Goal: Task Accomplishment & Management: Use online tool/utility

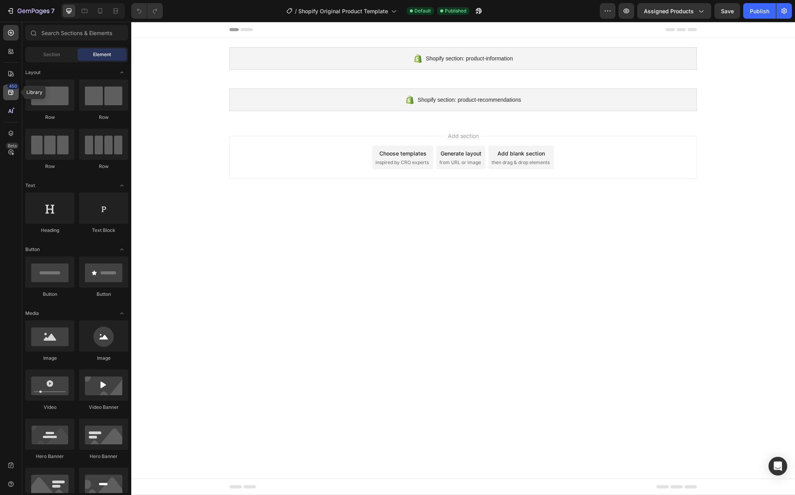
click at [9, 94] on icon at bounding box center [10, 92] width 5 height 5
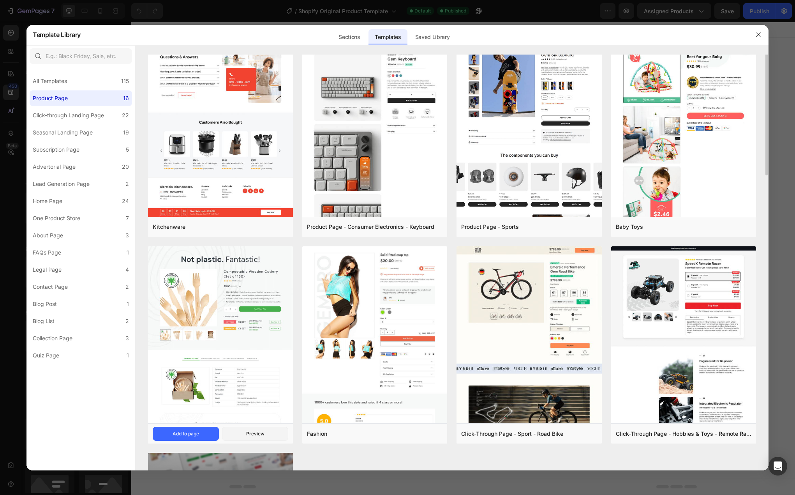
scroll to position [467, 0]
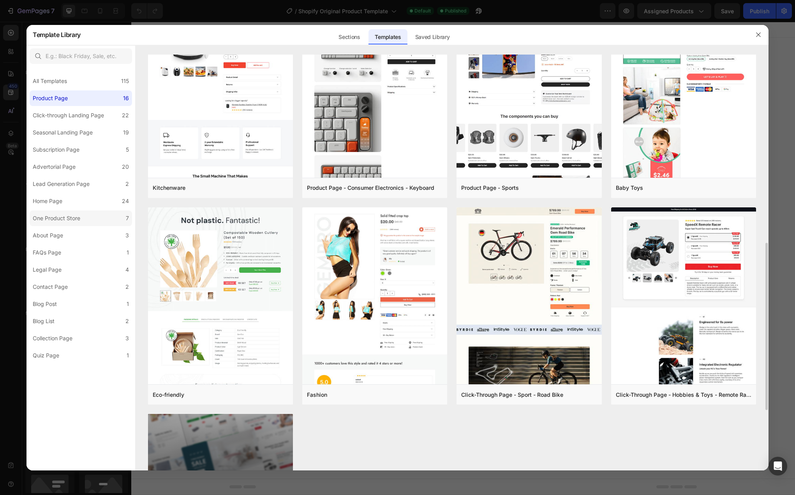
click at [102, 220] on label "One Product Store 7" at bounding box center [81, 218] width 102 height 16
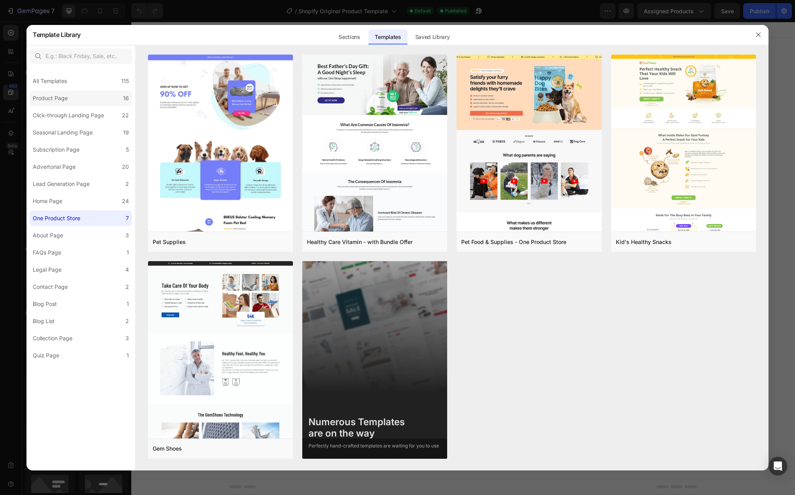
click at [79, 94] on label "Product Page 16" at bounding box center [81, 98] width 102 height 16
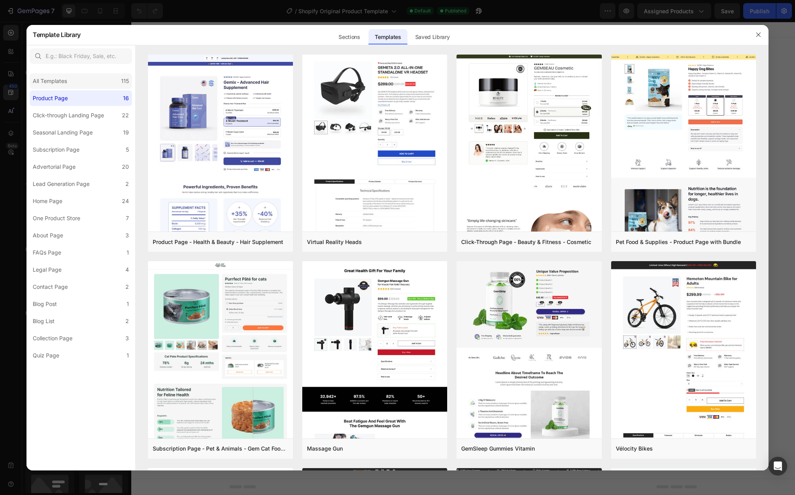
click at [72, 85] on div "All Templates 115" at bounding box center [81, 81] width 102 height 16
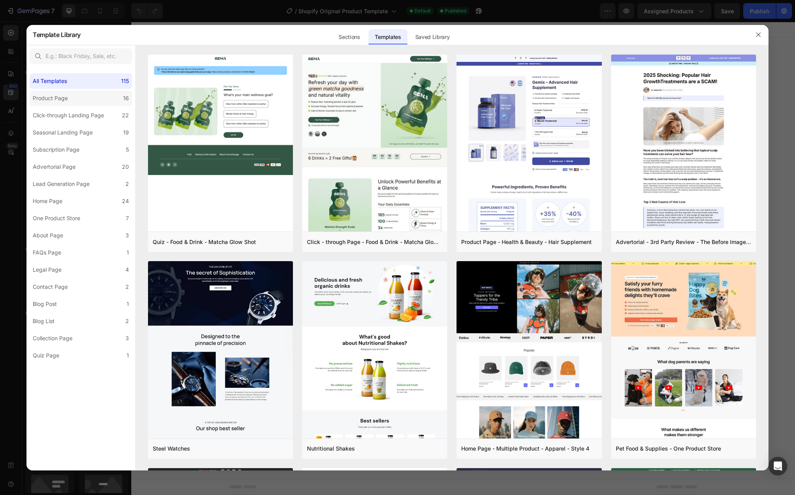
click at [69, 100] on div "Product Page" at bounding box center [52, 97] width 38 height 9
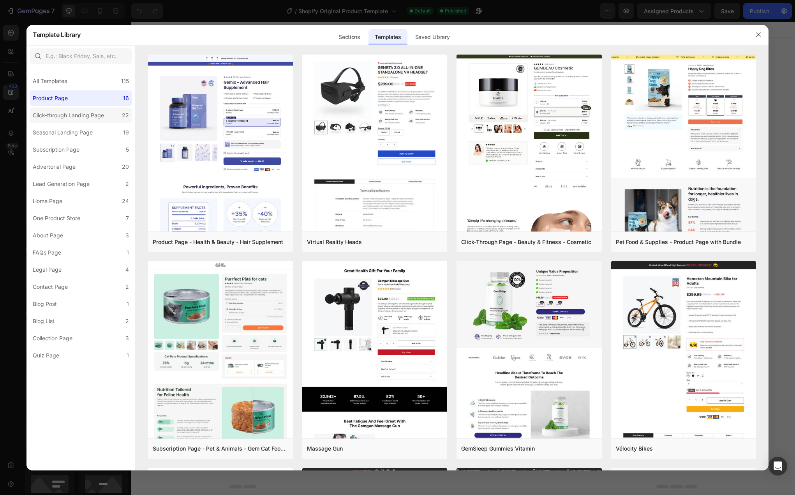
click at [70, 113] on div "Click-through Landing Page" at bounding box center [68, 115] width 71 height 9
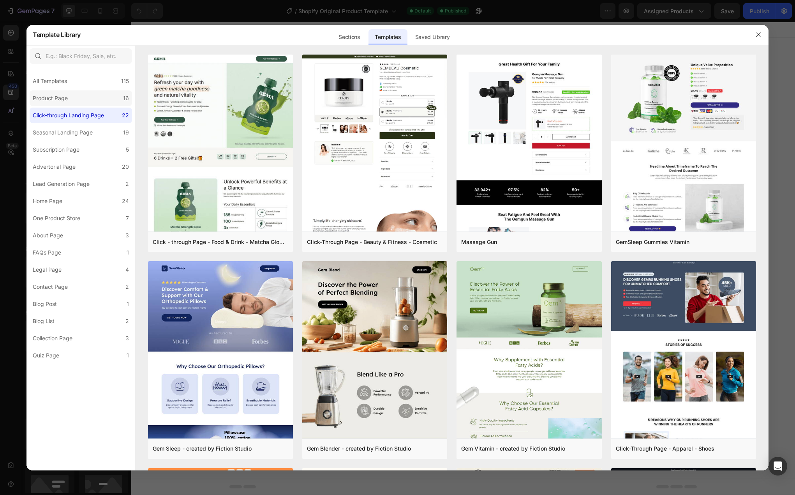
click at [69, 102] on div "Product Page" at bounding box center [52, 97] width 38 height 9
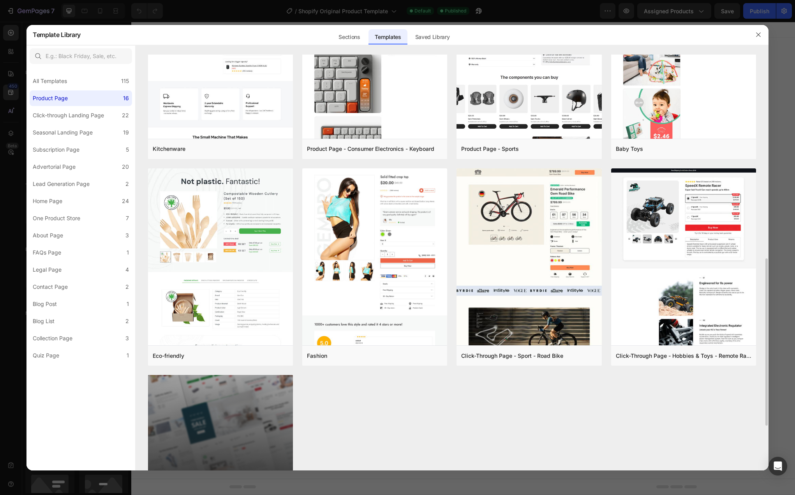
scroll to position [617, 0]
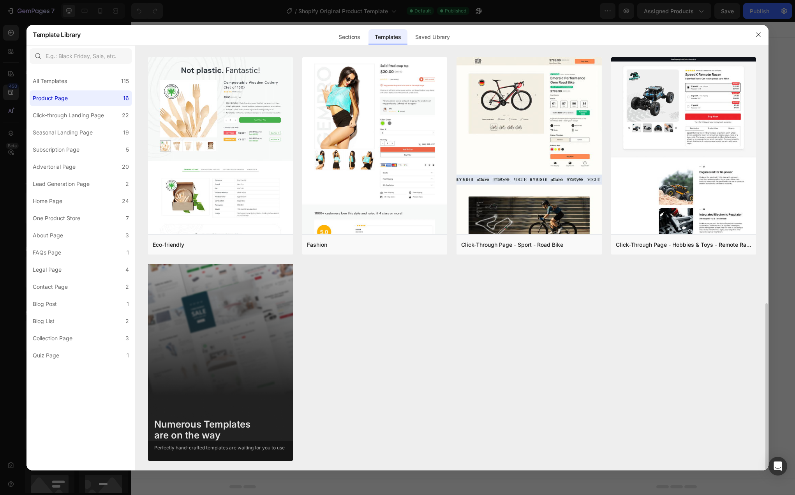
click at [211, 434] on div "Numerous Templates are on the way" at bounding box center [219, 430] width 130 height 23
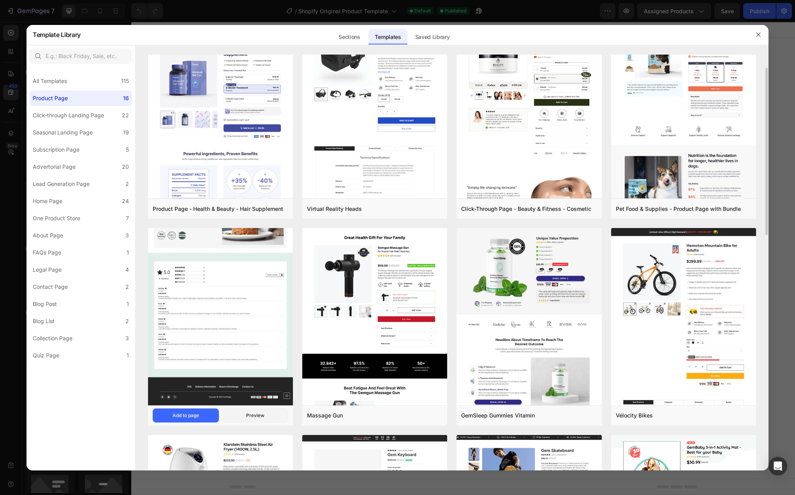
scroll to position [0, 0]
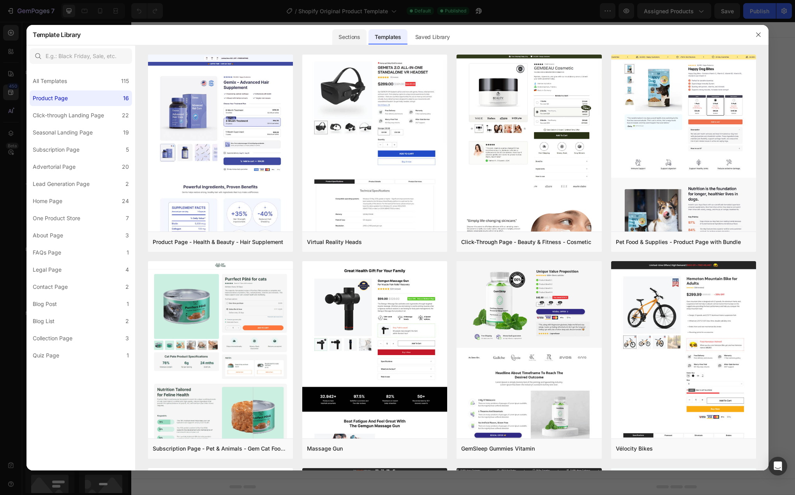
click at [350, 34] on div "Sections" at bounding box center [349, 37] width 34 height 16
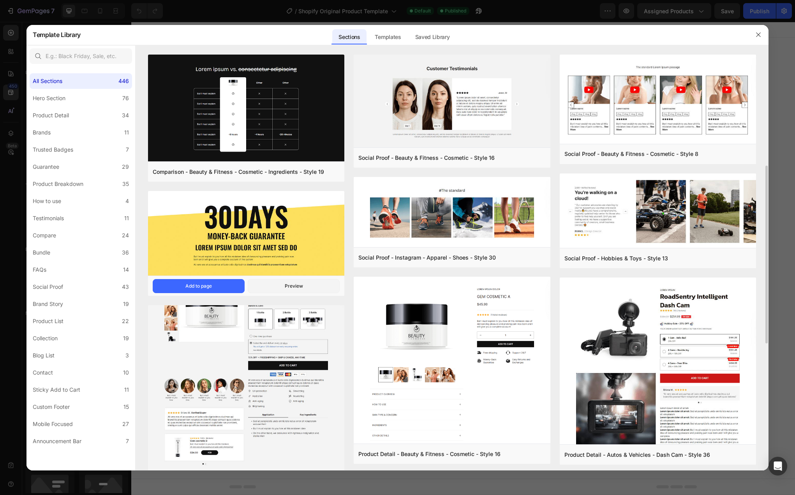
scroll to position [156, 0]
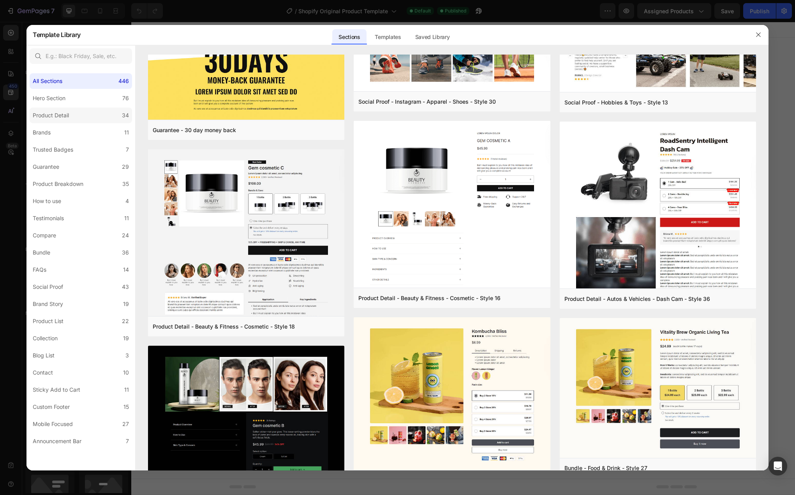
click at [81, 113] on label "Product Detail 34" at bounding box center [81, 115] width 102 height 16
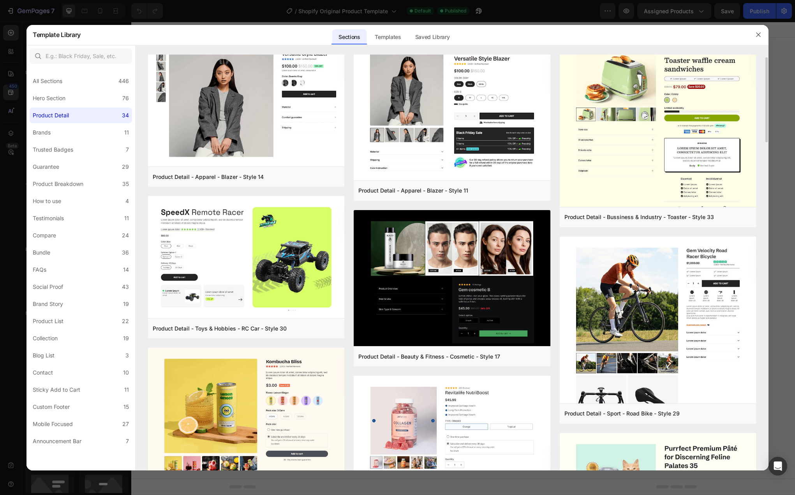
scroll to position [0, 0]
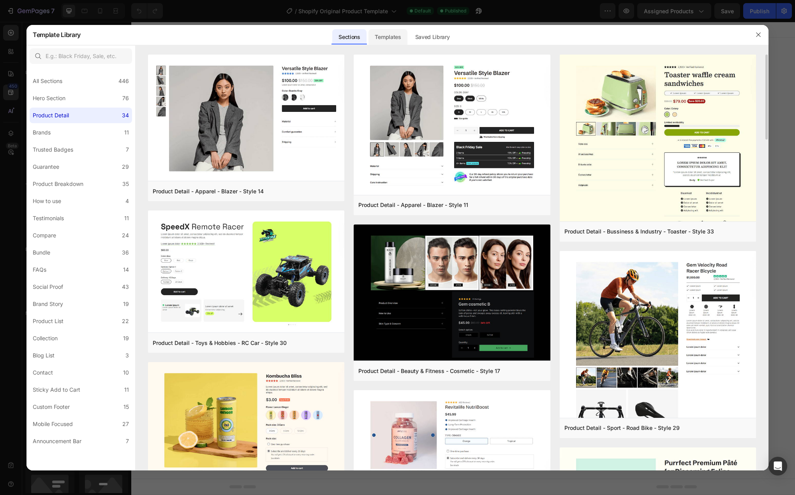
click at [391, 35] on div "Templates" at bounding box center [387, 37] width 39 height 16
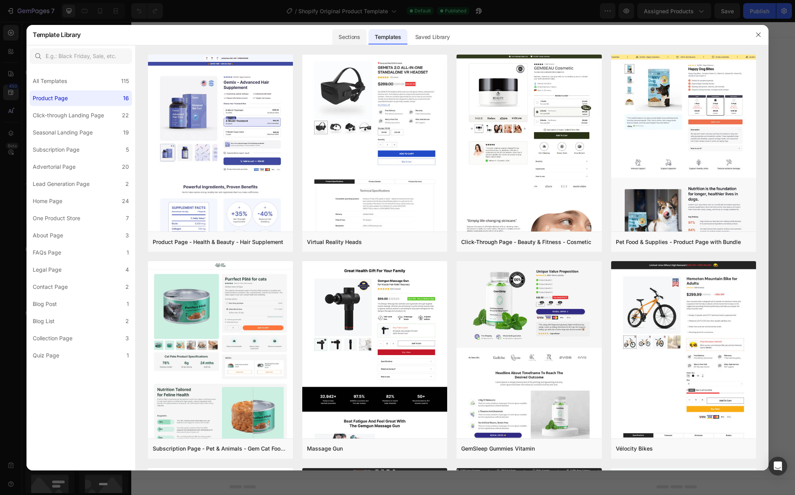
click at [344, 42] on div "Sections" at bounding box center [349, 37] width 34 height 16
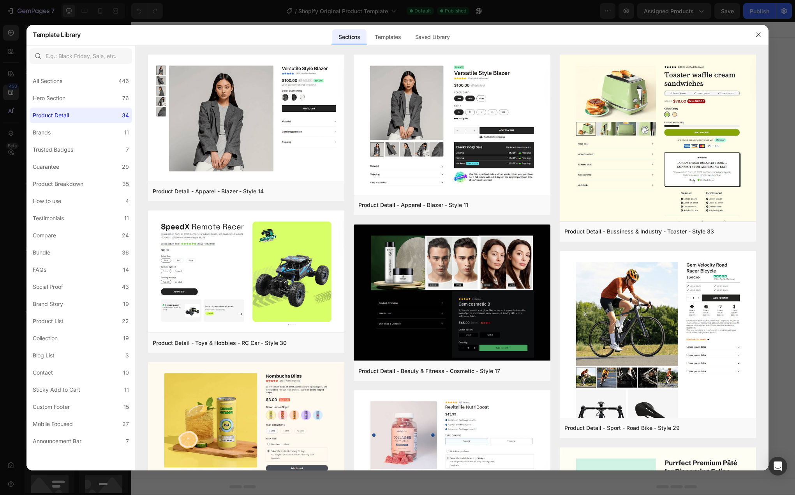
click at [95, 114] on label "Product Detail 34" at bounding box center [81, 115] width 102 height 16
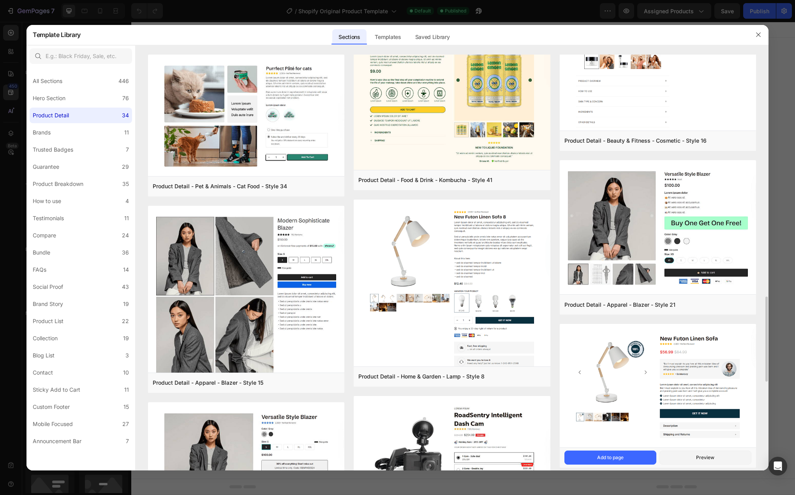
scroll to position [1218, 0]
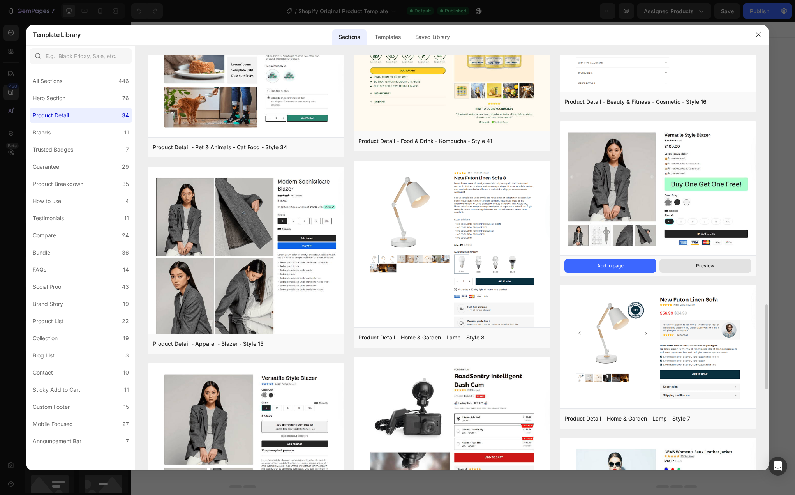
click at [701, 265] on div "Preview" at bounding box center [705, 265] width 18 height 7
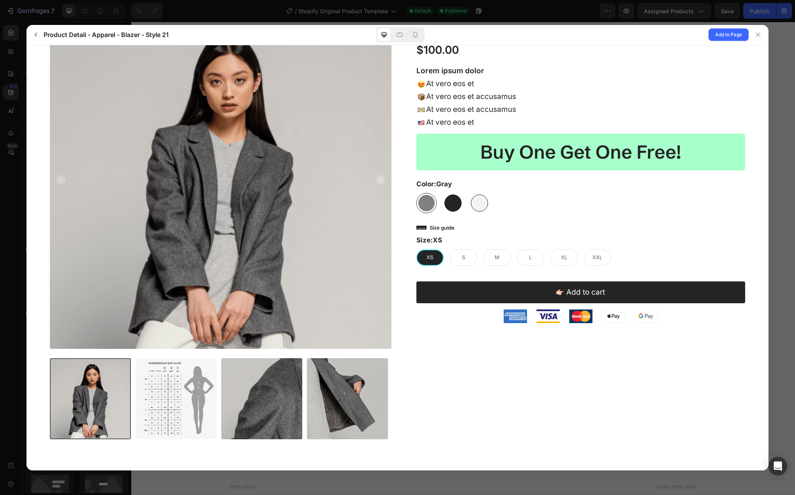
scroll to position [0, 0]
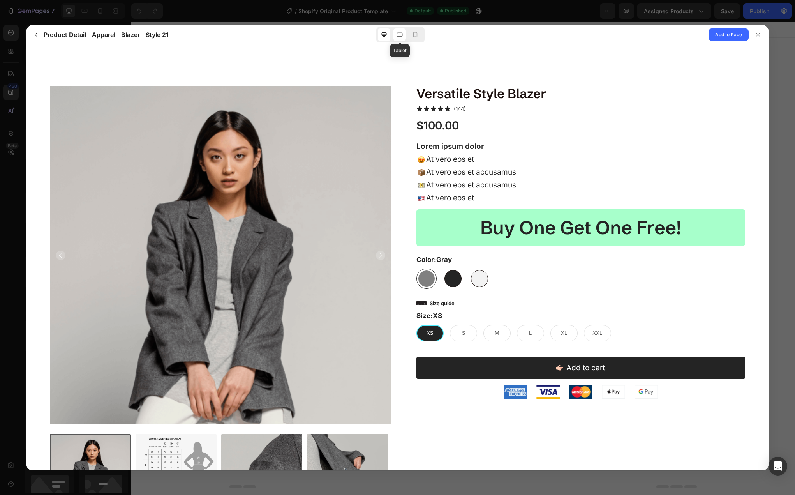
click at [400, 39] on div at bounding box center [399, 34] width 12 height 12
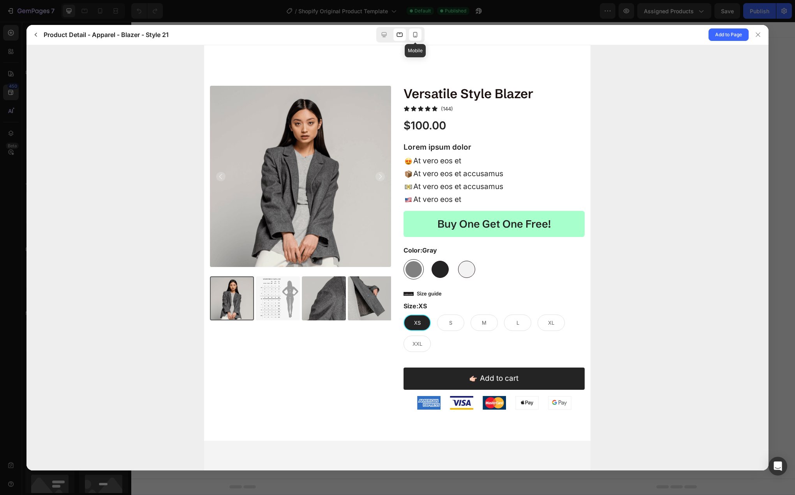
click at [418, 38] on icon at bounding box center [415, 35] width 8 height 8
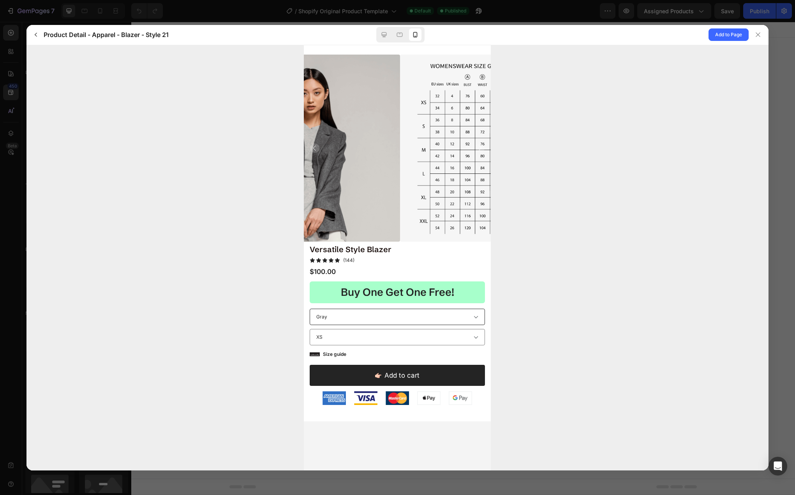
drag, startPoint x: 387, startPoint y: 208, endPoint x: 266, endPoint y: 208, distance: 120.4
click at [304, 208] on html "Your selections will add an additional charge of" at bounding box center [397, 233] width 187 height 376
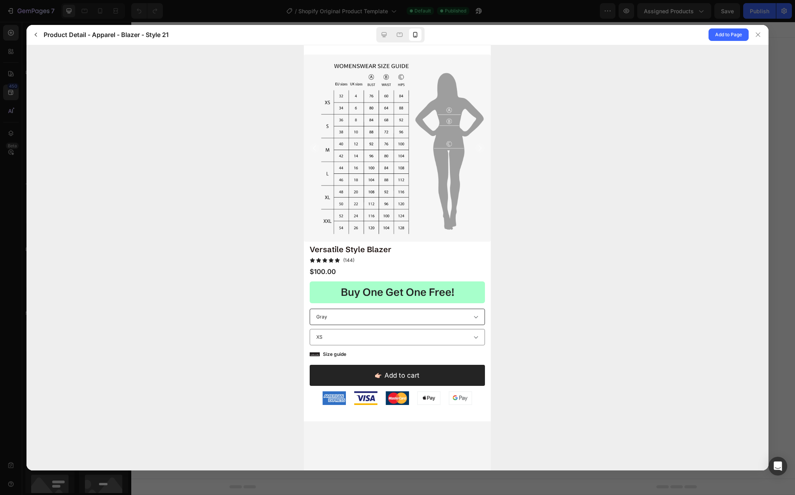
drag, startPoint x: 431, startPoint y: 183, endPoint x: 309, endPoint y: 192, distance: 122.3
click at [313, 192] on img at bounding box center [397, 147] width 187 height 187
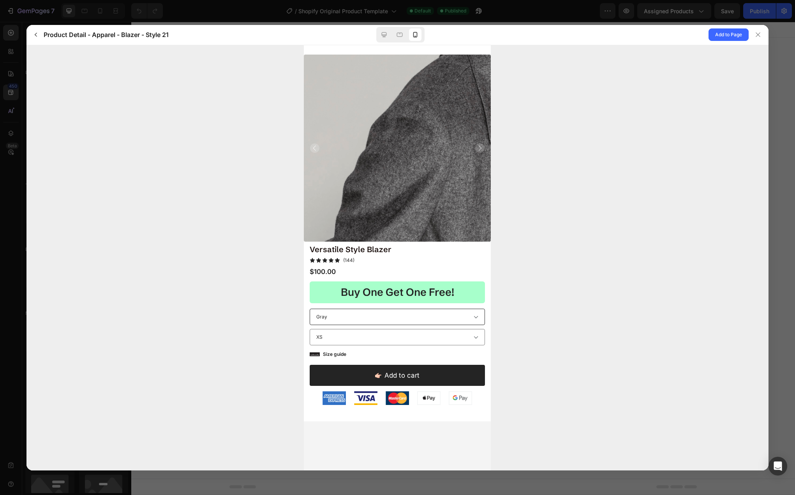
drag, startPoint x: 426, startPoint y: 163, endPoint x: 313, endPoint y: 169, distance: 112.7
click at [339, 169] on img at bounding box center [397, 147] width 187 height 187
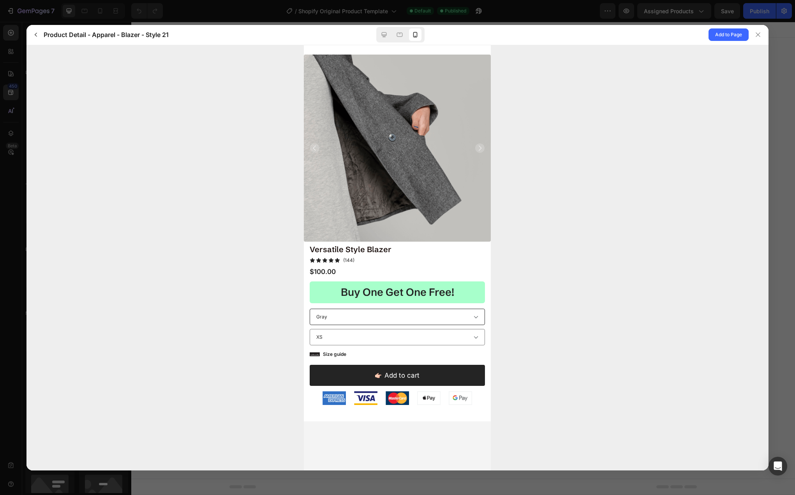
drag, startPoint x: 409, startPoint y: 160, endPoint x: 314, endPoint y: 162, distance: 95.5
click at [322, 163] on img at bounding box center [397, 147] width 187 height 187
click at [761, 32] on div at bounding box center [758, 34] width 12 height 12
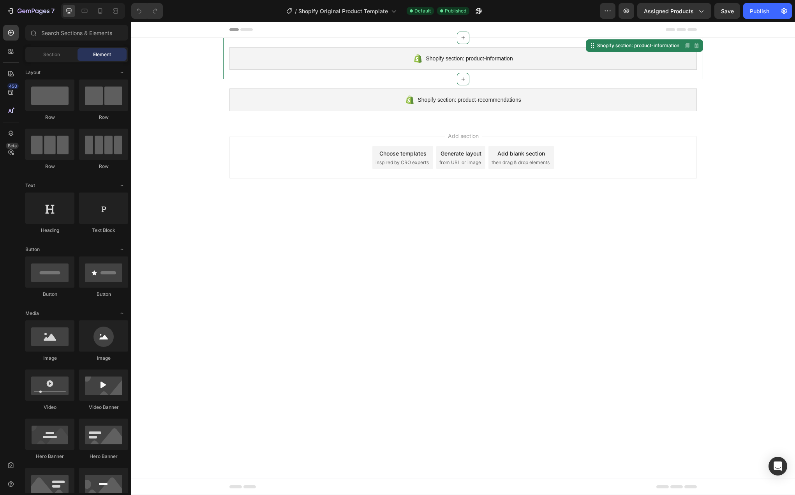
click at [481, 63] on div "Shopify section: product-information" at bounding box center [462, 58] width 467 height 23
click at [409, 204] on body "Shopify section: product-information Shopify section: product-information Disab…" at bounding box center [463, 258] width 664 height 473
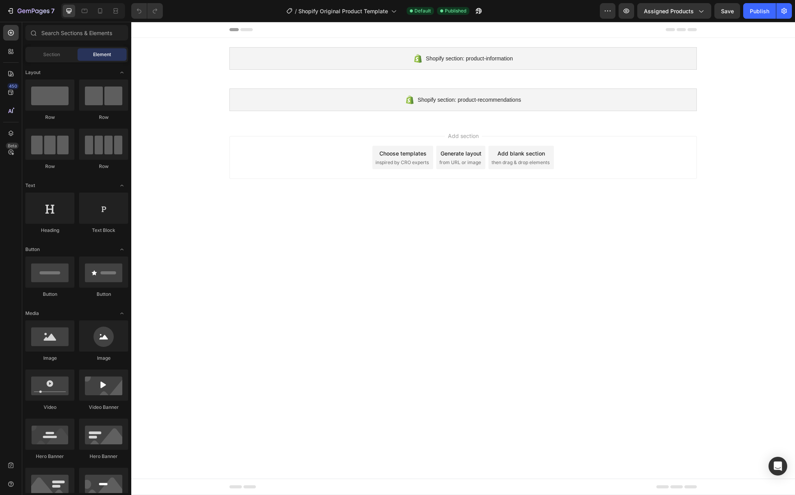
click at [423, 163] on span "inspired by CRO experts" at bounding box center [401, 162] width 53 height 7
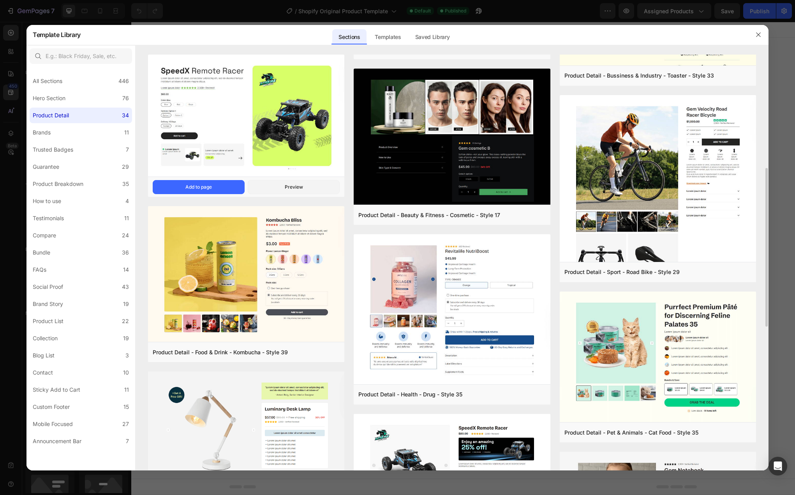
scroll to position [195, 0]
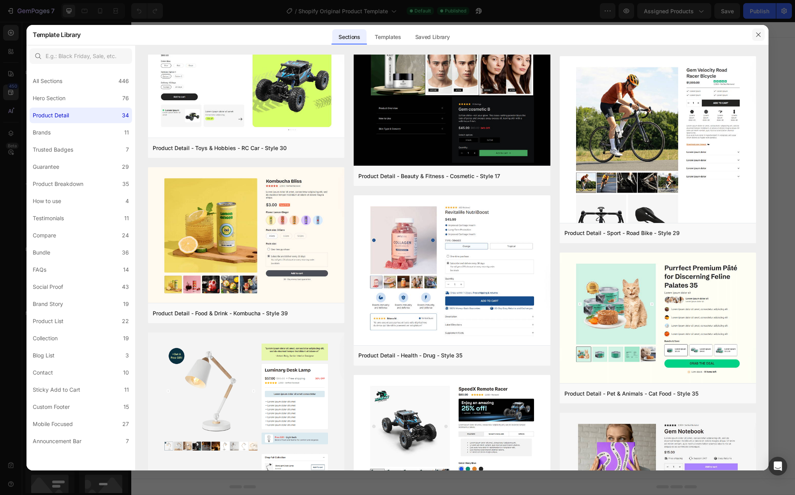
click at [763, 33] on button "button" at bounding box center [758, 34] width 12 height 12
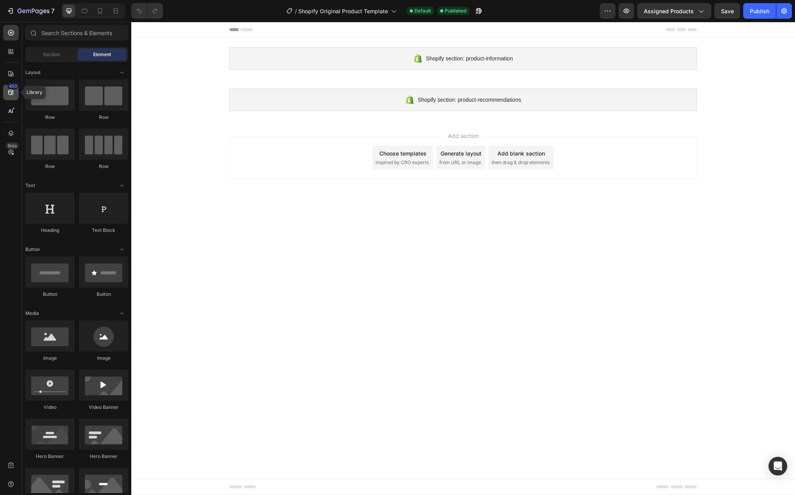
click at [8, 90] on icon at bounding box center [11, 92] width 8 height 8
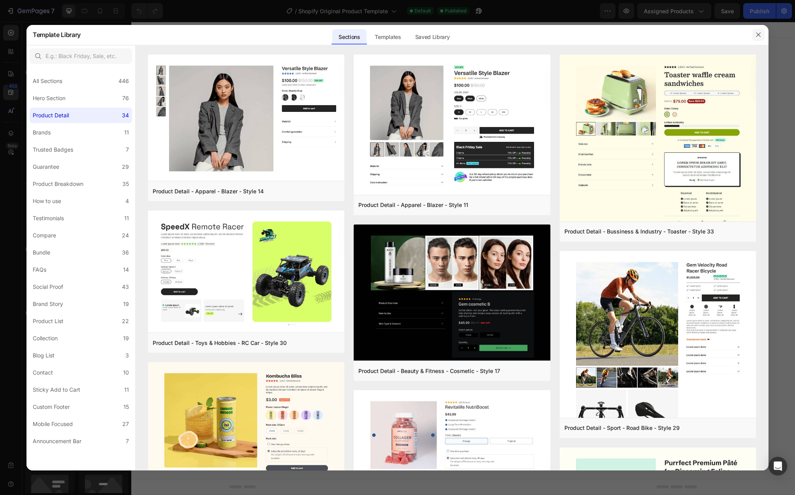
click at [755, 33] on icon "button" at bounding box center [758, 35] width 6 height 6
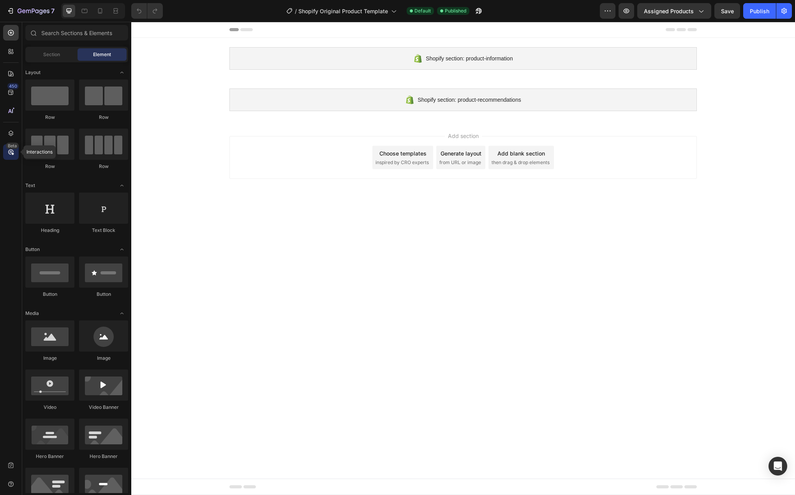
click at [7, 152] on icon at bounding box center [11, 152] width 8 height 8
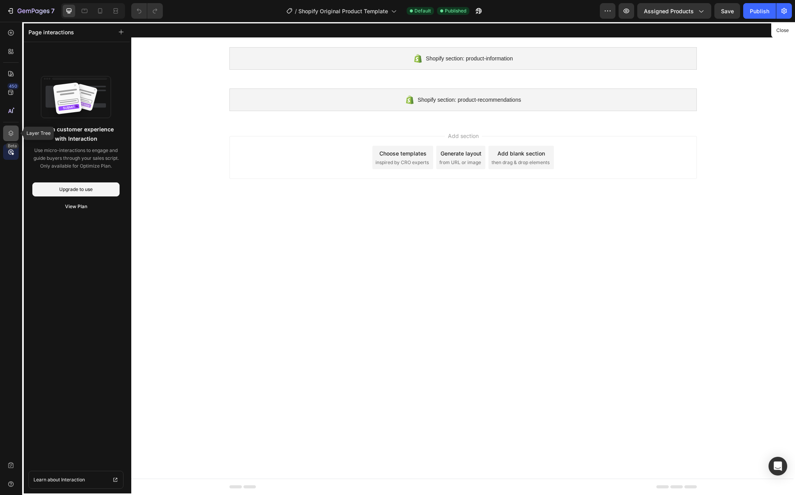
click at [8, 132] on icon at bounding box center [11, 133] width 8 height 8
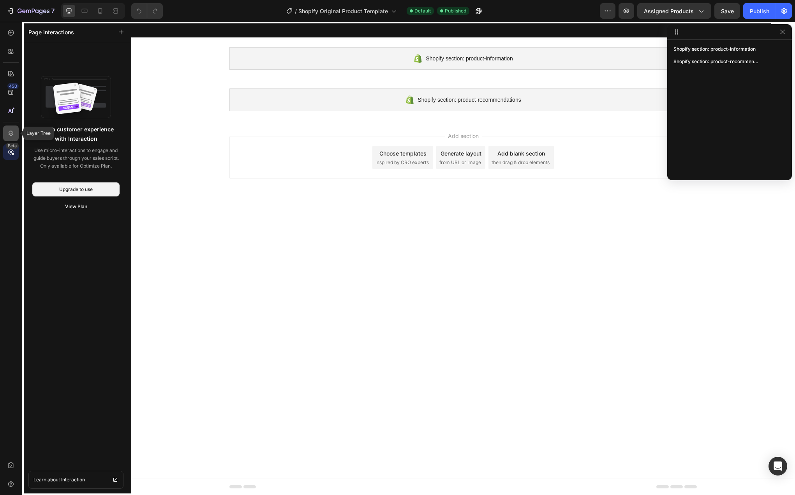
click at [8, 132] on icon at bounding box center [11, 133] width 8 height 8
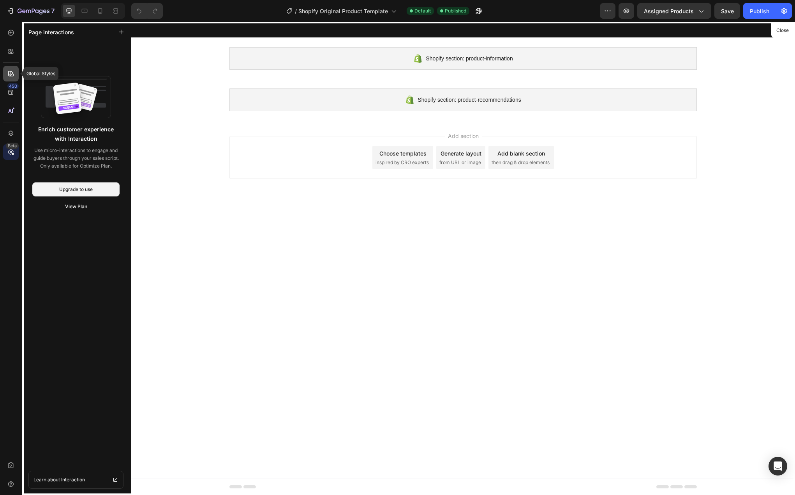
click at [11, 74] on icon at bounding box center [10, 73] width 5 height 5
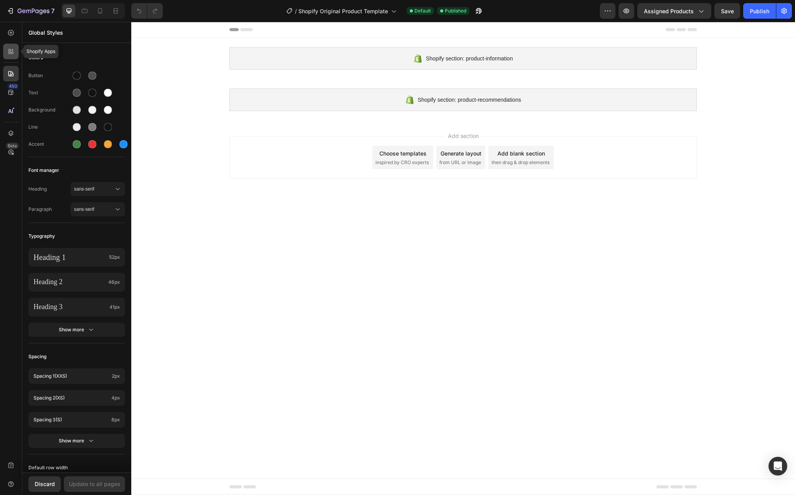
click at [9, 55] on icon at bounding box center [11, 52] width 8 height 8
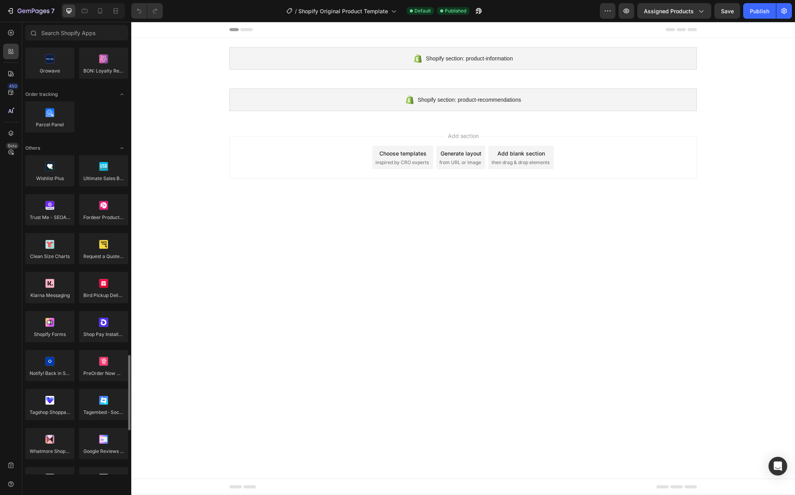
scroll to position [1792, 0]
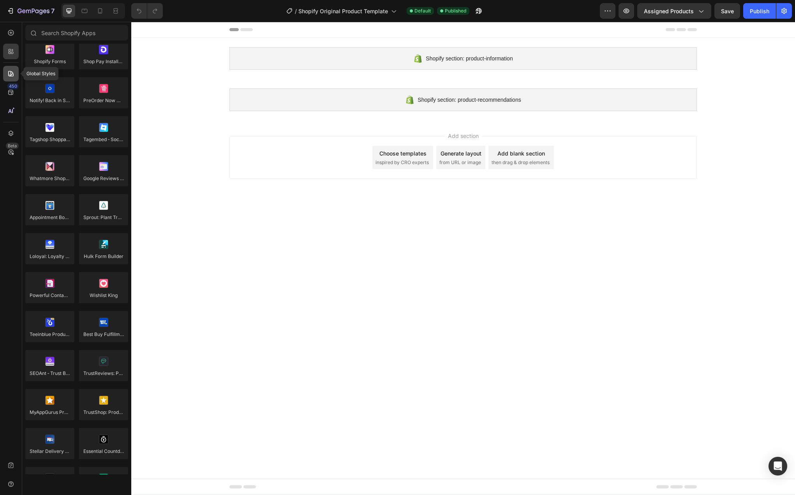
click at [14, 71] on icon at bounding box center [11, 74] width 8 height 8
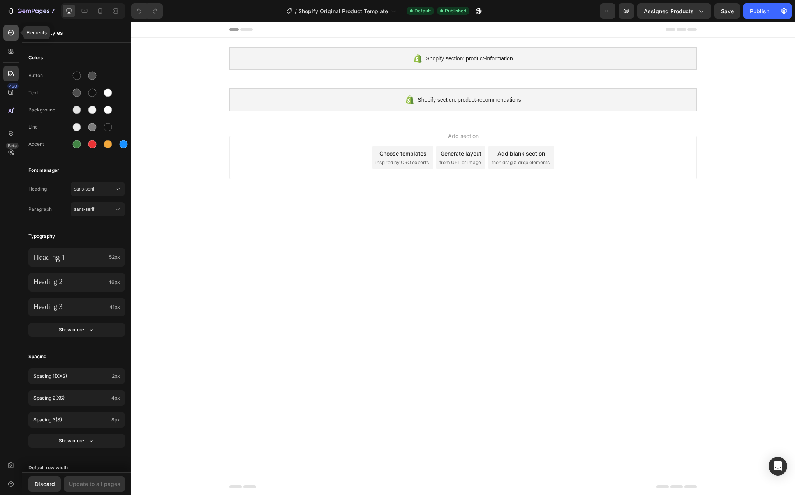
click at [16, 35] on div at bounding box center [11, 33] width 16 height 16
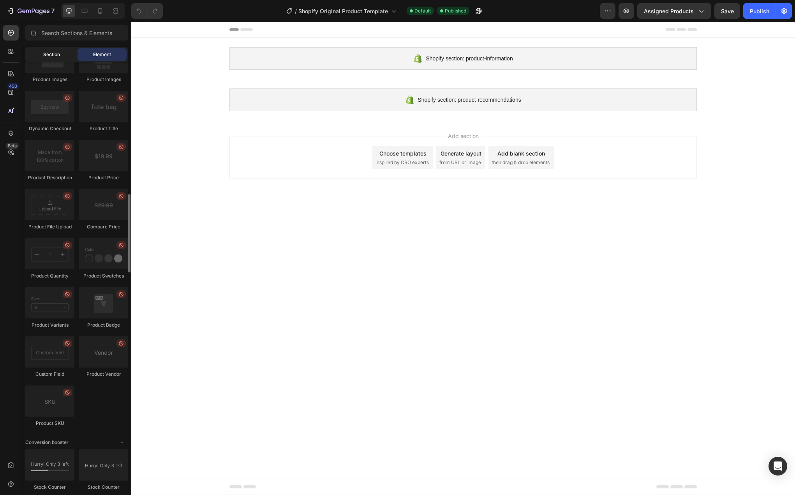
scroll to position [1072, 0]
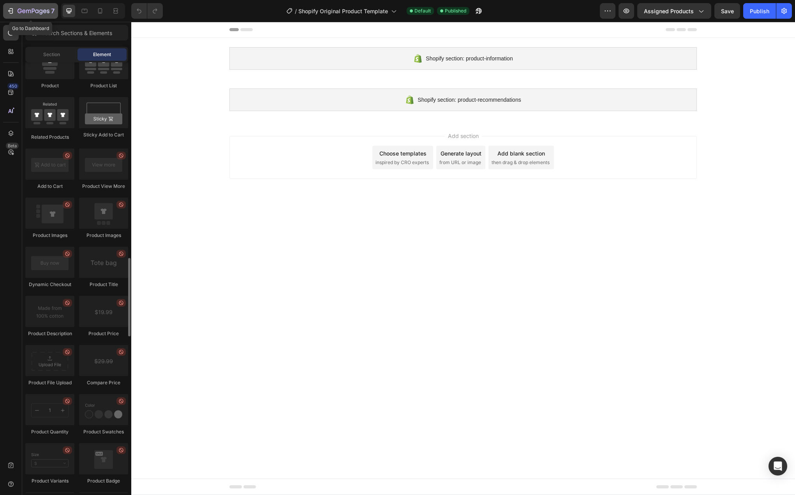
click at [12, 10] on icon "button" at bounding box center [11, 11] width 8 height 8
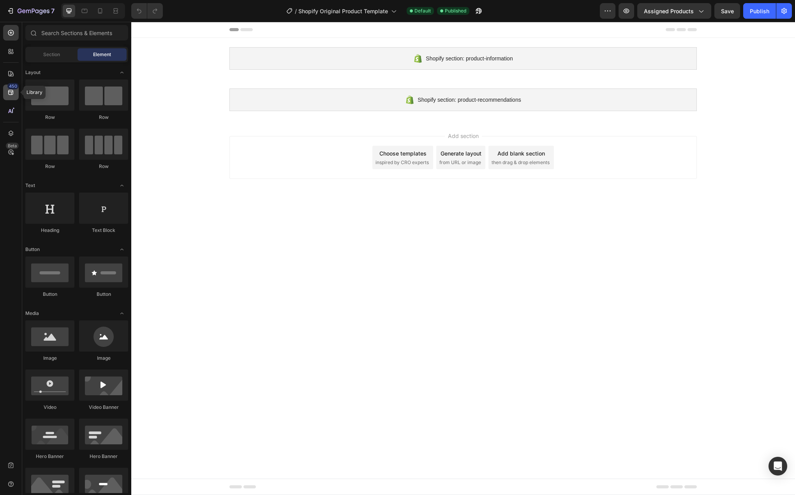
click at [9, 93] on icon at bounding box center [10, 92] width 5 height 5
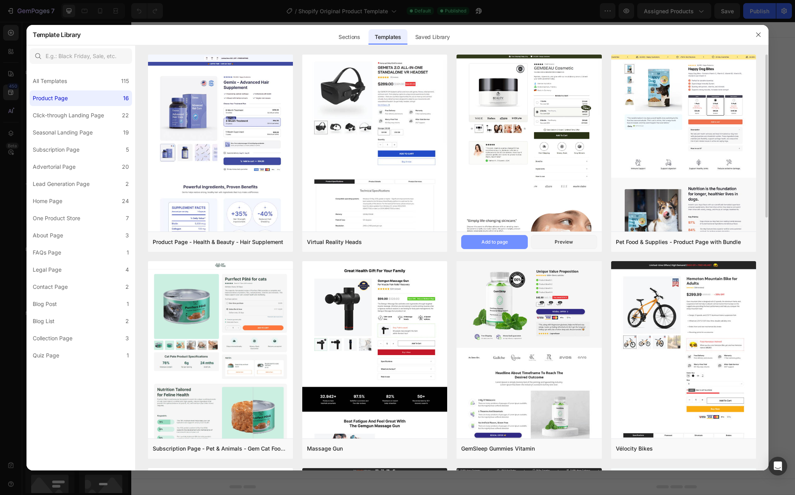
click at [513, 245] on button "Add to page" at bounding box center [494, 242] width 66 height 14
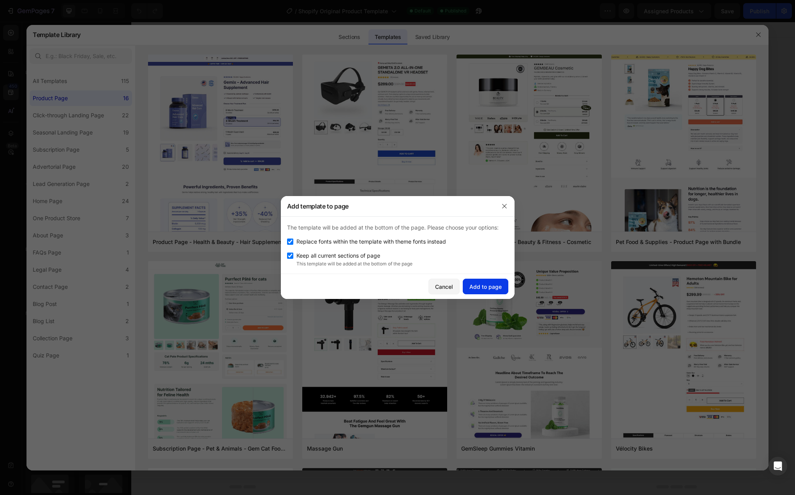
click at [491, 288] on div "Add to page" at bounding box center [485, 286] width 32 height 8
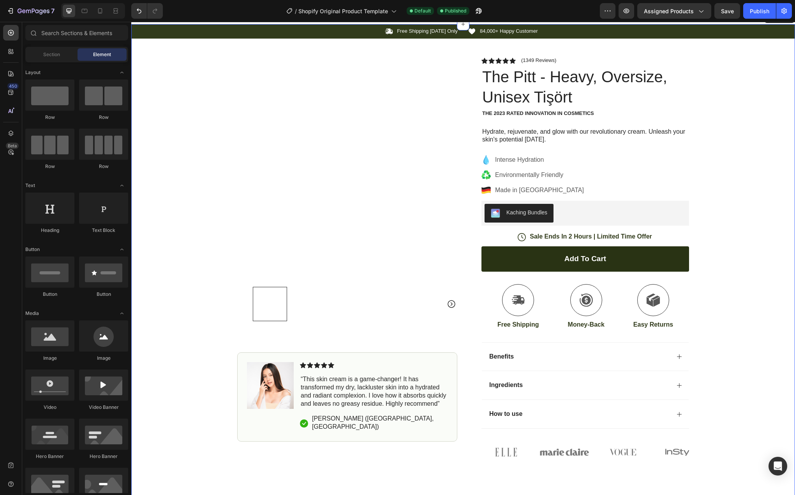
scroll to position [99, 0]
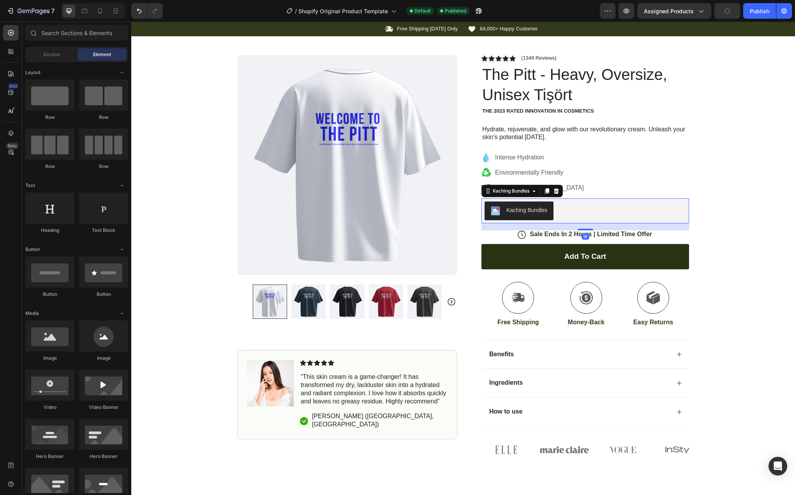
click at [574, 209] on div "Kaching Bundles" at bounding box center [585, 210] width 201 height 19
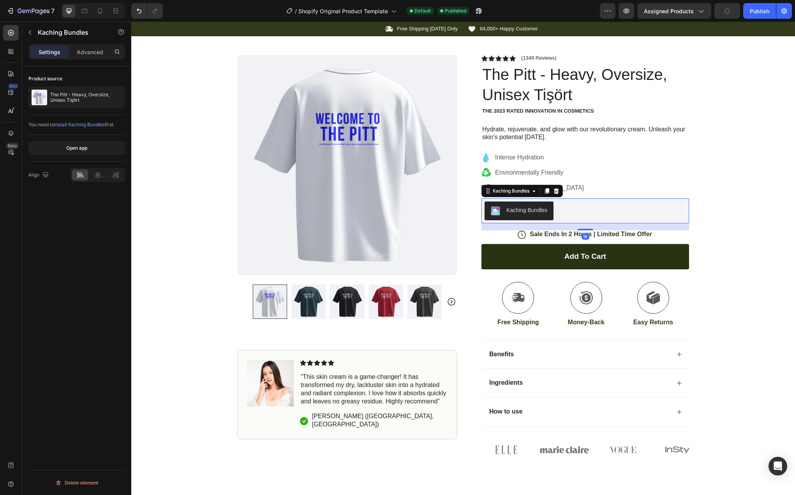
click at [526, 210] on div "Kaching Bundles" at bounding box center [526, 210] width 41 height 8
click at [86, 126] on span "install Kaching Bundles" at bounding box center [79, 125] width 51 height 6
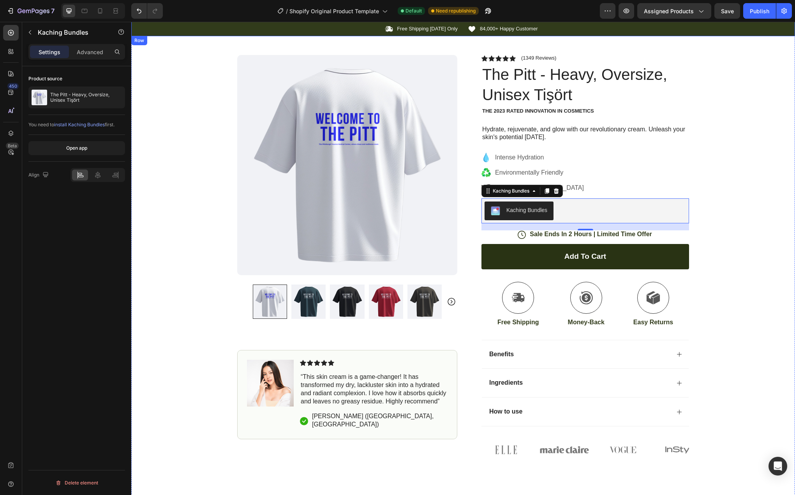
click at [220, 27] on div "Icon Free Shipping Today Only Text Block Row Icon 84,000+ Happy Customer Text B…" at bounding box center [463, 29] width 664 height 8
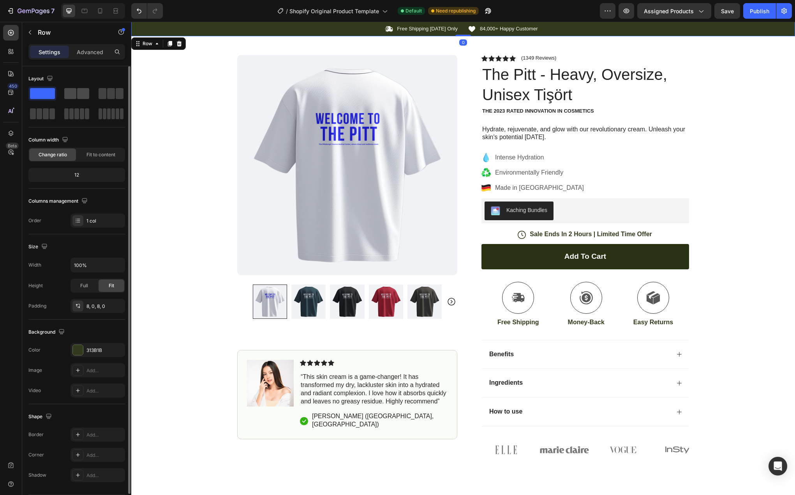
click at [71, 92] on span at bounding box center [70, 93] width 12 height 11
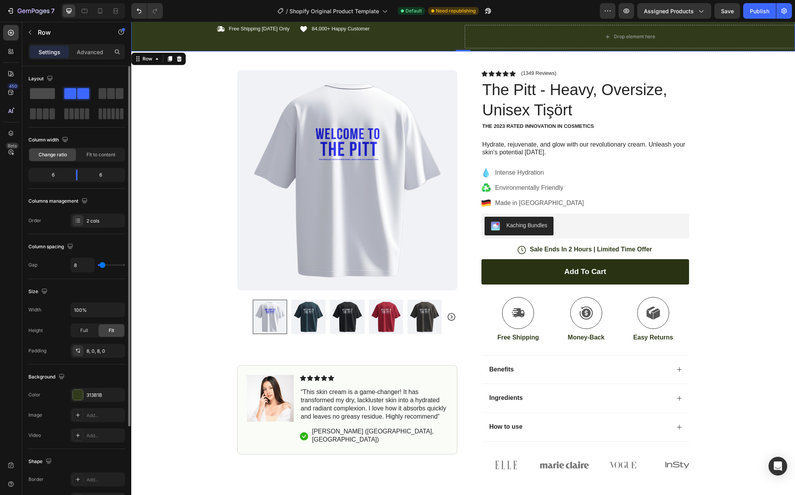
click at [33, 93] on span at bounding box center [42, 93] width 25 height 11
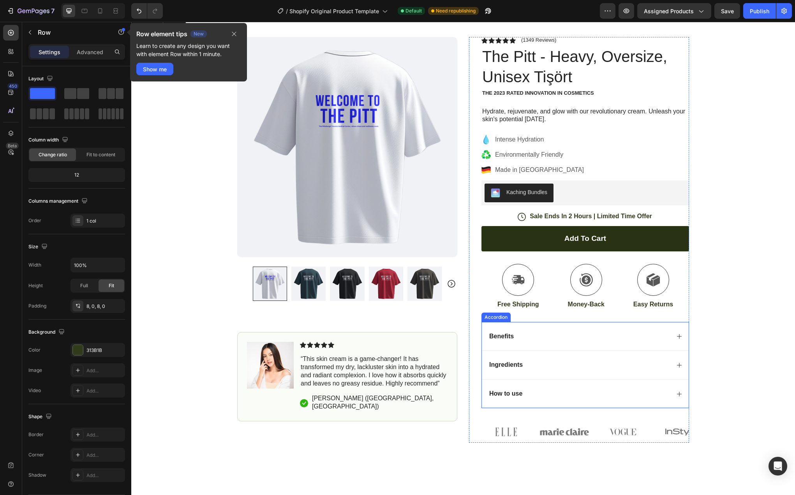
scroll to position [60, 0]
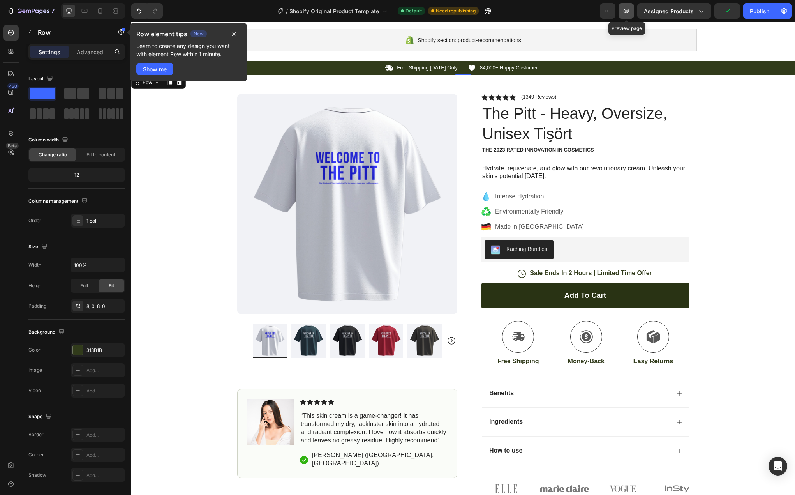
click at [626, 10] on icon "button" at bounding box center [626, 11] width 8 height 8
click at [237, 32] on icon "button" at bounding box center [234, 34] width 6 height 6
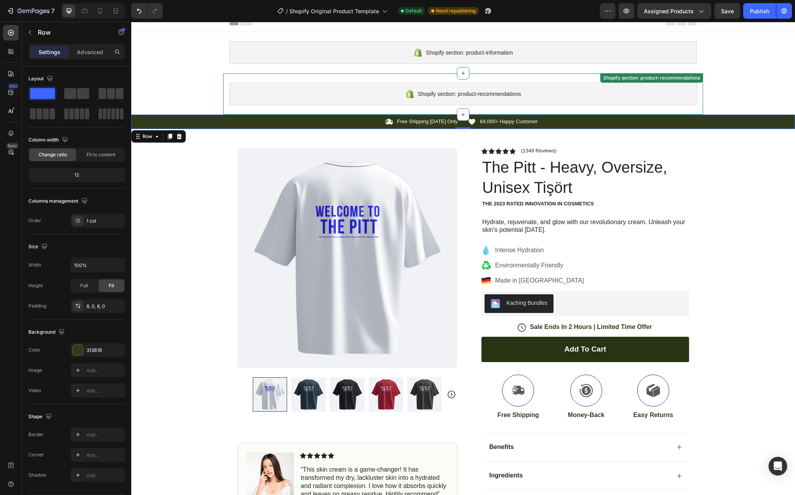
scroll to position [0, 0]
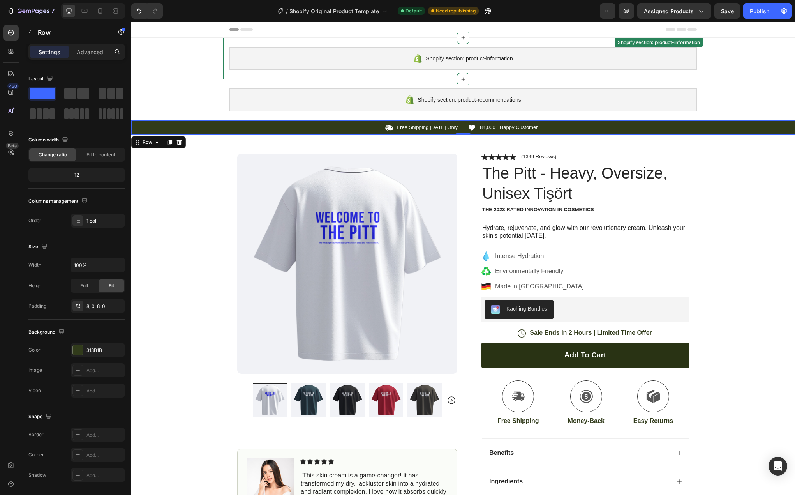
click at [294, 43] on div "Shopify section: product-information Shopify section: product-information" at bounding box center [463, 58] width 480 height 41
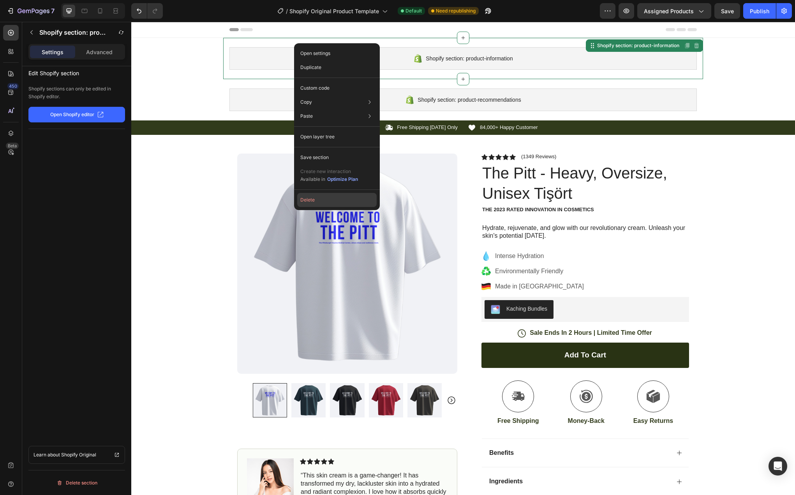
click at [321, 203] on button "Delete" at bounding box center [336, 200] width 79 height 14
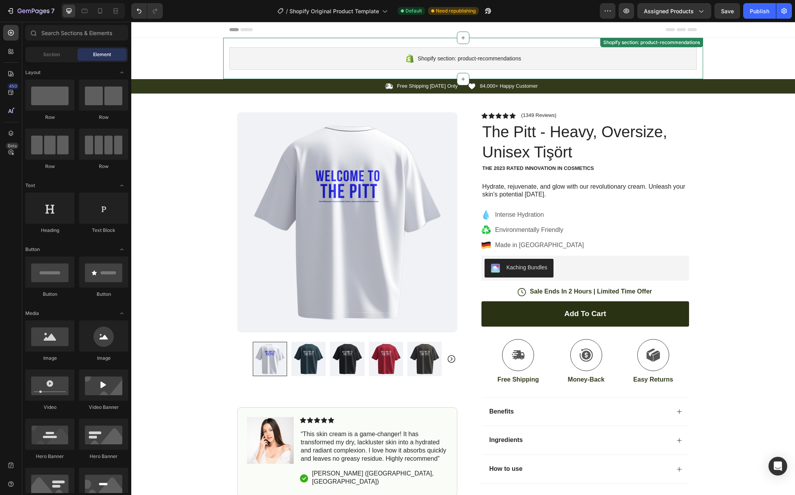
click at [280, 42] on div "Shopify section: product-recommendations Shopify section: product-recommendatio…" at bounding box center [463, 58] width 480 height 41
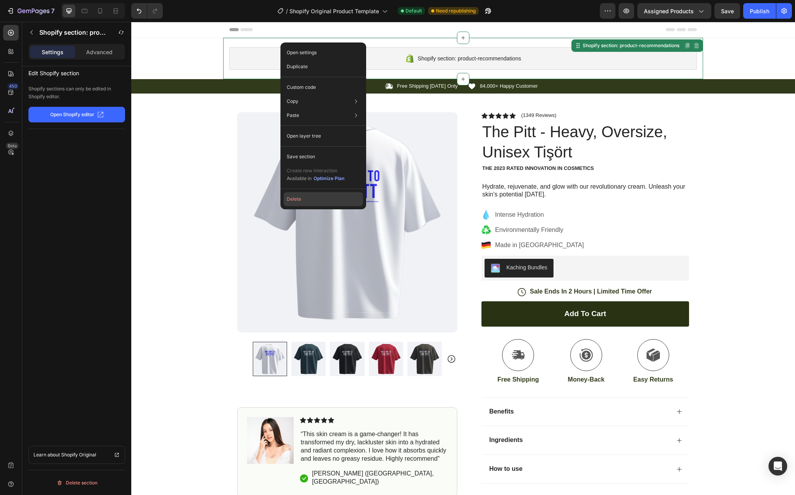
drag, startPoint x: 313, startPoint y: 197, endPoint x: 166, endPoint y: 134, distance: 160.7
click at [313, 197] on button "Delete" at bounding box center [323, 199] width 79 height 14
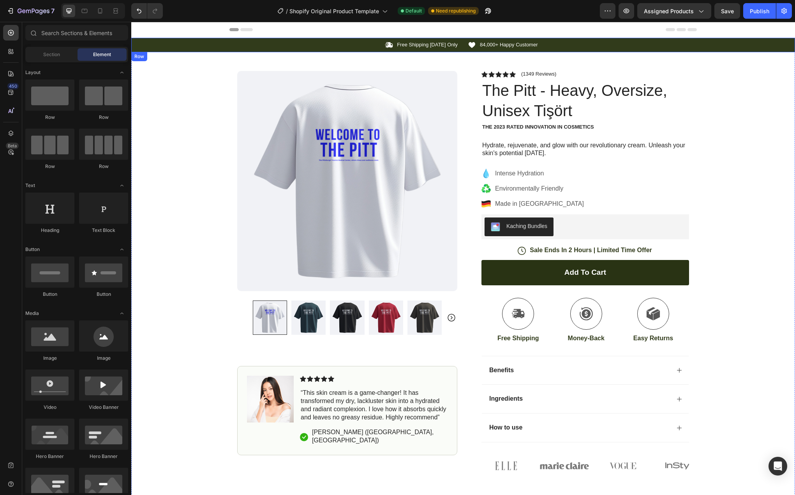
click at [181, 45] on div "Icon Free Shipping Today Only Text Block Row Icon 84,000+ Happy Customer Text B…" at bounding box center [463, 45] width 664 height 8
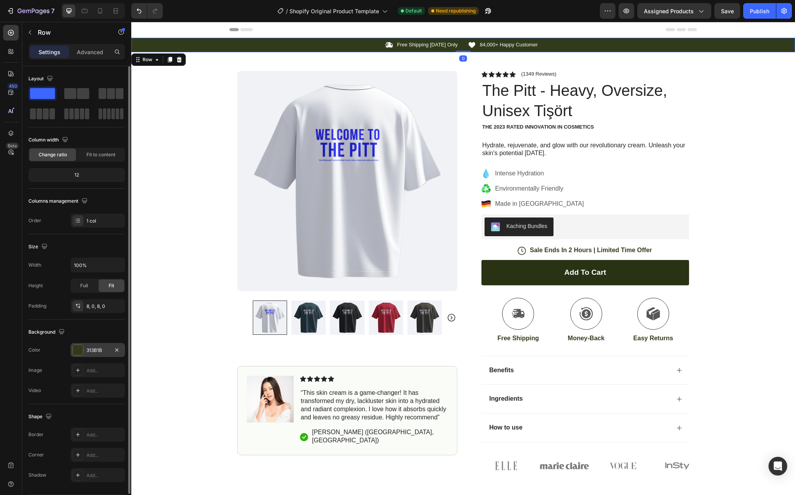
click at [78, 349] on div at bounding box center [78, 350] width 10 height 10
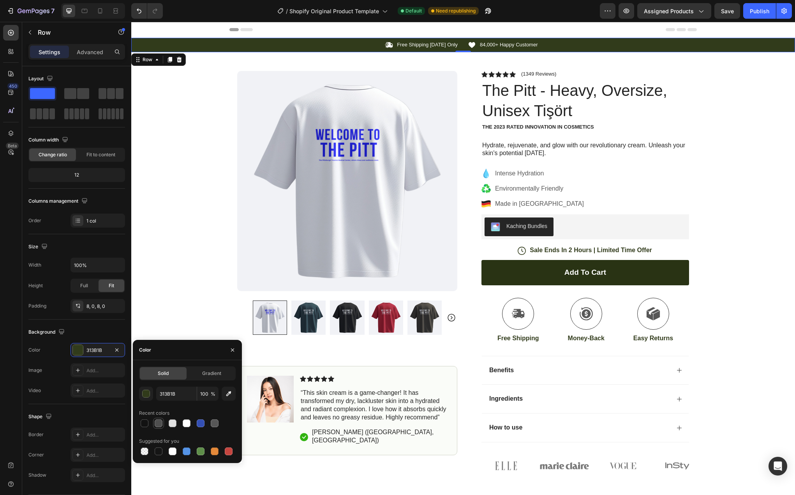
click at [158, 425] on div at bounding box center [159, 423] width 8 height 8
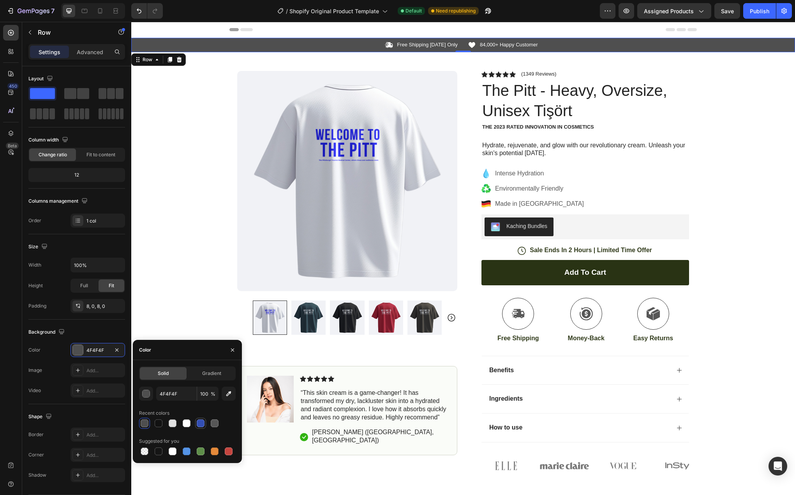
click at [200, 423] on div at bounding box center [201, 423] width 8 height 8
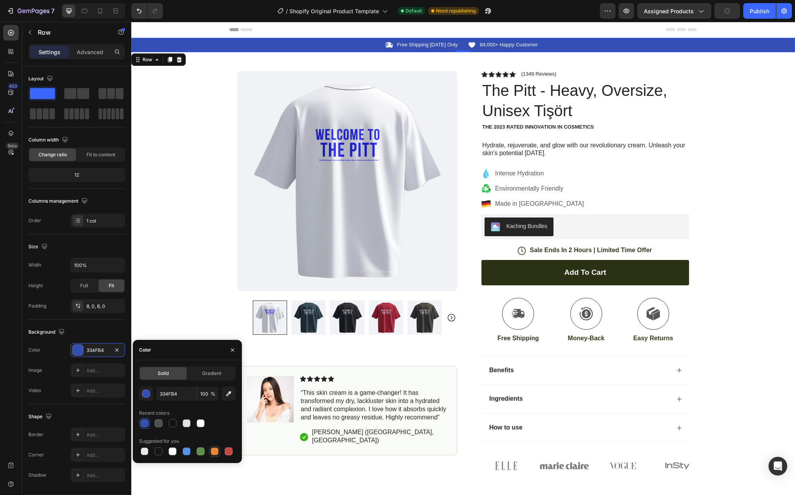
click at [213, 451] on div at bounding box center [215, 451] width 8 height 8
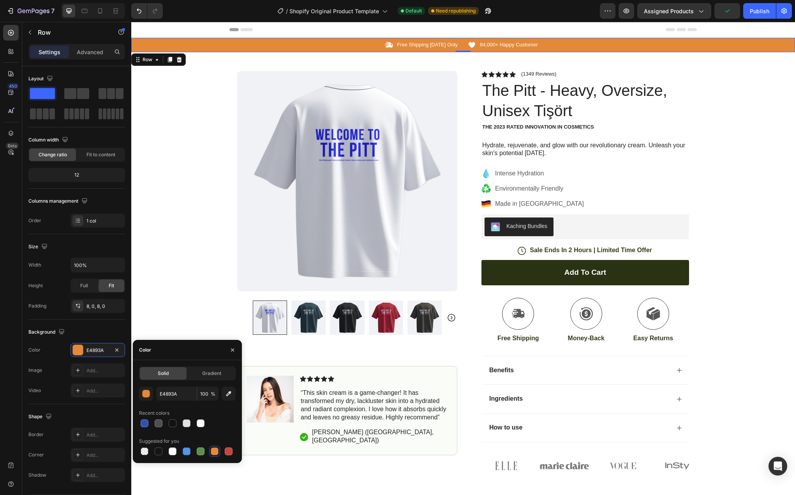
click at [234, 451] on div at bounding box center [187, 451] width 97 height 11
click at [223, 454] on div at bounding box center [228, 451] width 11 height 11
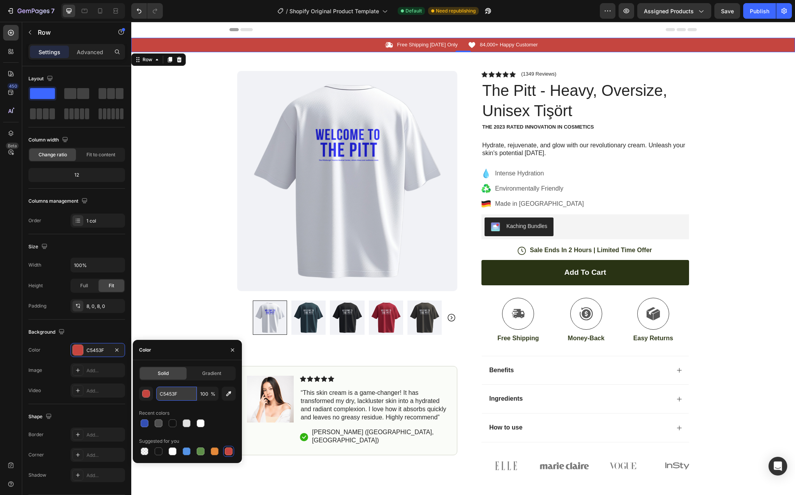
click at [189, 397] on input "C5453F" at bounding box center [176, 393] width 41 height 14
click at [225, 396] on icon "button" at bounding box center [229, 393] width 8 height 8
type input "771A2A"
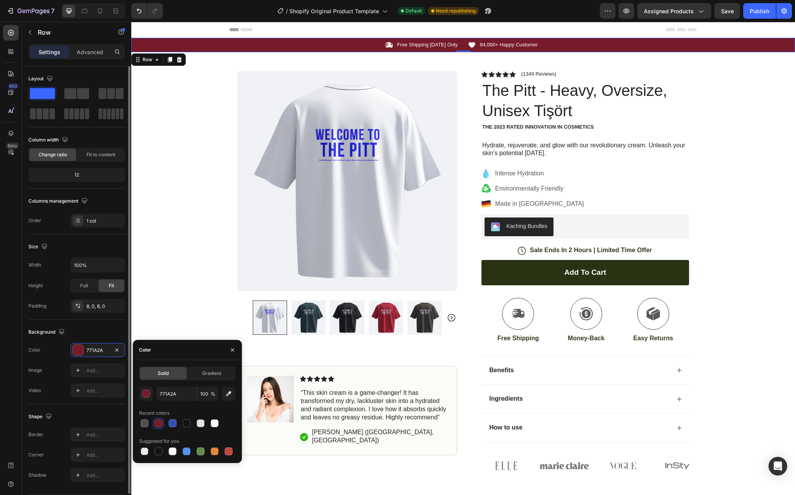
click at [94, 133] on div "Layout Column width Change ratio Fit to content 12 Columns management Order 1 c…" at bounding box center [76, 149] width 97 height 155
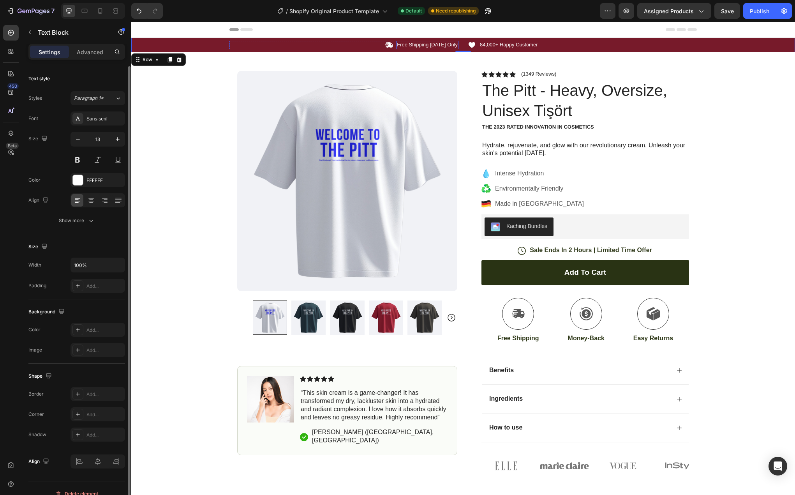
click at [429, 44] on p "Free Shipping Today Only" at bounding box center [427, 45] width 61 height 7
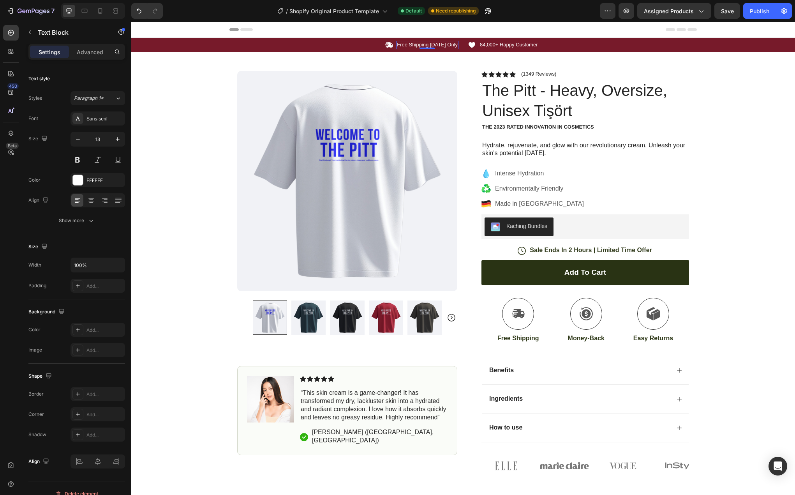
click at [416, 44] on p "Free Shipping Today Only" at bounding box center [427, 45] width 61 height 7
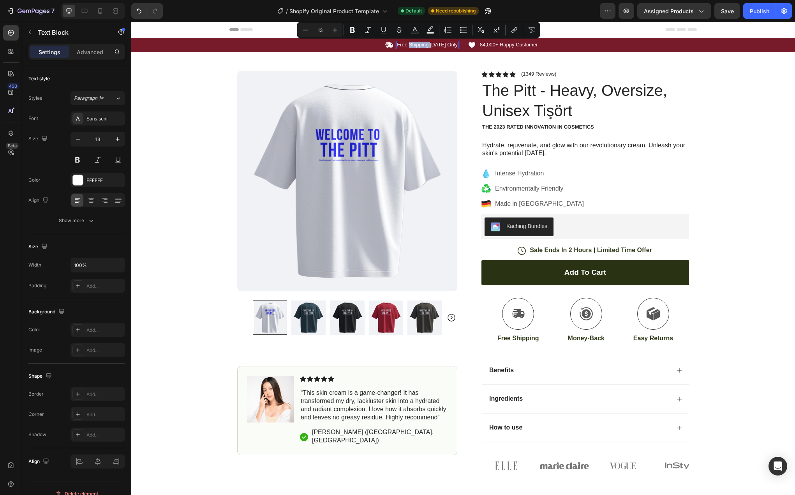
click at [417, 44] on p "Free Shipping Today Only" at bounding box center [427, 45] width 61 height 7
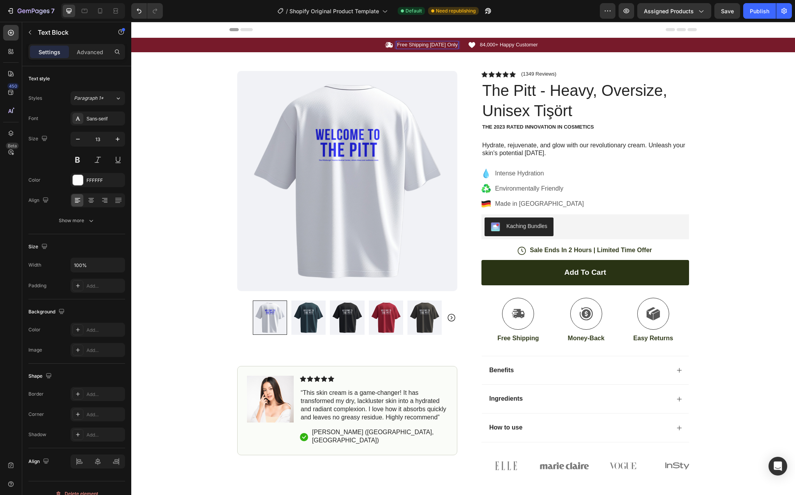
click at [417, 44] on p "Free Shipping Today Only" at bounding box center [427, 45] width 61 height 7
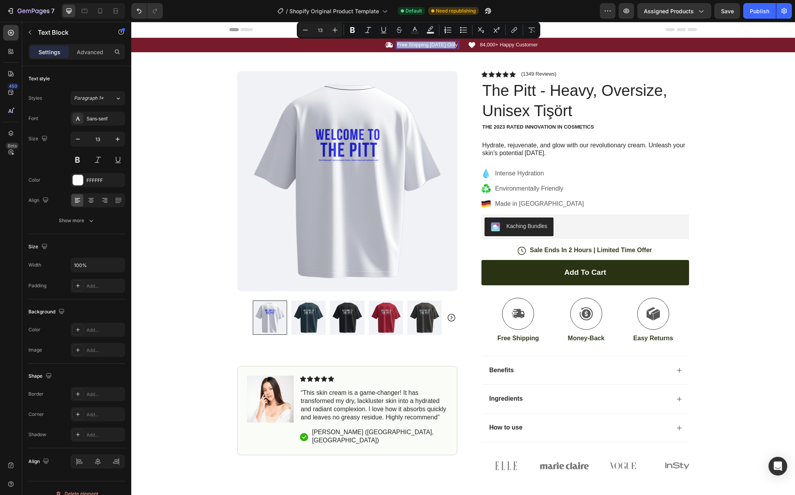
click at [417, 44] on p "Free Shipping Today Only" at bounding box center [427, 45] width 61 height 7
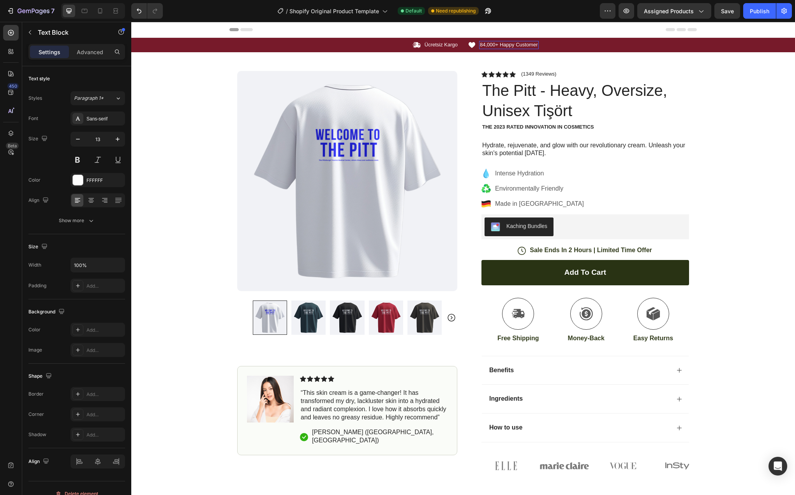
click at [527, 41] on div "84,000+ Happy Customer" at bounding box center [509, 45] width 60 height 8
click at [518, 44] on p "84,000+ Happy Customer" at bounding box center [509, 45] width 58 height 7
click at [541, 42] on div "Icon 500. Satışa ulaştık Text Block 0 Row" at bounding box center [582, 45] width 229 height 8
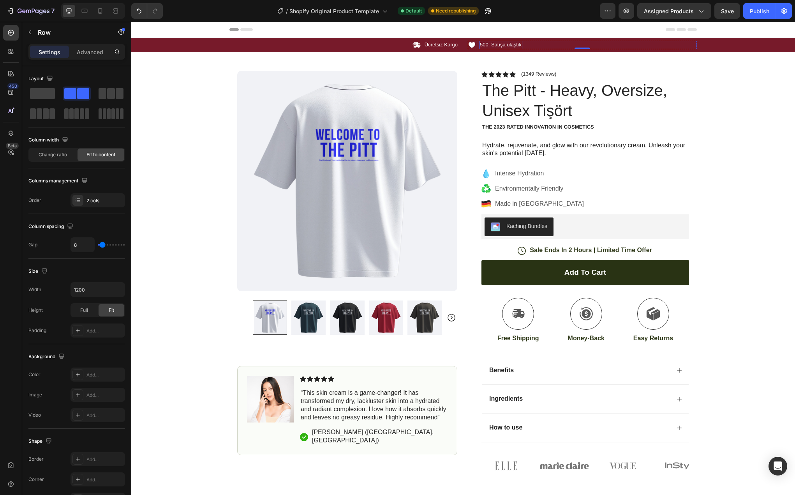
click at [487, 44] on p "500. Satışa ulaştık" at bounding box center [501, 45] width 42 height 7
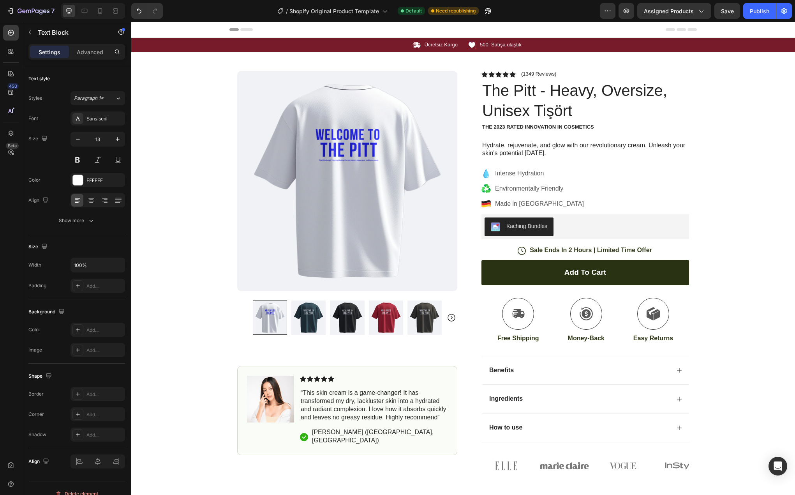
click at [470, 45] on icon at bounding box center [472, 45] width 7 height 6
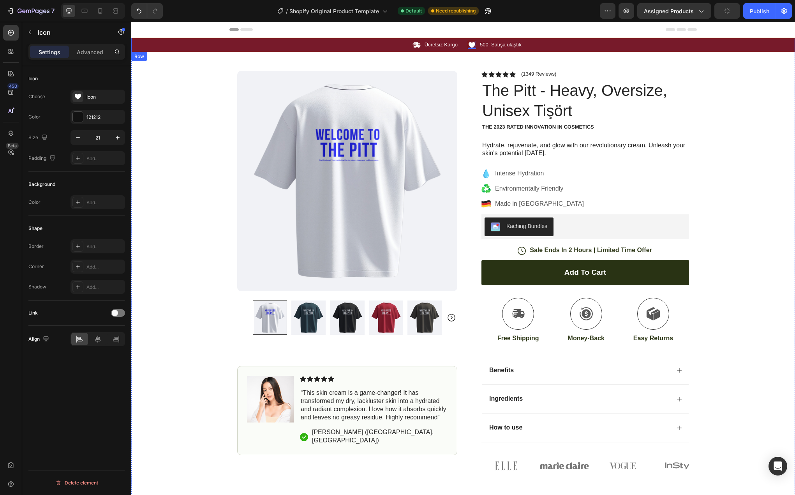
click at [390, 46] on div "Icon Ücretsiz Kargo Text Block Row" at bounding box center [343, 45] width 229 height 8
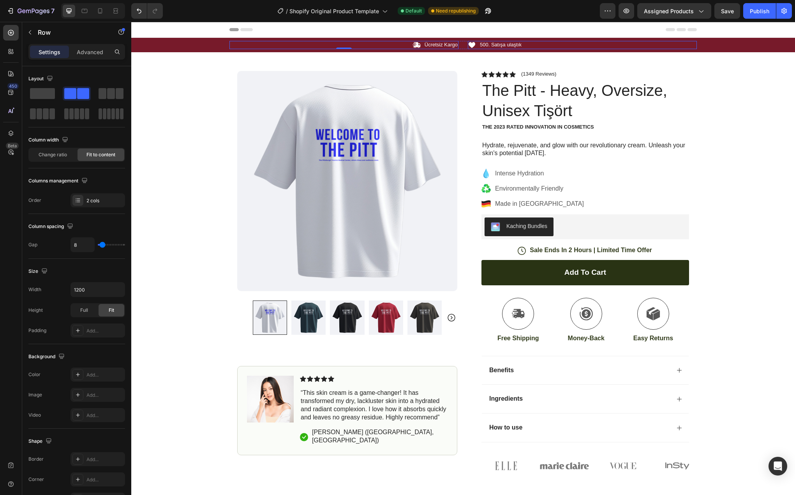
click at [532, 47] on div "Icon 500. Satışa ulaştık Text Block Row" at bounding box center [582, 45] width 229 height 8
click at [578, 45] on div "Icon 500. Satışa ulaştık Text Block Row 0" at bounding box center [582, 45] width 229 height 8
click at [515, 44] on p "500. Satışa ulaştık" at bounding box center [501, 45] width 42 height 7
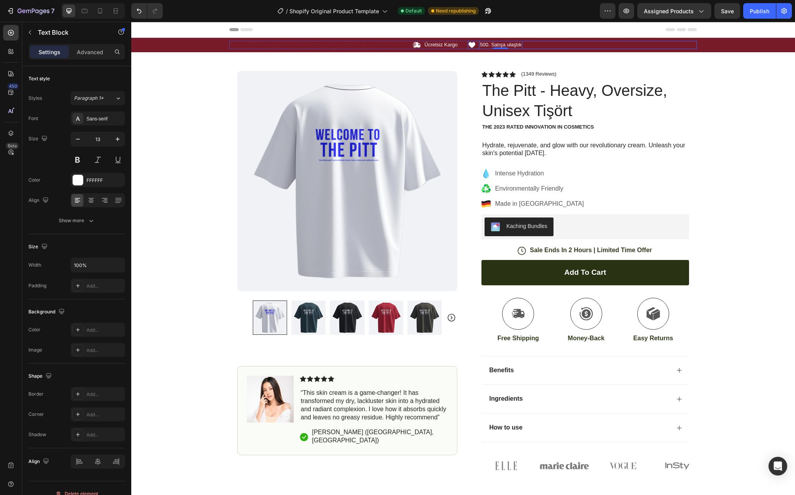
click at [537, 42] on div "Icon 500. Satışa ulaştık Text Block 0 Row" at bounding box center [582, 45] width 229 height 8
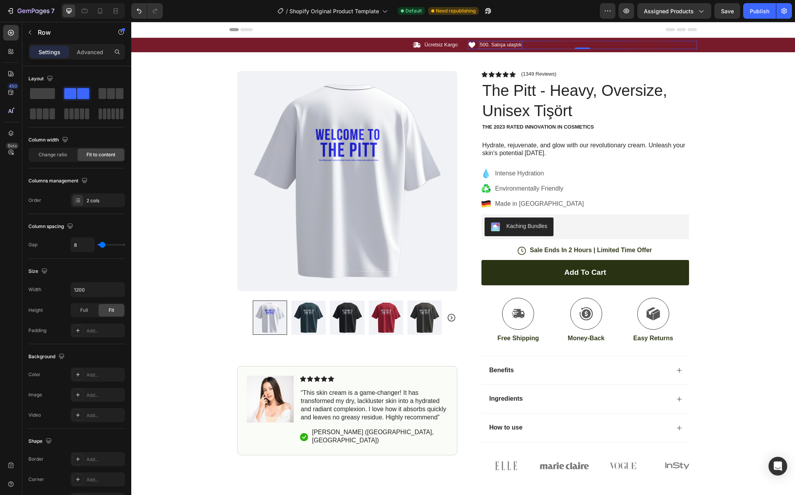
click at [494, 46] on p "500. Satışa ulaştık" at bounding box center [501, 45] width 42 height 7
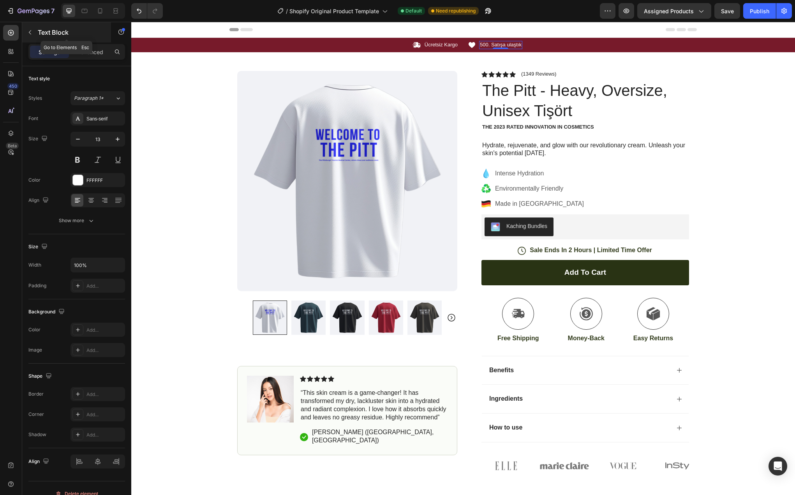
click at [31, 27] on button "button" at bounding box center [30, 32] width 12 height 12
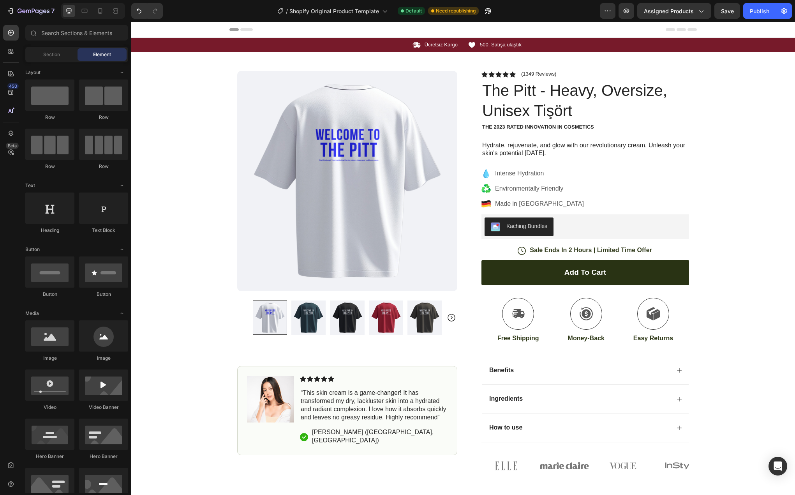
click at [247, 28] on icon at bounding box center [246, 29] width 12 height 3
click at [247, 29] on icon at bounding box center [246, 29] width 12 height 3
click at [497, 46] on p "500. Satışa ulaştık" at bounding box center [501, 45] width 42 height 7
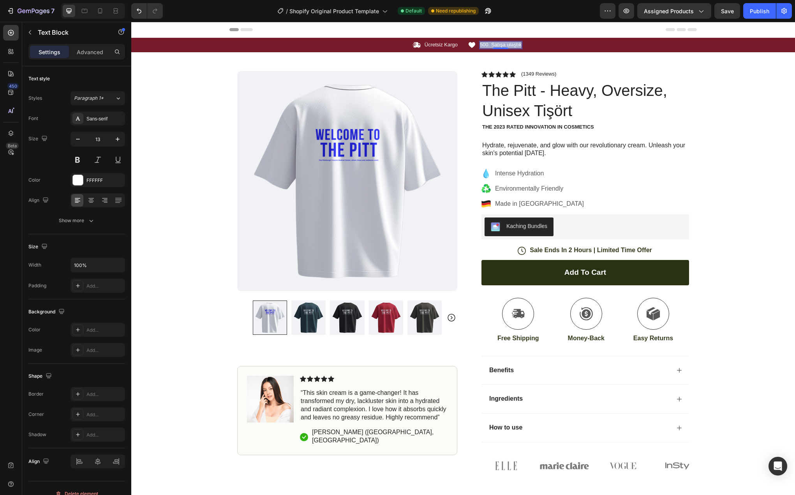
click at [497, 46] on p "500. Satışa ulaştık" at bounding box center [501, 45] width 42 height 7
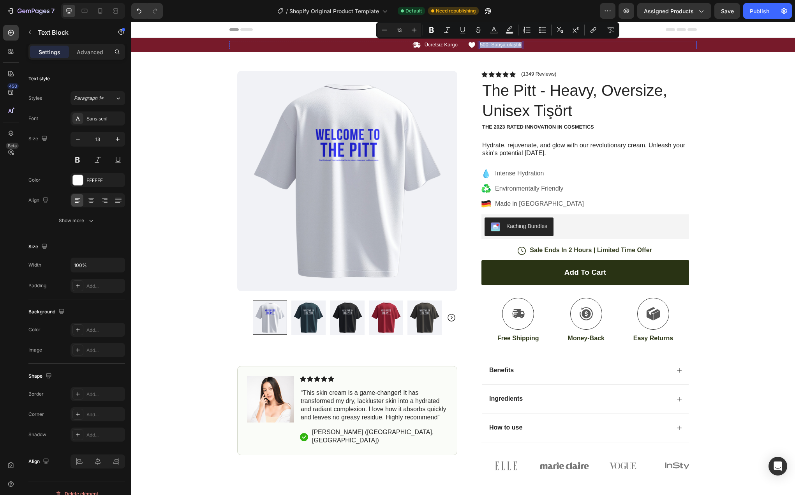
click at [559, 42] on div "Icon 500. Satışa ulaştık Text Block 0 Row" at bounding box center [582, 45] width 229 height 8
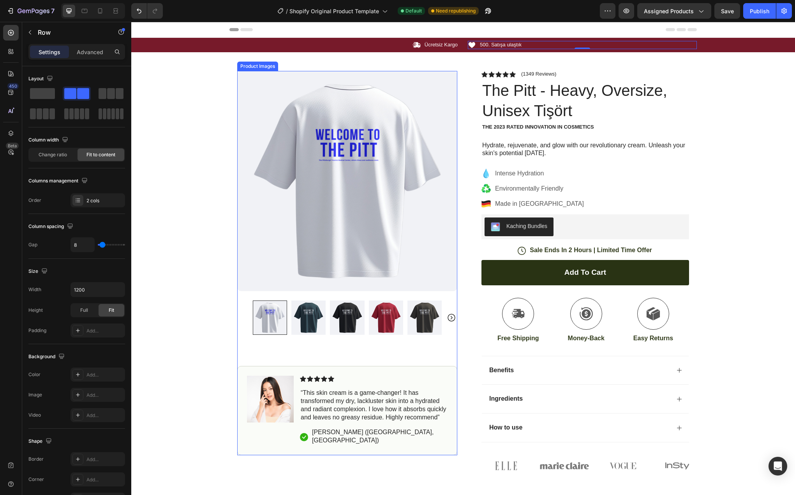
click at [354, 65] on div "Product Images Image Icon Icon Icon Icon Icon Icon List “This skin cream is a g…" at bounding box center [462, 264] width 467 height 424
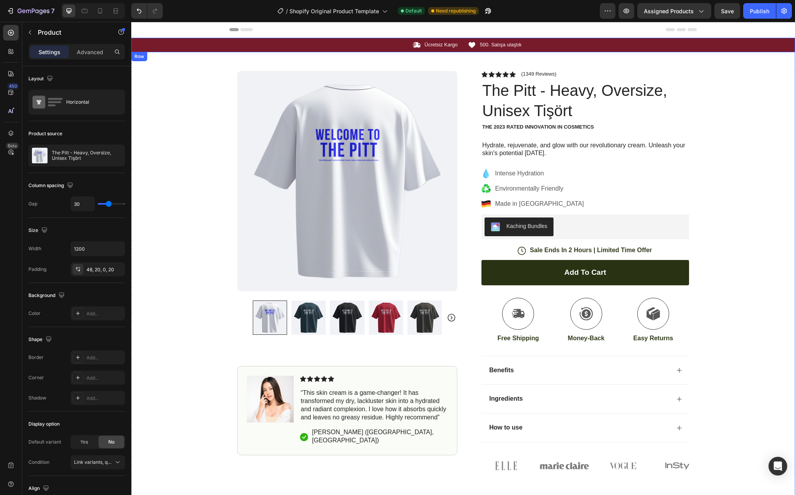
click at [167, 43] on div "Icon Ücretsiz Kargo Text Block Row Icon 500. Satışa ulaştık Text Block Row Caro…" at bounding box center [463, 45] width 664 height 8
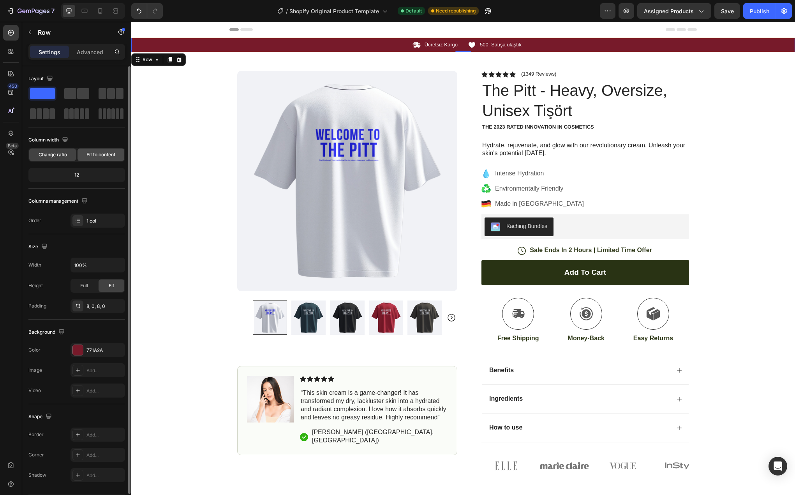
click at [100, 152] on span "Fit to content" at bounding box center [100, 154] width 29 height 7
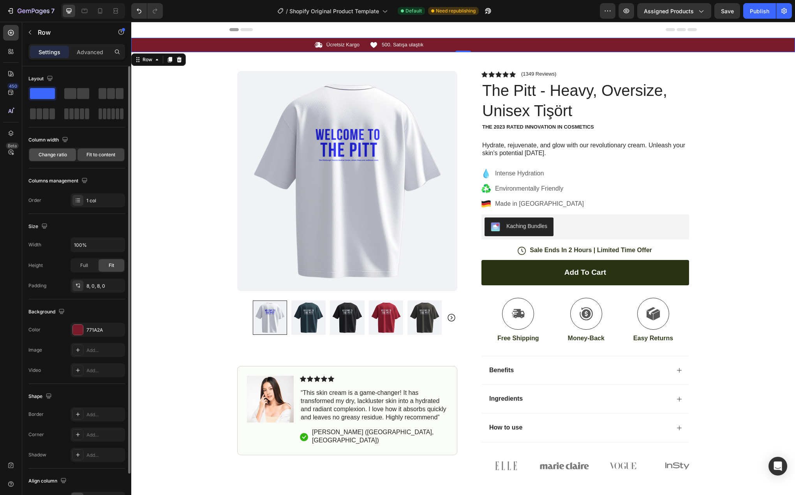
click at [65, 155] on span "Change ratio" at bounding box center [53, 154] width 28 height 7
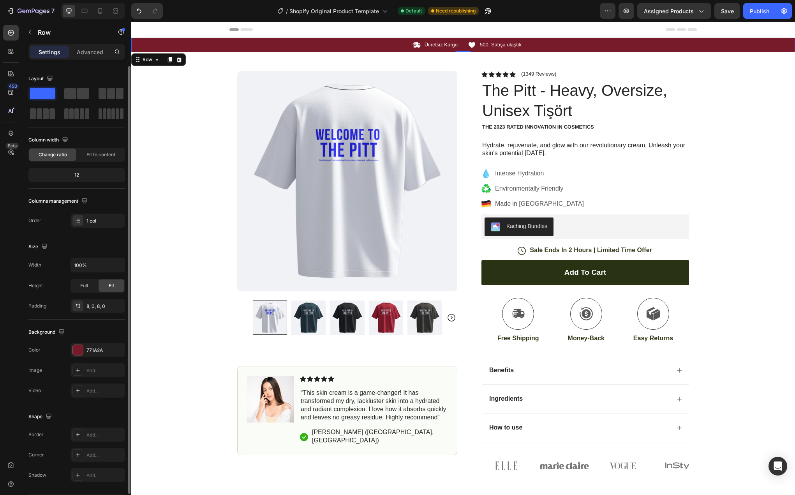
click at [76, 175] on div "12" at bounding box center [76, 174] width 93 height 11
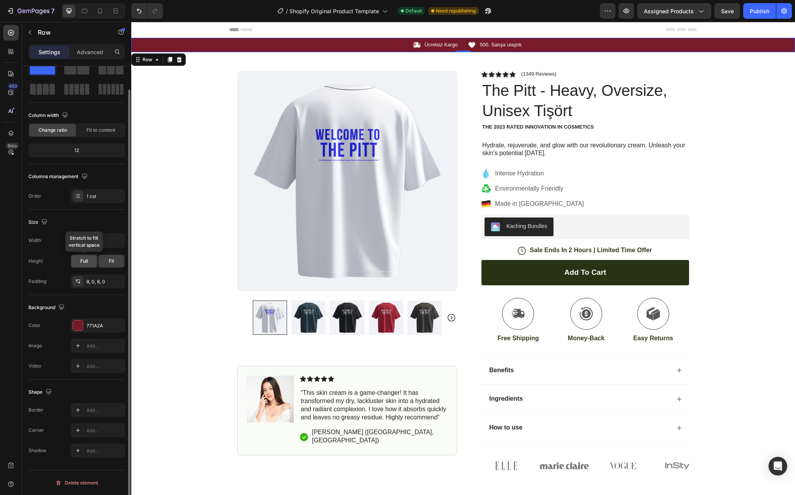
click at [85, 262] on span "Full" at bounding box center [84, 260] width 8 height 7
click at [113, 261] on span "Fit" at bounding box center [111, 260] width 5 height 7
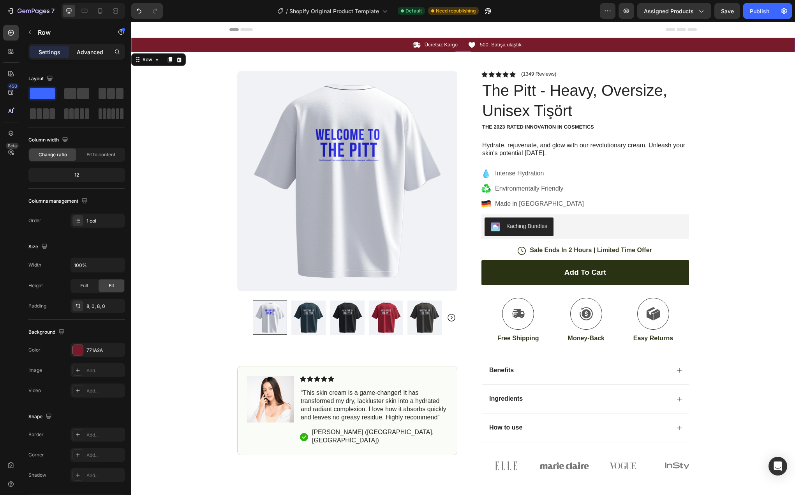
click at [85, 53] on p "Advanced" at bounding box center [90, 52] width 26 height 8
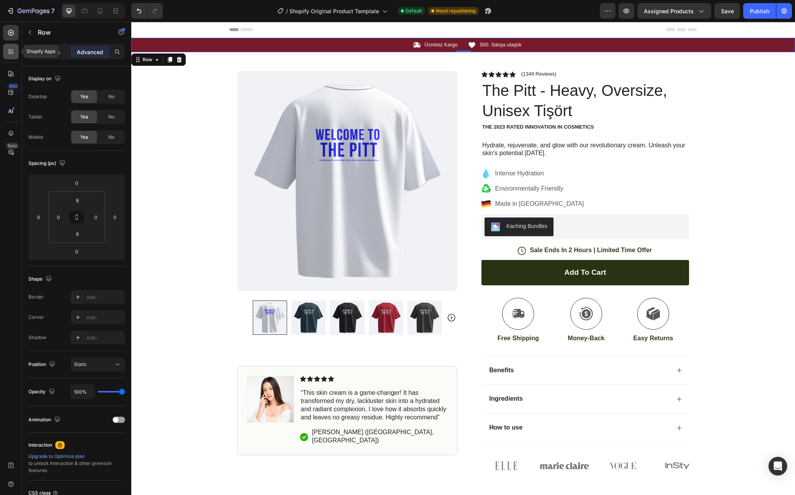
click at [11, 51] on icon at bounding box center [11, 52] width 8 height 8
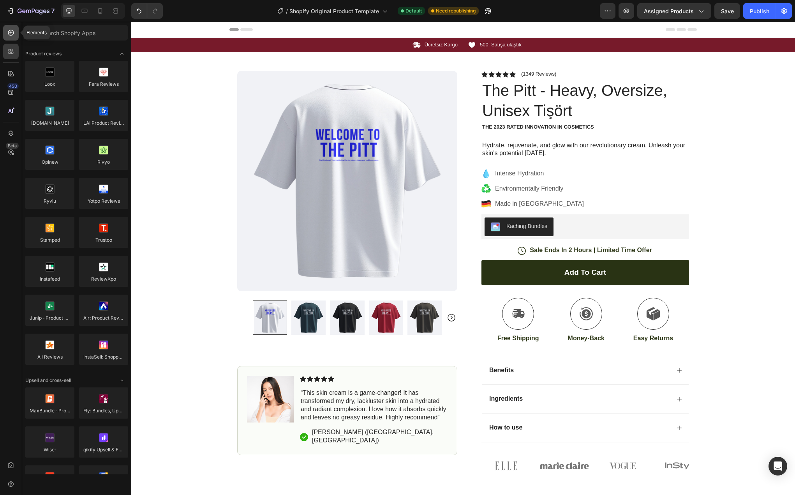
click at [11, 32] on icon at bounding box center [11, 33] width 8 height 8
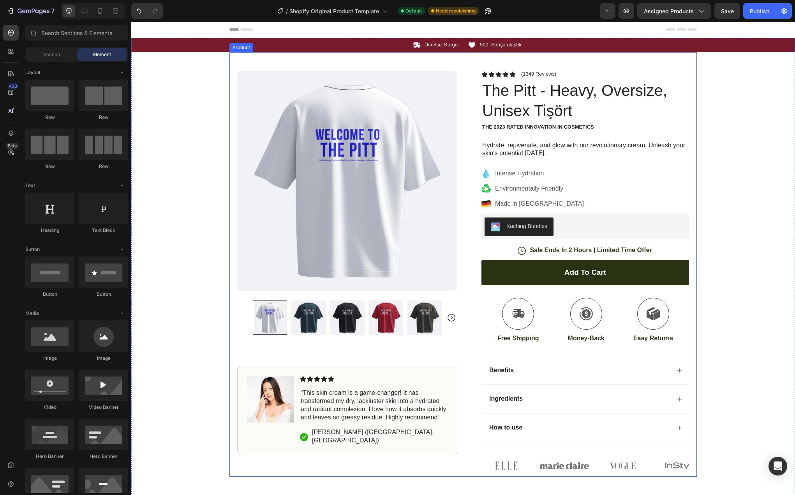
click at [266, 63] on div "Product Images Image Icon Icon Icon Icon Icon Icon List “This skin cream is a g…" at bounding box center [462, 264] width 467 height 424
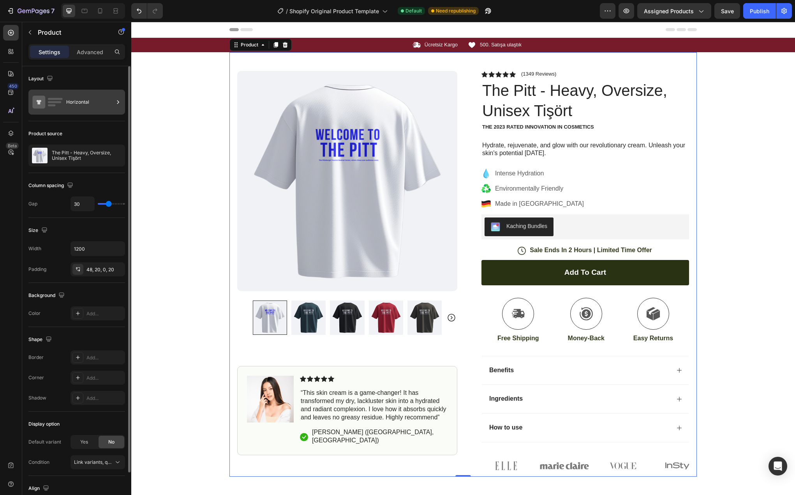
click at [74, 102] on div "Horizontal" at bounding box center [90, 102] width 48 height 18
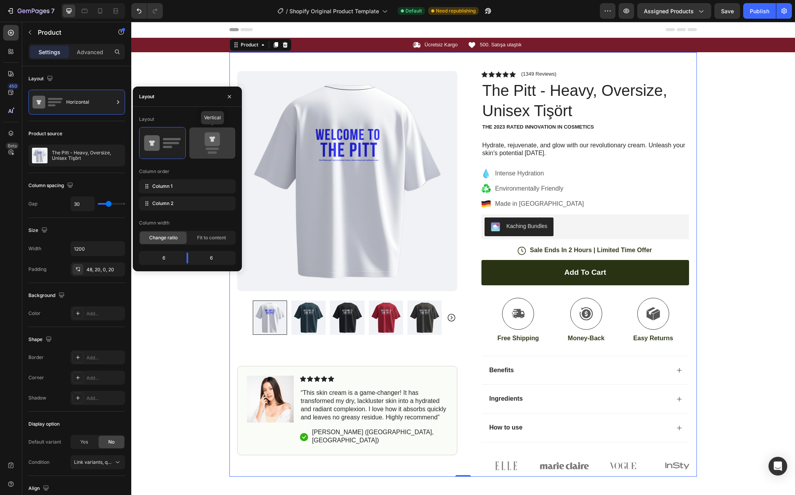
click at [208, 148] on rect at bounding box center [212, 149] width 13 height 2
type input "0"
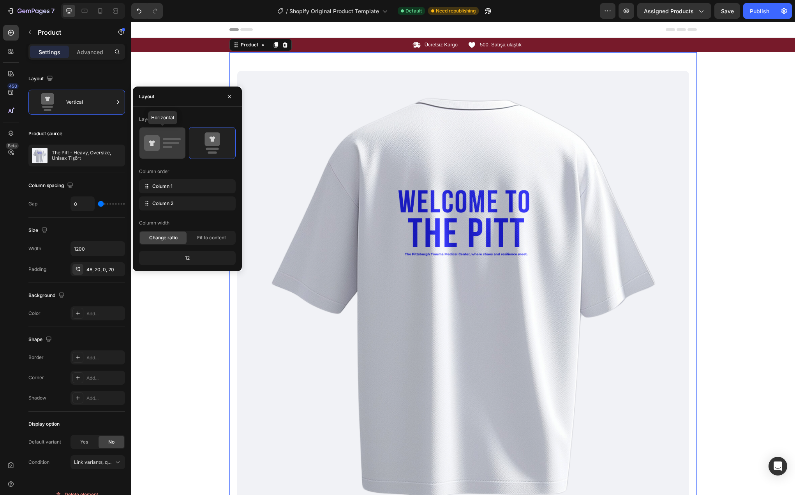
click at [169, 148] on rect at bounding box center [167, 147] width 9 height 2
type input "30"
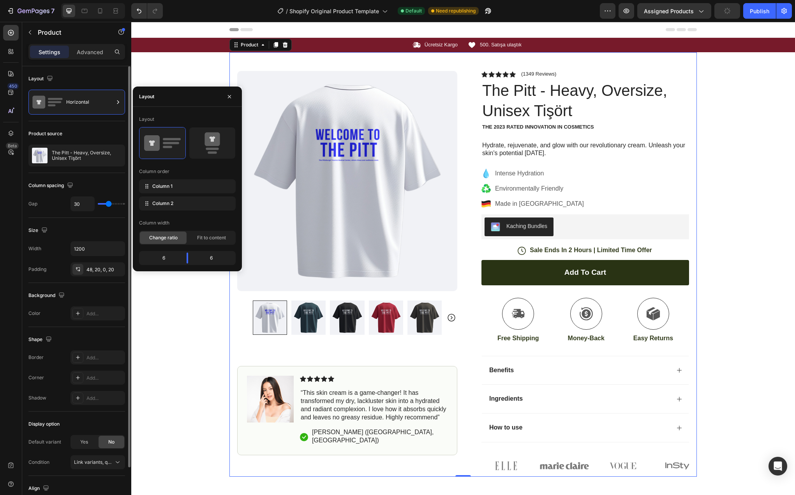
click at [70, 130] on div "Product source" at bounding box center [76, 133] width 97 height 12
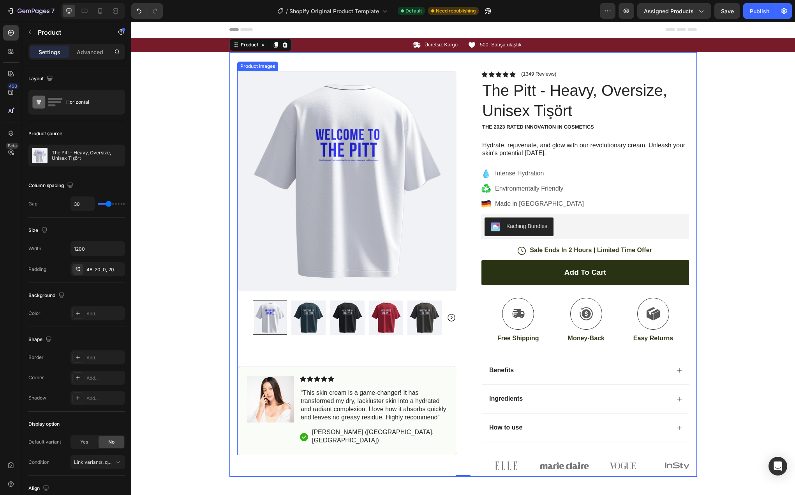
click at [274, 236] on img at bounding box center [347, 181] width 220 height 220
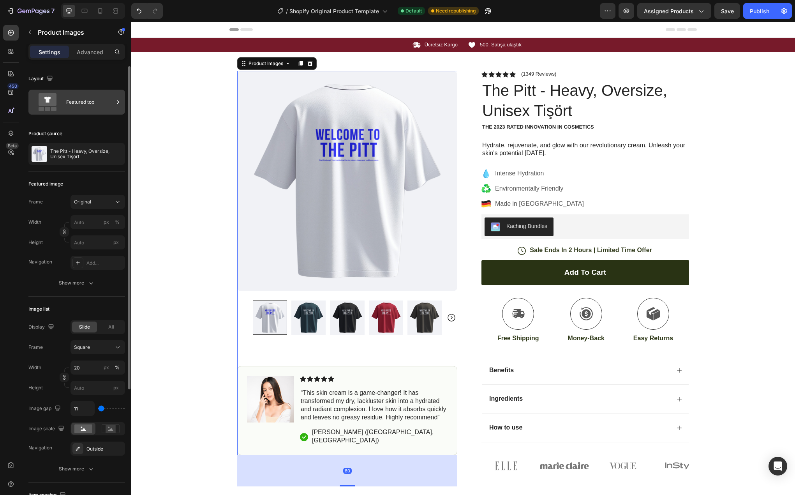
click at [69, 97] on div "Featured top" at bounding box center [90, 102] width 48 height 18
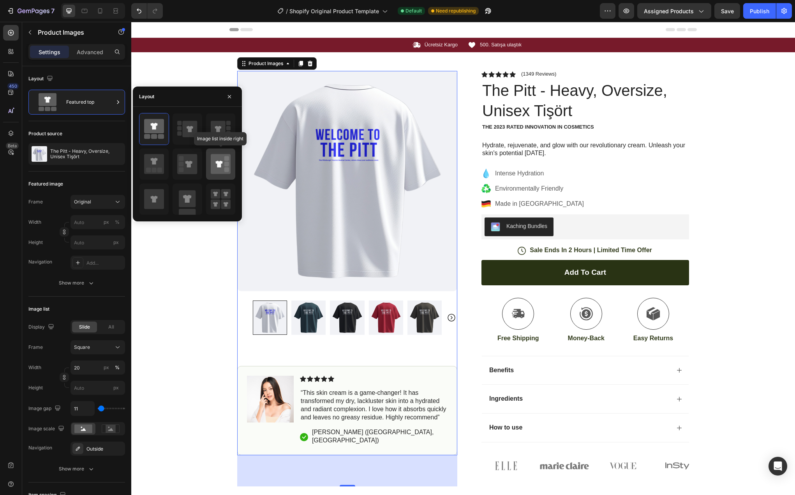
click at [219, 157] on icon at bounding box center [221, 164] width 20 height 20
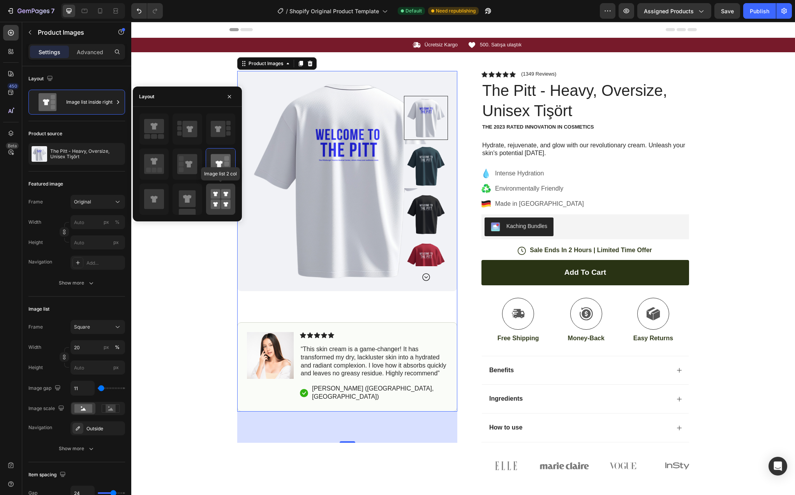
click at [220, 193] on icon at bounding box center [221, 199] width 20 height 22
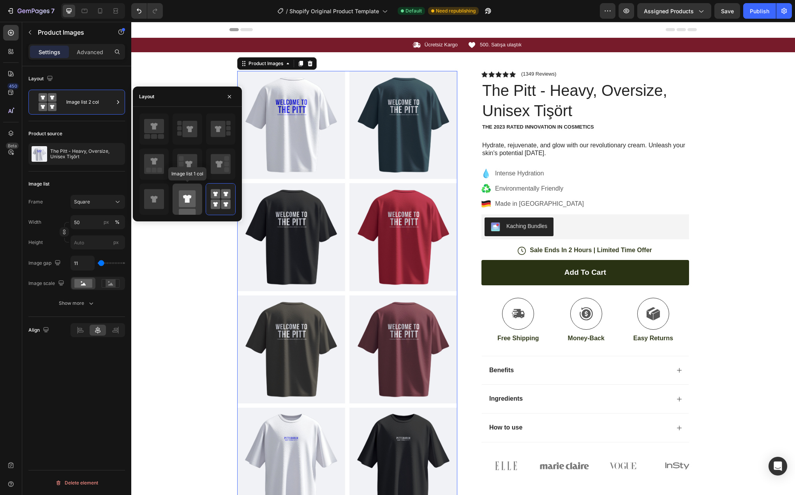
click at [189, 197] on icon at bounding box center [187, 199] width 9 height 8
type input "100"
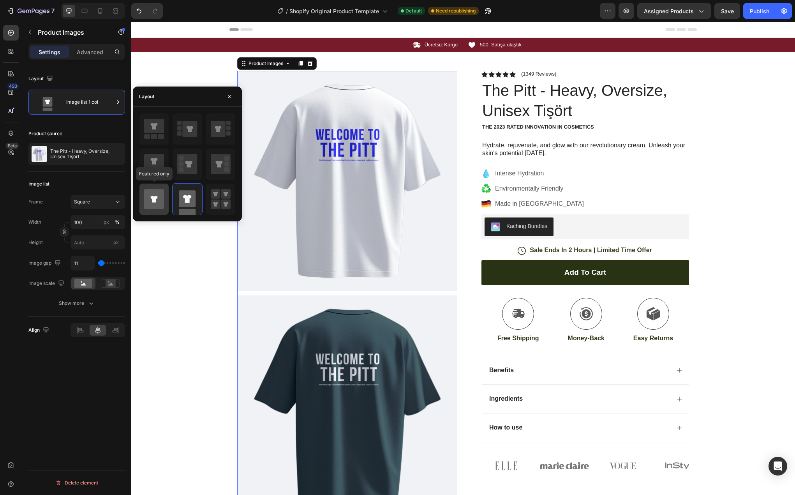
click at [159, 202] on icon at bounding box center [154, 199] width 20 height 20
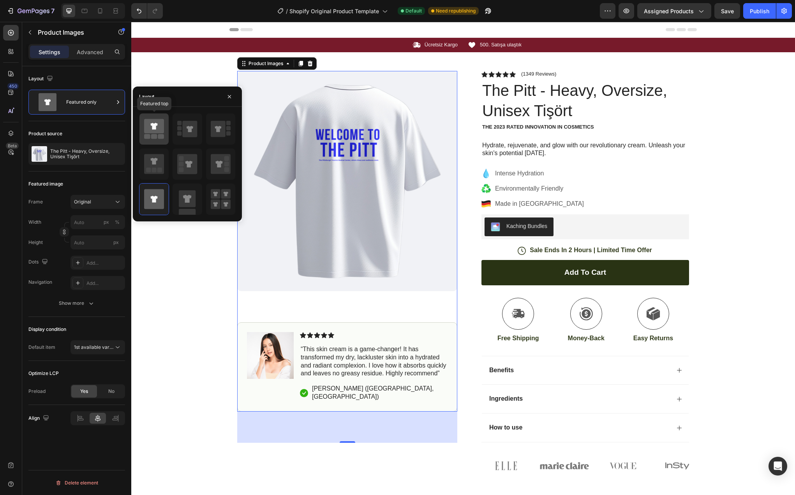
click at [155, 126] on icon at bounding box center [153, 126] width 7 height 7
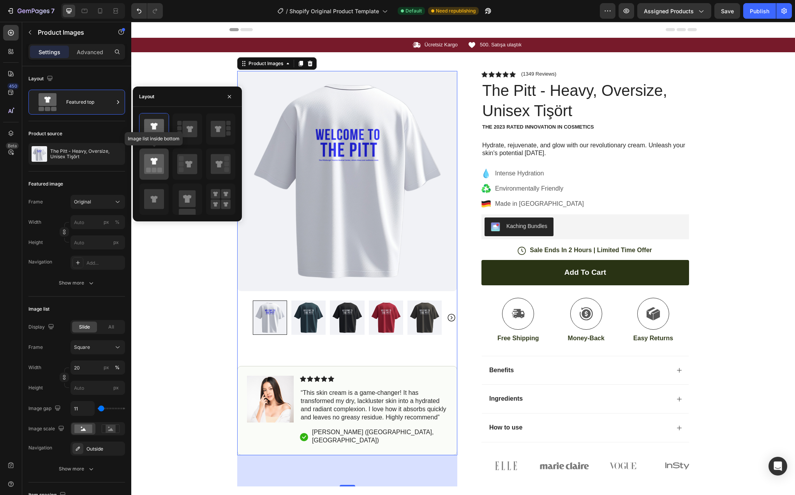
click at [159, 166] on icon at bounding box center [154, 164] width 20 height 20
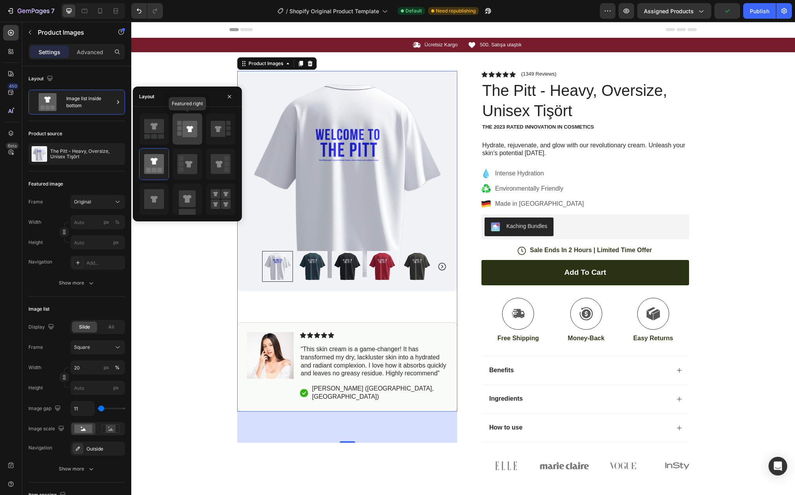
click at [199, 130] on div at bounding box center [187, 128] width 29 height 31
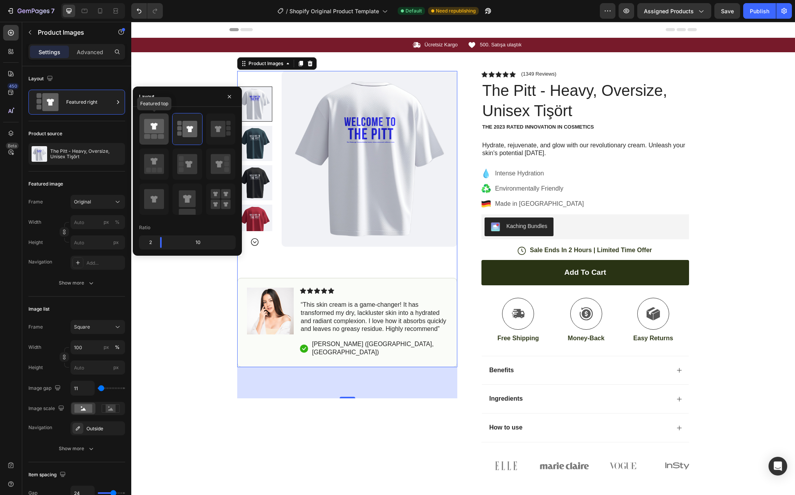
click at [162, 138] on rect at bounding box center [161, 136] width 6 height 5
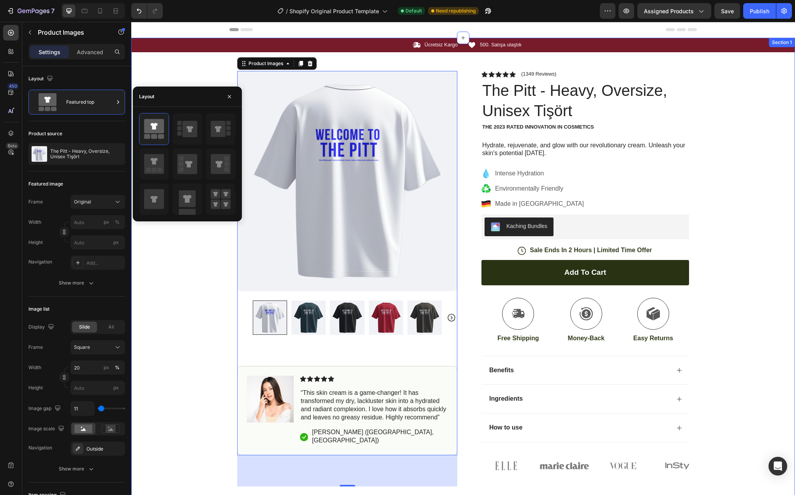
click at [185, 266] on div "Icon Ücretsiz Kargo Text Block Row Icon 500. Satışa ulaştık Text Block Row Caro…" at bounding box center [463, 257] width 664 height 439
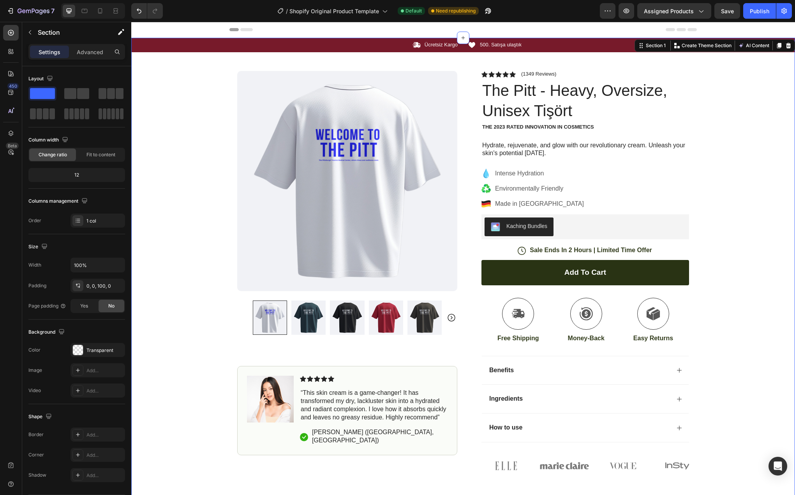
click at [195, 290] on div "Icon Ücretsiz Kargo Text Block Row Icon 500. Satışa ulaştık Text Block Row [GEO…" at bounding box center [463, 257] width 664 height 439
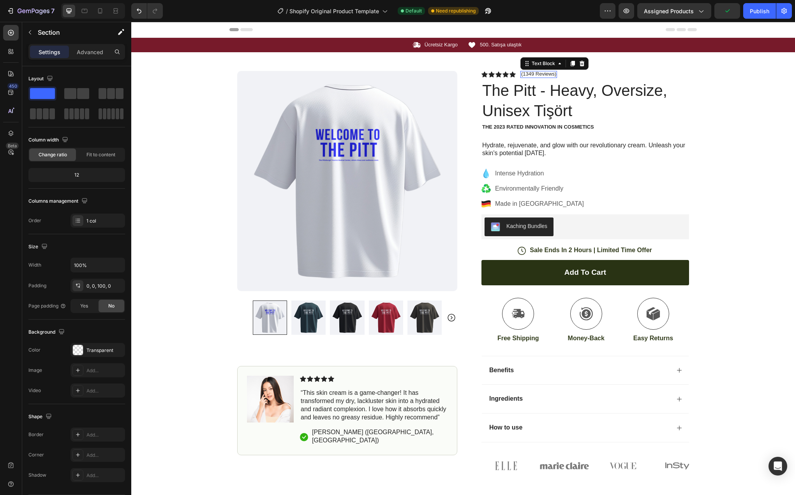
click at [540, 73] on p "(1349 Reviews)" at bounding box center [538, 74] width 35 height 6
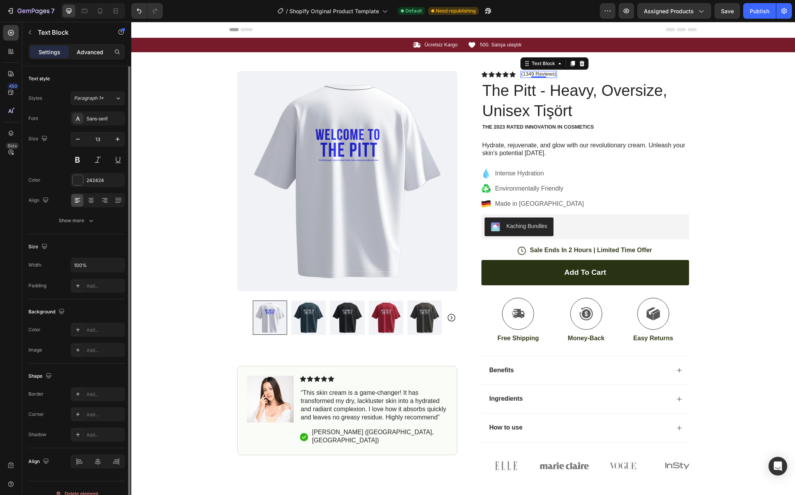
click at [76, 54] on div "Advanced" at bounding box center [89, 52] width 39 height 12
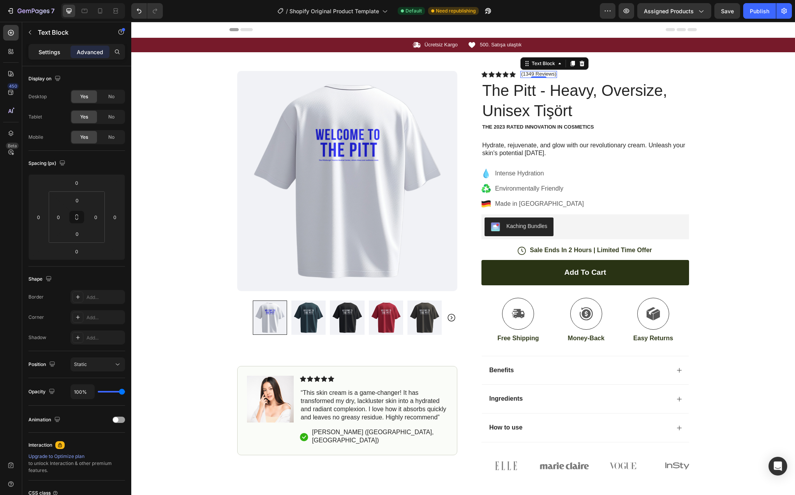
click at [53, 53] on p "Settings" at bounding box center [50, 52] width 22 height 8
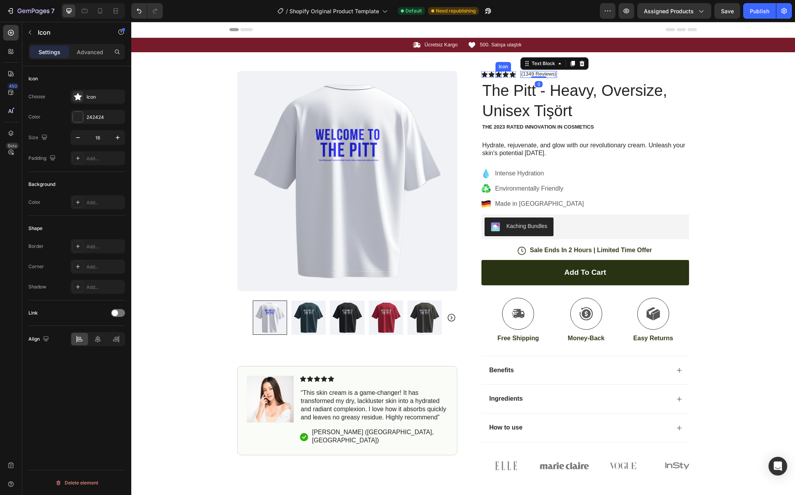
click at [495, 73] on icon at bounding box center [498, 74] width 6 height 6
click at [497, 87] on h1 "The Pitt - Heavy, Oversize, Unisex Tişört" at bounding box center [585, 100] width 208 height 42
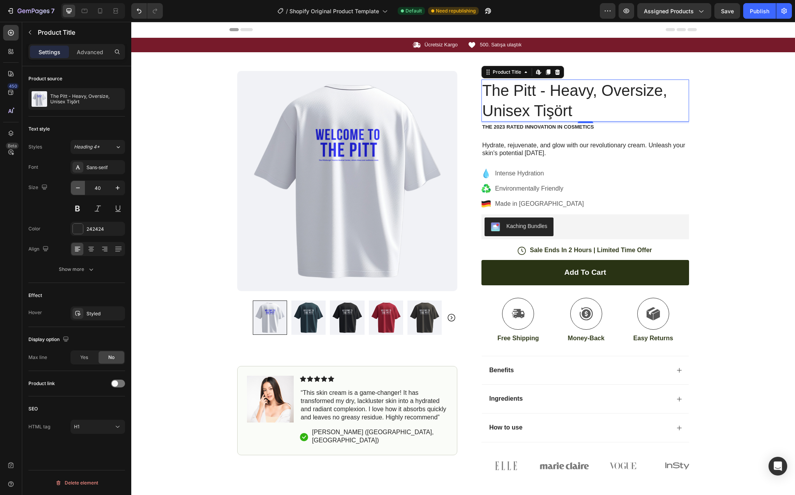
click at [80, 188] on icon "button" at bounding box center [78, 187] width 4 height 1
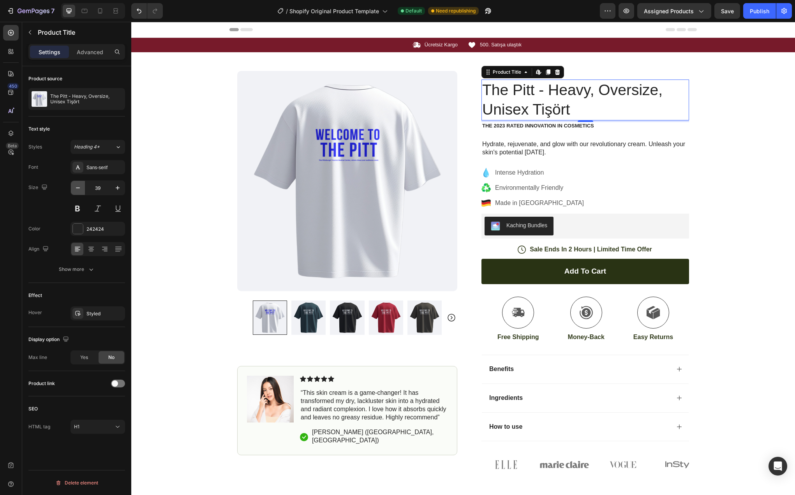
click at [80, 188] on icon "button" at bounding box center [78, 187] width 4 height 1
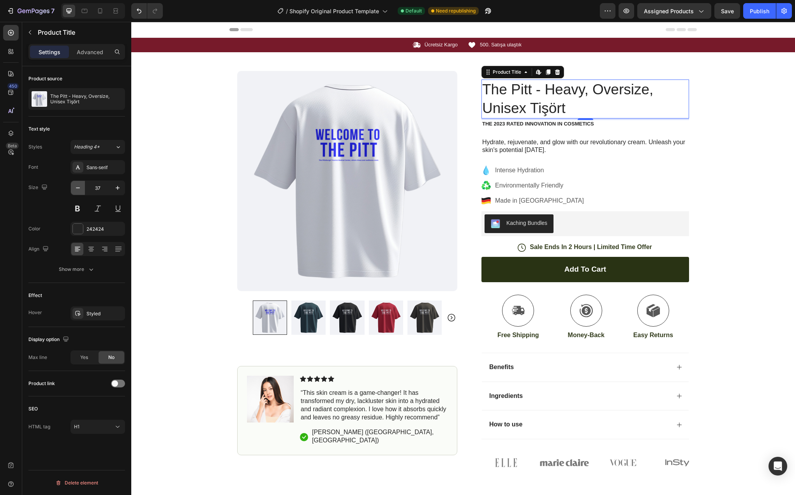
click at [80, 188] on icon "button" at bounding box center [78, 187] width 4 height 1
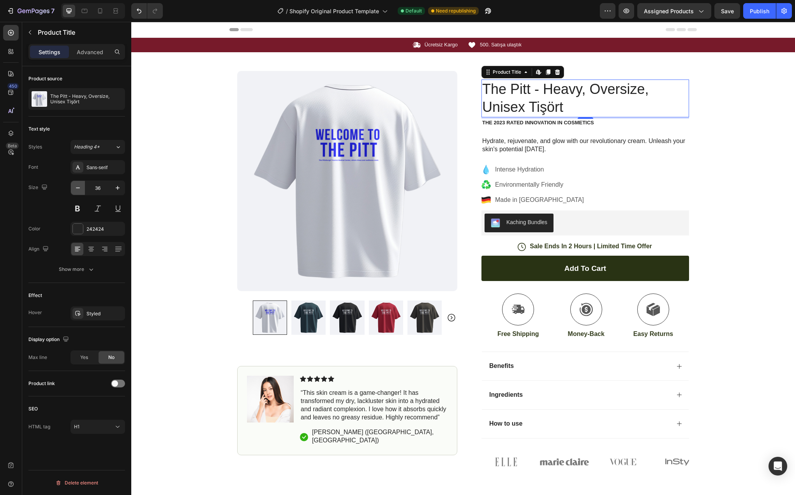
click at [80, 188] on icon "button" at bounding box center [78, 187] width 4 height 1
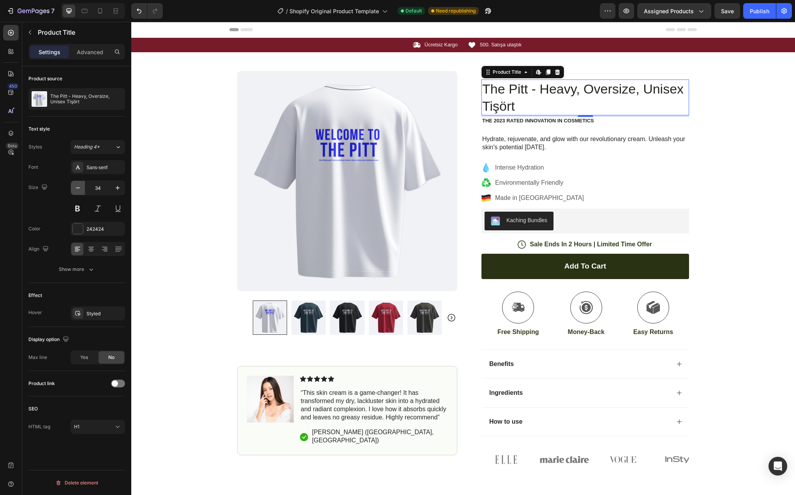
click at [80, 188] on icon "button" at bounding box center [78, 187] width 4 height 1
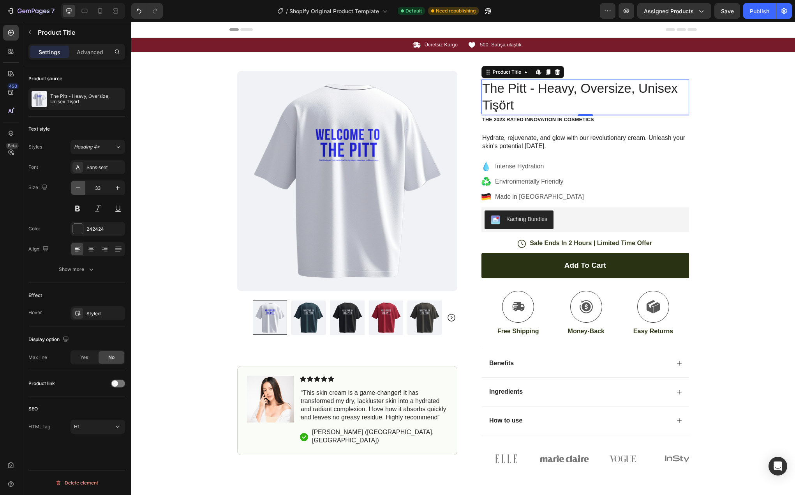
click at [80, 188] on icon "button" at bounding box center [78, 187] width 4 height 1
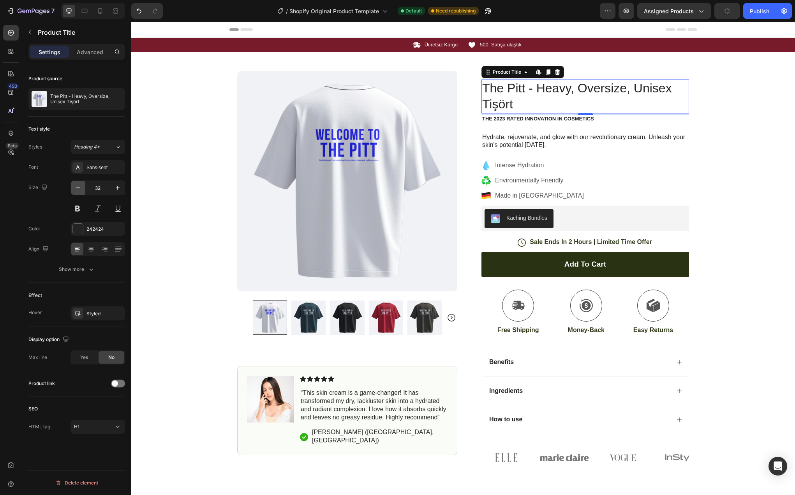
click at [80, 188] on icon "button" at bounding box center [78, 187] width 4 height 1
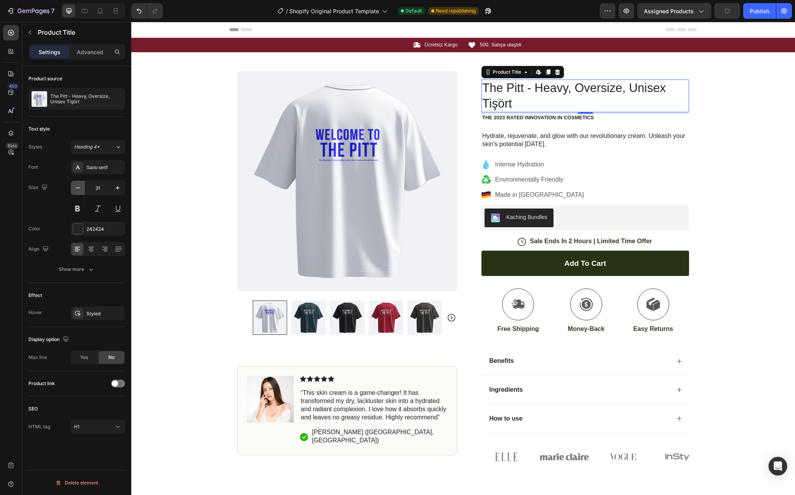
click at [80, 188] on icon "button" at bounding box center [78, 187] width 4 height 1
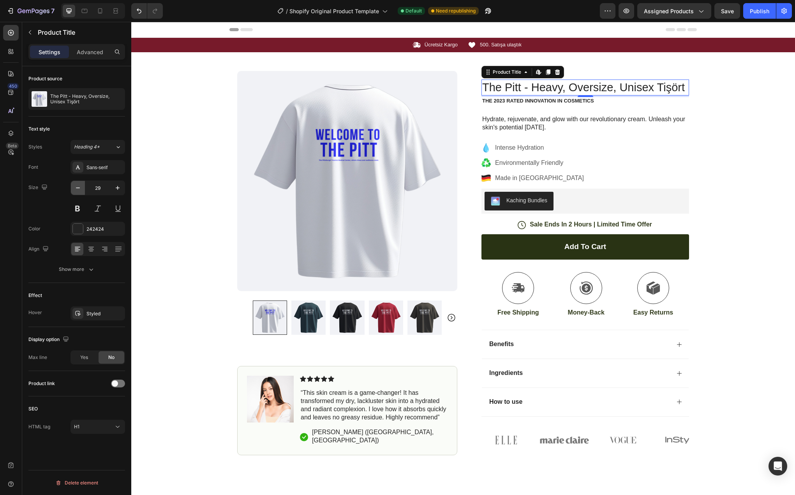
click at [80, 188] on icon "button" at bounding box center [78, 187] width 4 height 1
type input "28"
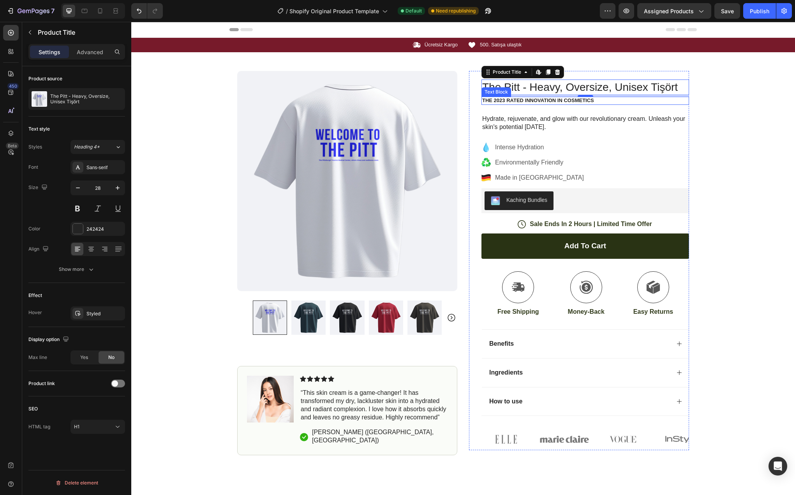
click at [561, 101] on p "The 2023 Rated Innovation in Cosmetics" at bounding box center [585, 100] width 206 height 7
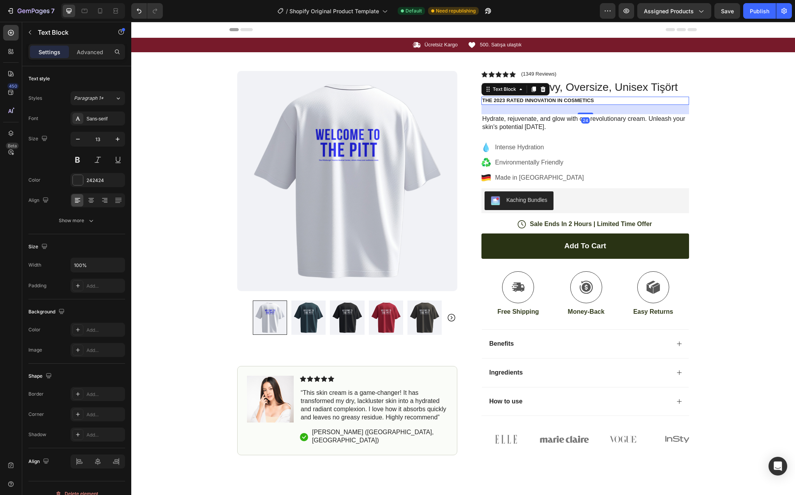
click at [560, 103] on p "The 2023 Rated Innovation in Cosmetics" at bounding box center [585, 100] width 206 height 7
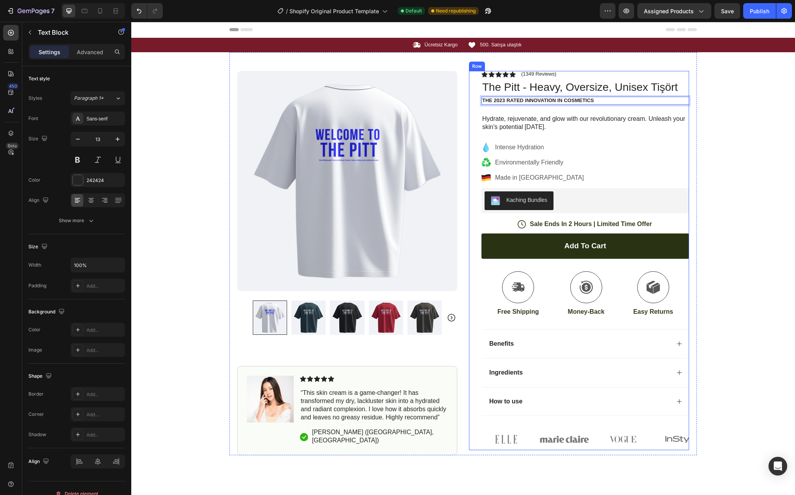
click at [563, 113] on div "Icon Icon Icon Icon Icon Icon List (1349 Reviews) Text Block Row The Pitt - Hea…" at bounding box center [585, 260] width 208 height 379
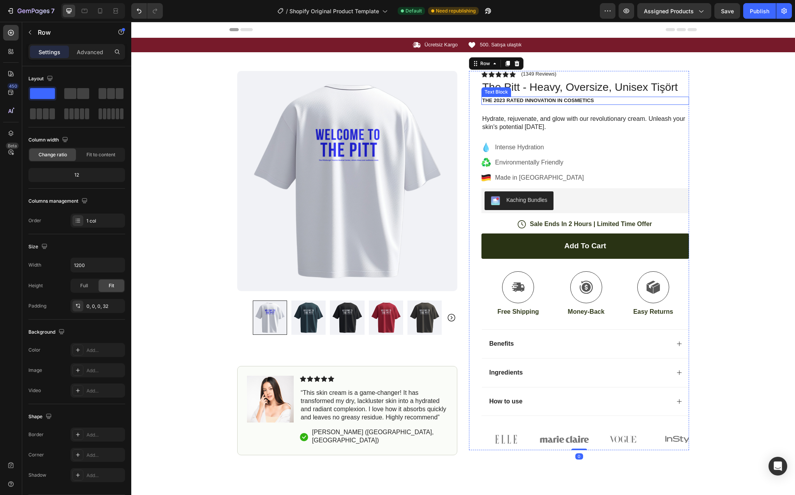
click at [562, 100] on p "The 2023 Rated Innovation in Cosmetics" at bounding box center [585, 100] width 206 height 7
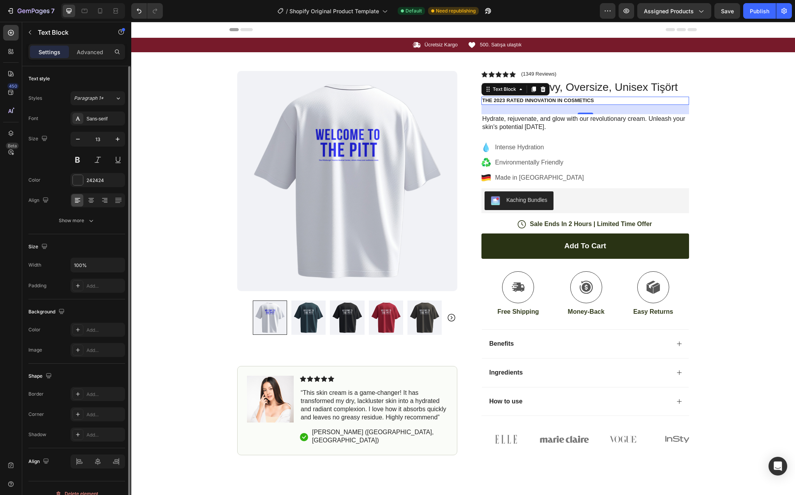
scroll to position [11, 0]
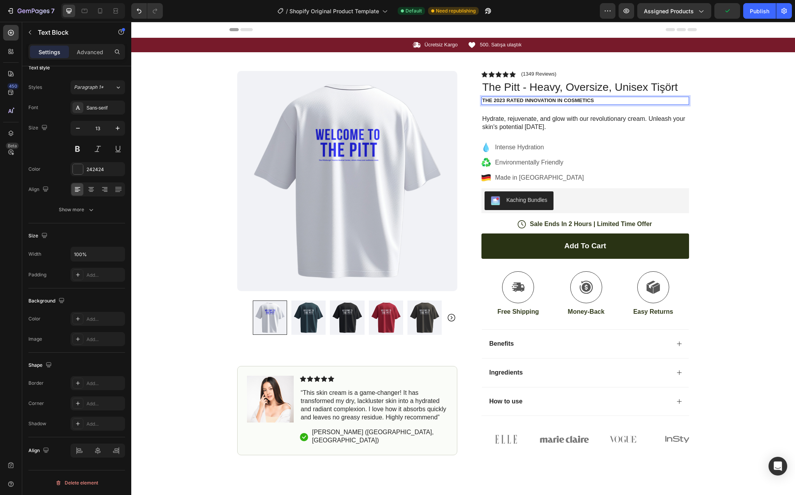
click at [540, 100] on p "The 2023 Rated Innovation in Cosmetics" at bounding box center [585, 100] width 206 height 7
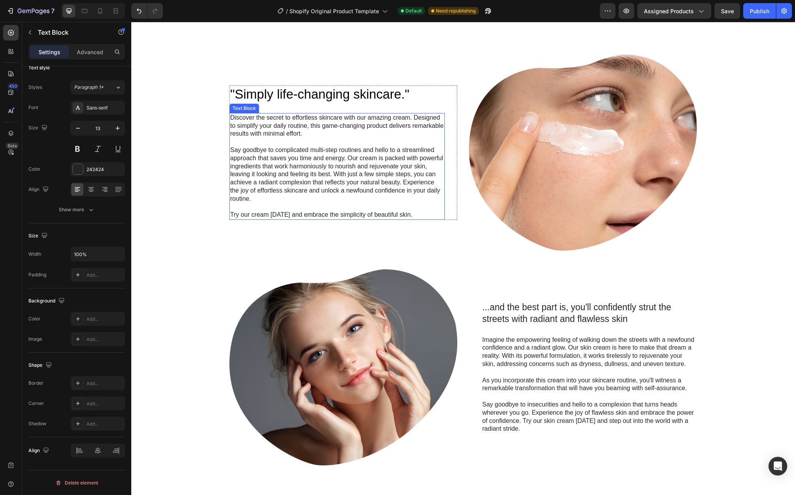
type input "16"
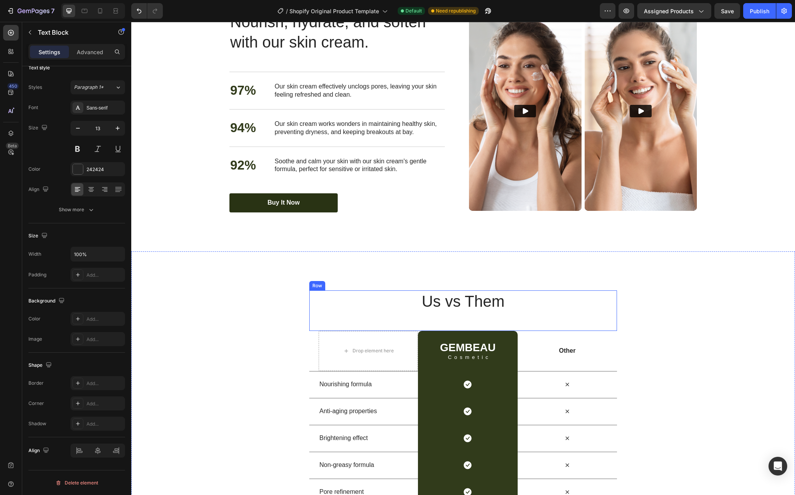
scroll to position [962, 0]
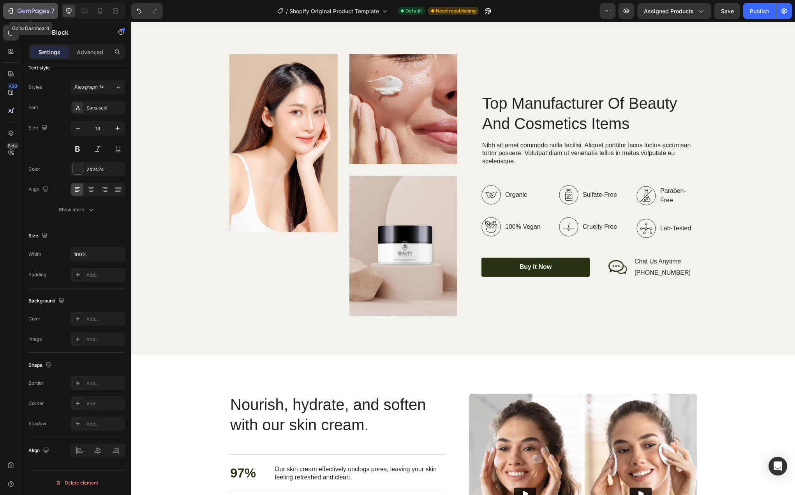
click at [18, 6] on button "7" at bounding box center [30, 11] width 55 height 16
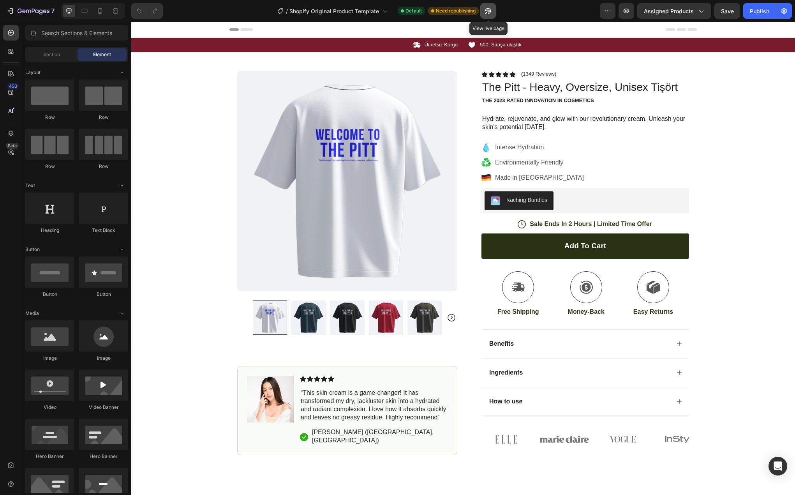
click at [492, 12] on icon "button" at bounding box center [488, 11] width 8 height 8
click at [627, 11] on icon "button" at bounding box center [626, 11] width 8 height 8
click at [217, 29] on div at bounding box center [463, 30] width 664 height 16
click at [231, 29] on icon at bounding box center [233, 29] width 9 height 3
click at [263, 32] on div at bounding box center [462, 30] width 467 height 16
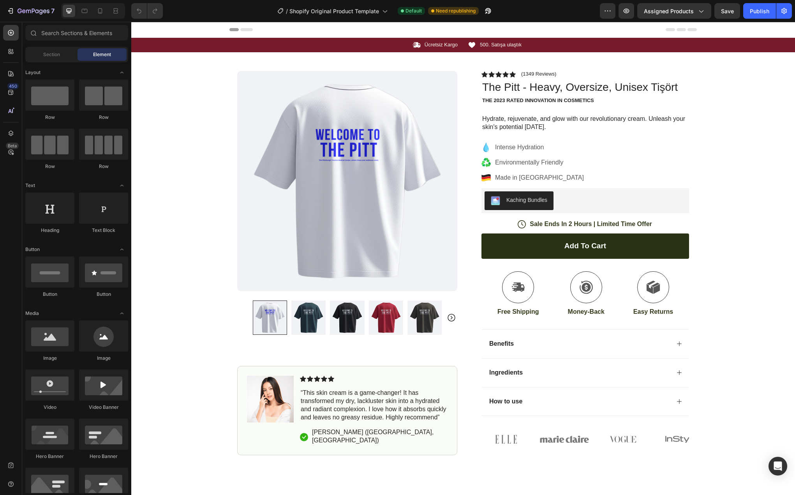
click at [681, 30] on icon at bounding box center [681, 29] width 9 height 3
click at [245, 28] on icon at bounding box center [246, 29] width 12 height 3
click at [575, 201] on div "Kaching Bundles" at bounding box center [585, 200] width 201 height 19
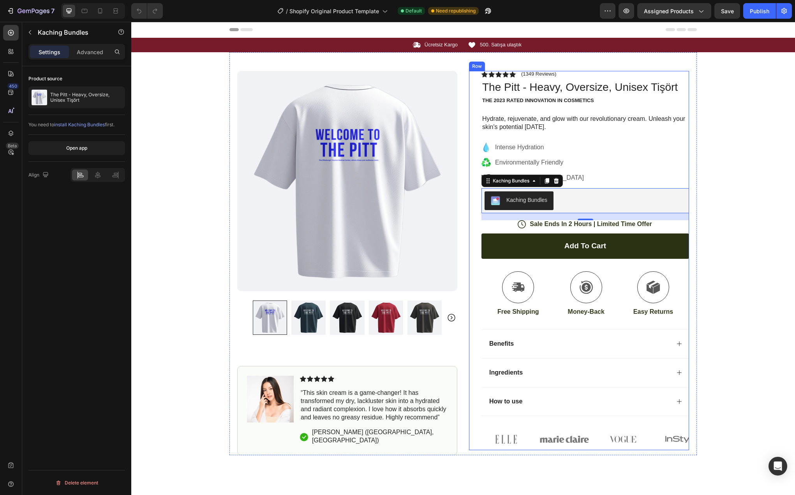
click at [624, 225] on p "Sale Ends In 2 Hours | Limited Time Offer" at bounding box center [591, 224] width 122 height 8
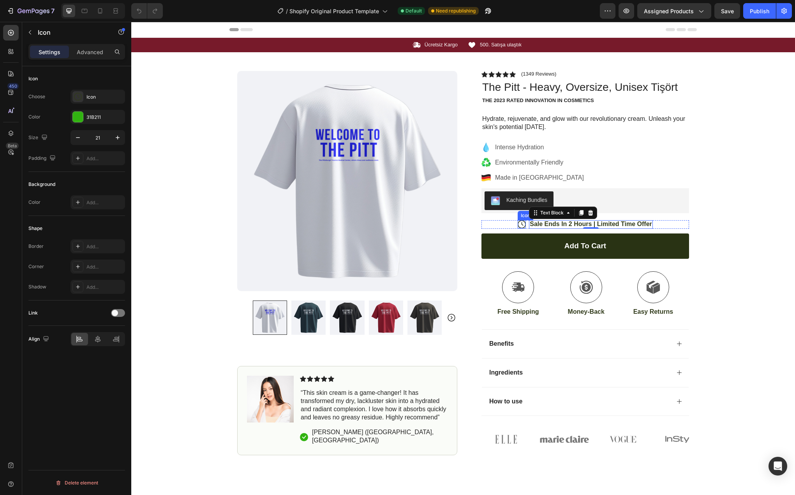
click at [518, 225] on icon at bounding box center [522, 224] width 8 height 8
click at [573, 229] on div "Sale Ends In 2 Hours | Limited Time Offer" at bounding box center [591, 224] width 124 height 9
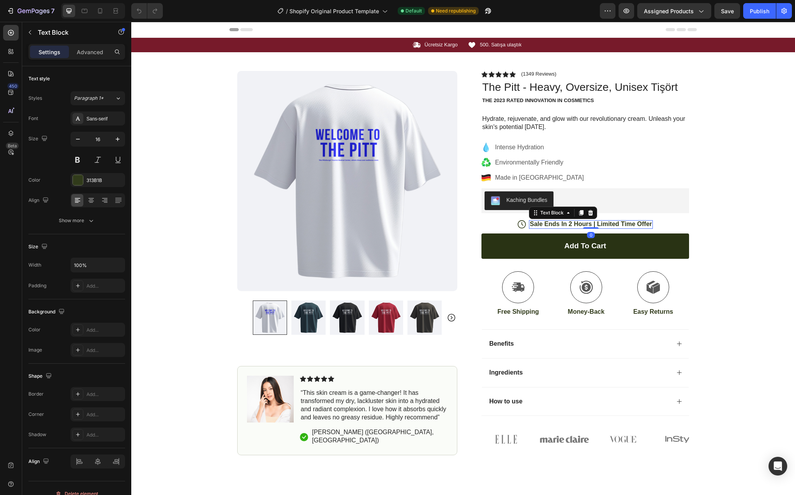
click at [608, 225] on p "Sale Ends In 2 Hours | Limited Time Offer" at bounding box center [591, 224] width 122 height 8
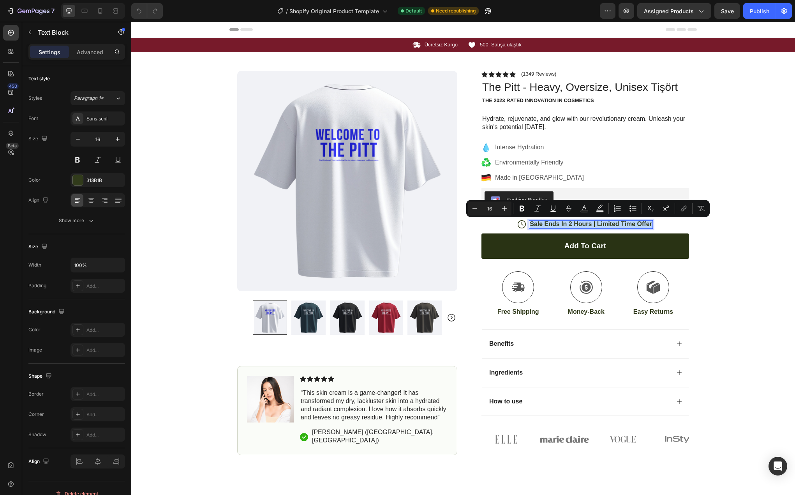
click at [621, 225] on p "Sale Ends In 2 Hours | Limited Time Offer" at bounding box center [591, 224] width 122 height 8
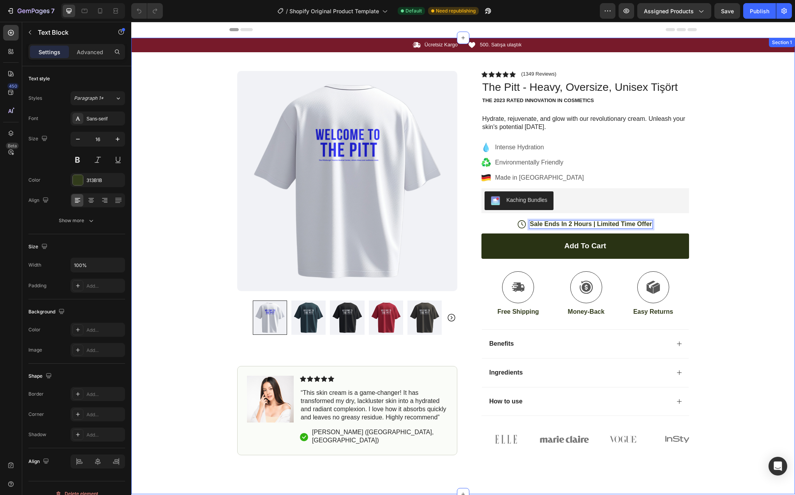
click at [703, 226] on div "Icon Ücretsiz Kargo Text Block Row Icon 500. Satışa ulaştık Text Block Row [GEO…" at bounding box center [463, 246] width 664 height 417
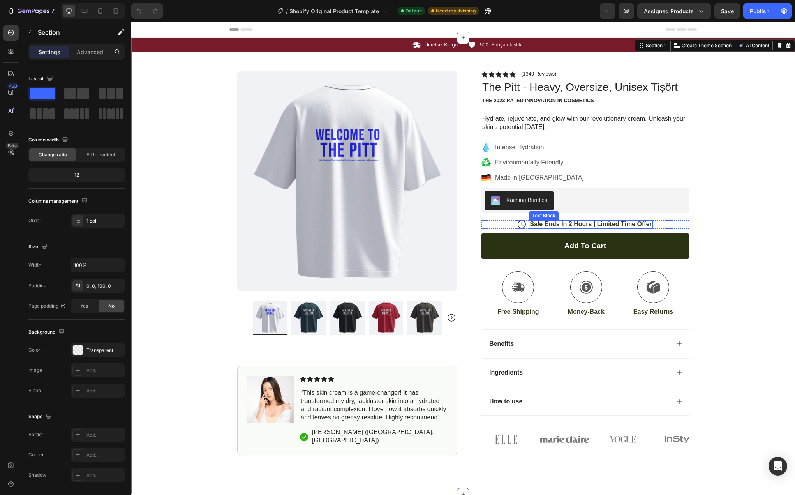
click at [610, 225] on p "Sale Ends In 2 Hours | Limited Time Offer" at bounding box center [591, 224] width 122 height 8
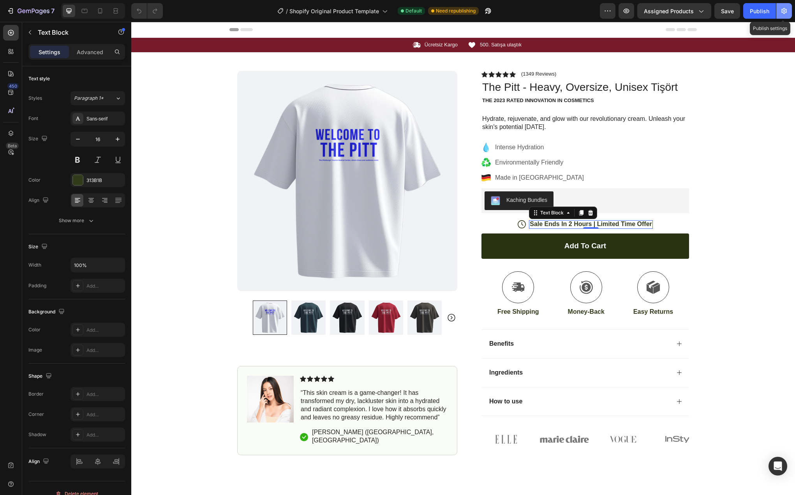
click at [783, 12] on icon "button" at bounding box center [784, 11] width 8 height 8
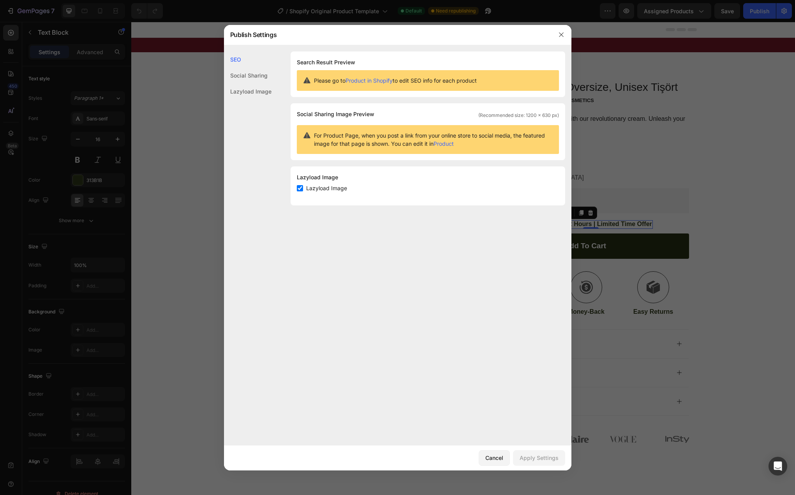
click at [708, 122] on div at bounding box center [397, 247] width 795 height 495
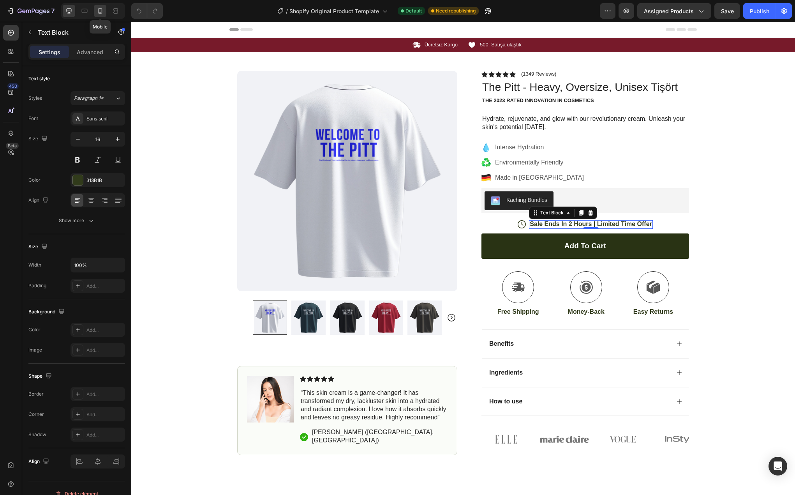
click at [99, 12] on icon at bounding box center [100, 11] width 8 height 8
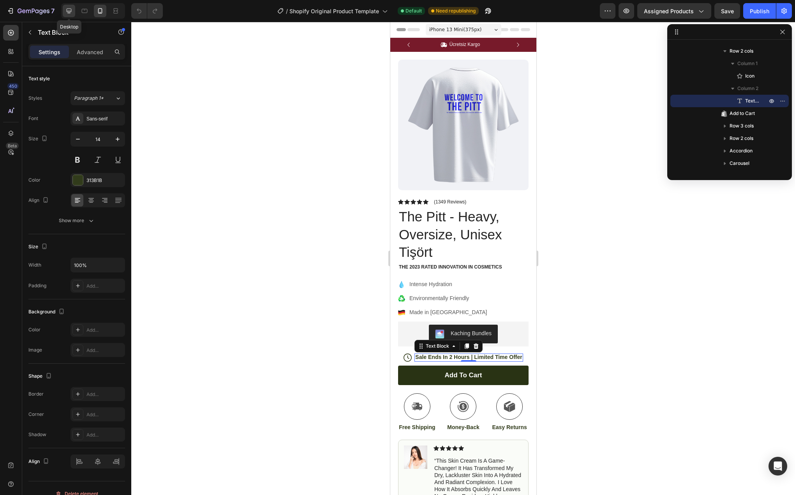
click at [68, 15] on div at bounding box center [69, 11] width 12 height 12
type input "16"
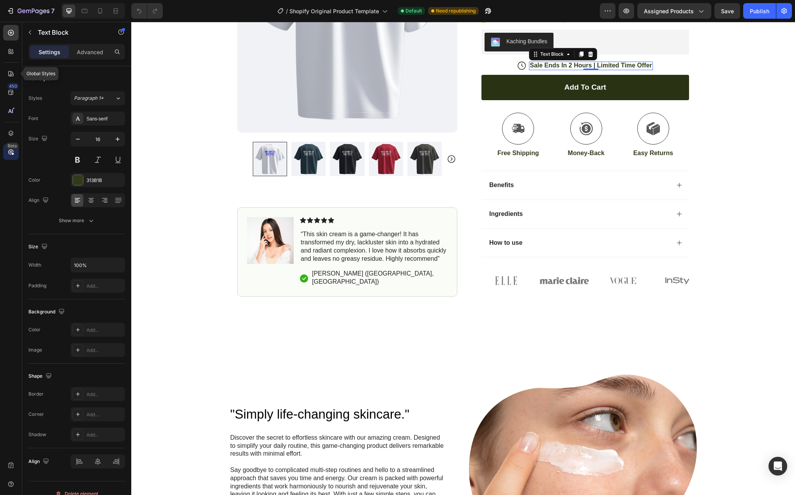
scroll to position [171, 0]
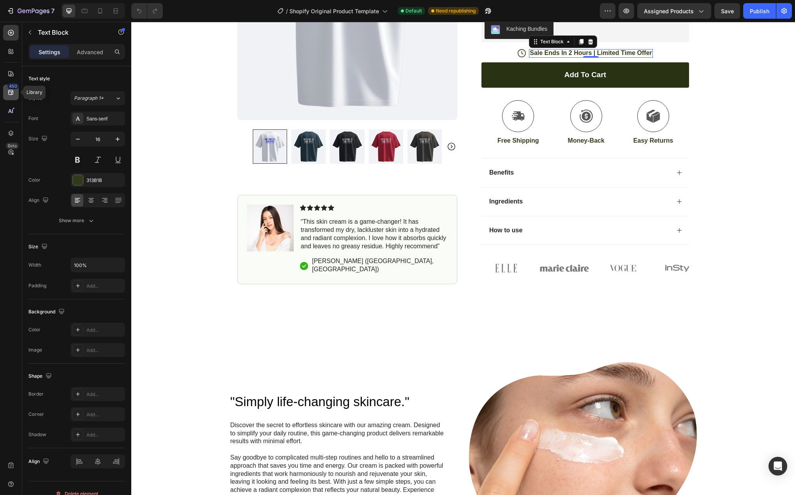
click at [13, 97] on div "450" at bounding box center [11, 93] width 16 height 16
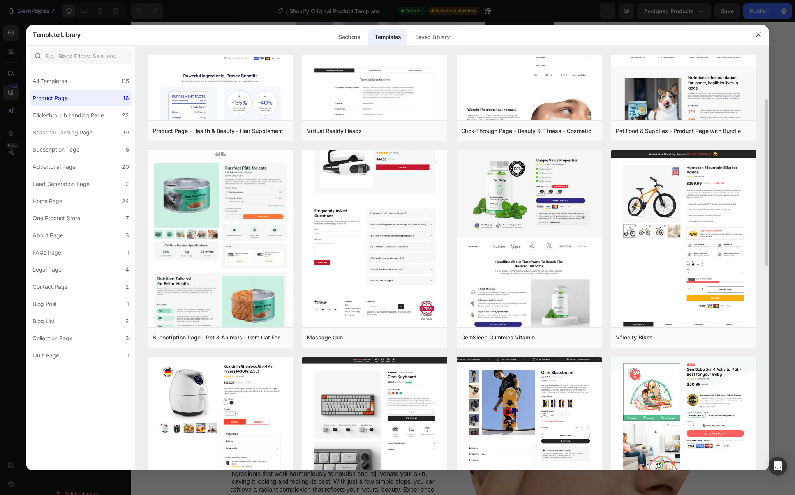
scroll to position [0, 0]
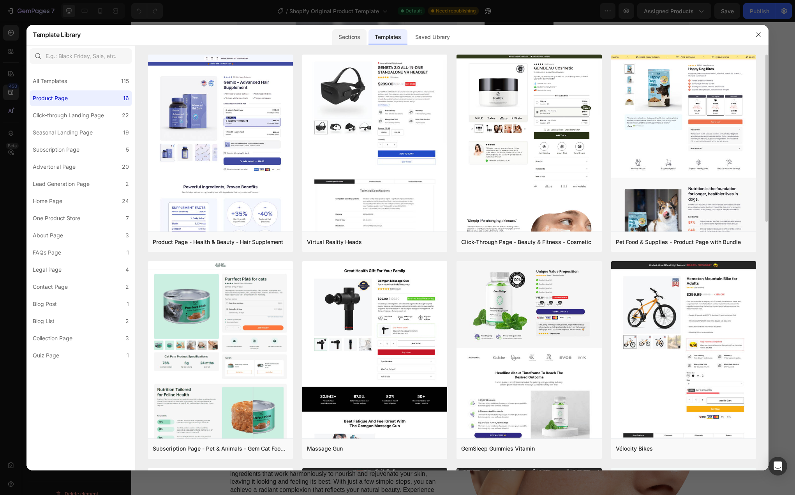
click at [361, 35] on div "Sections" at bounding box center [349, 37] width 34 height 16
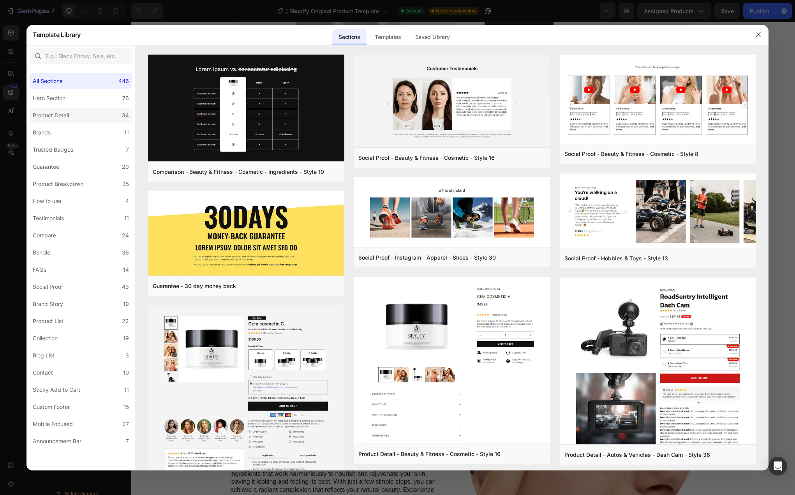
click at [78, 116] on label "Product Detail 34" at bounding box center [81, 115] width 102 height 16
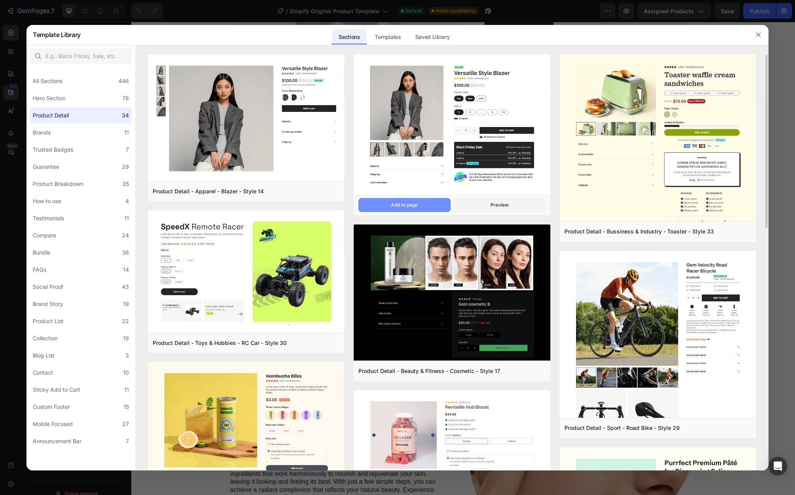
click at [426, 206] on button "Add to page" at bounding box center [404, 205] width 92 height 14
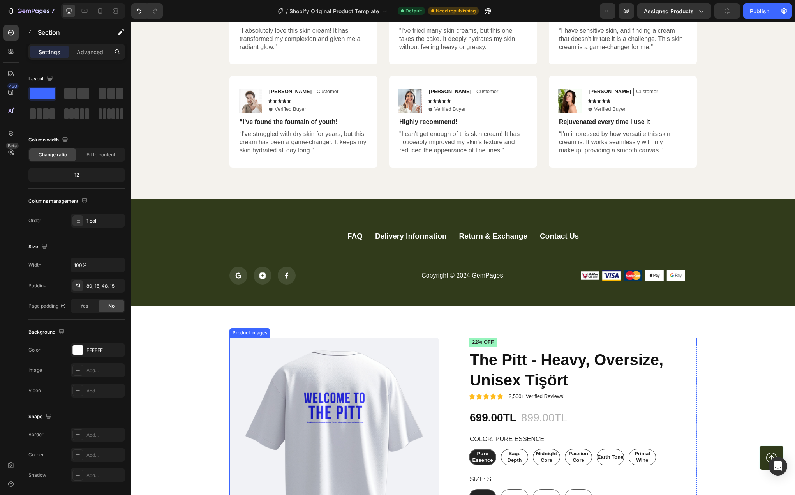
scroll to position [2194, 0]
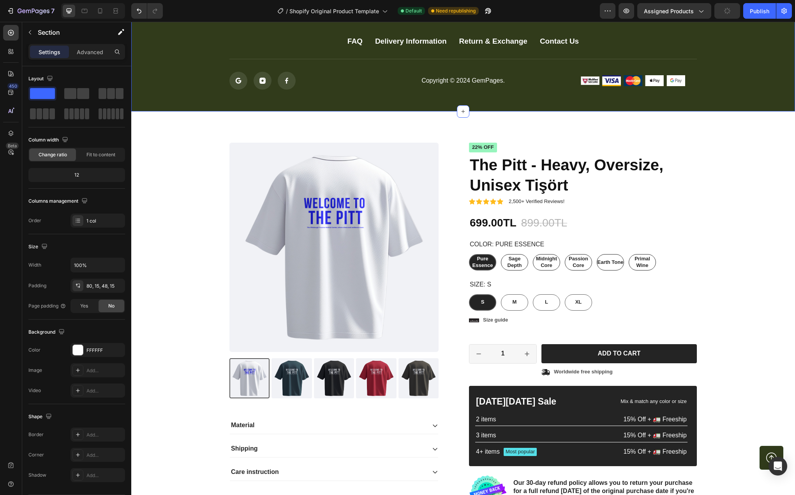
click at [230, 103] on div "FAQ Button Delivery Information Button Return & Exchange Button Contact Us Butt…" at bounding box center [463, 57] width 664 height 107
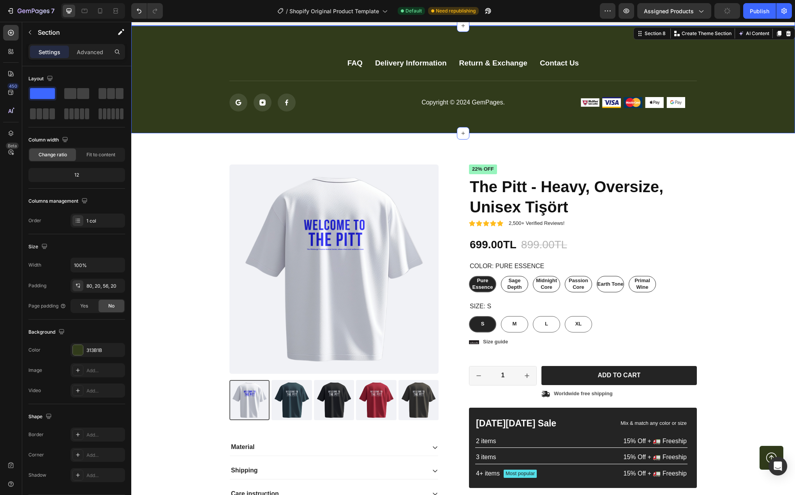
scroll to position [2077, 0]
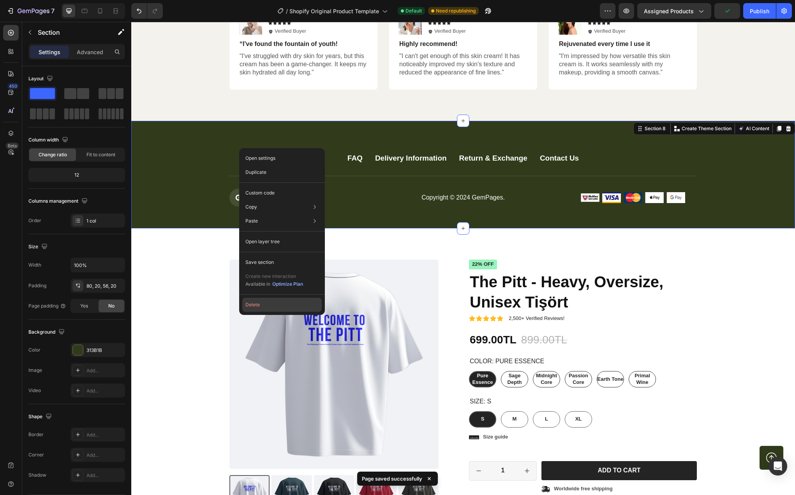
click at [266, 307] on button "Delete" at bounding box center [281, 305] width 79 height 14
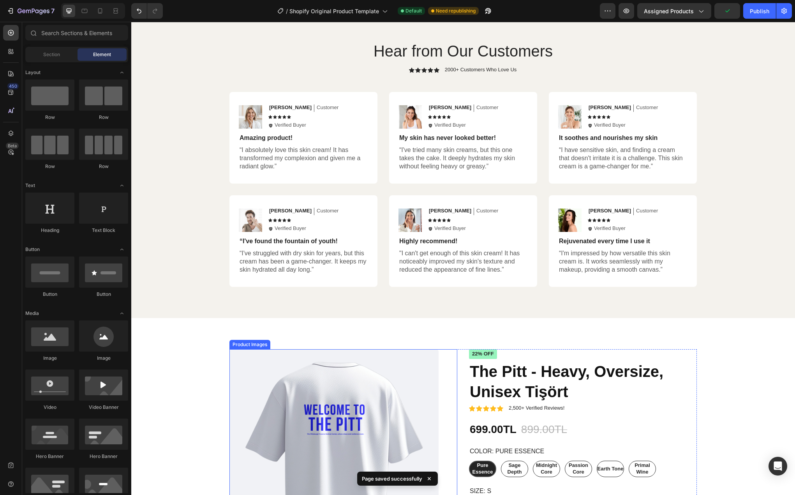
scroll to position [1843, 0]
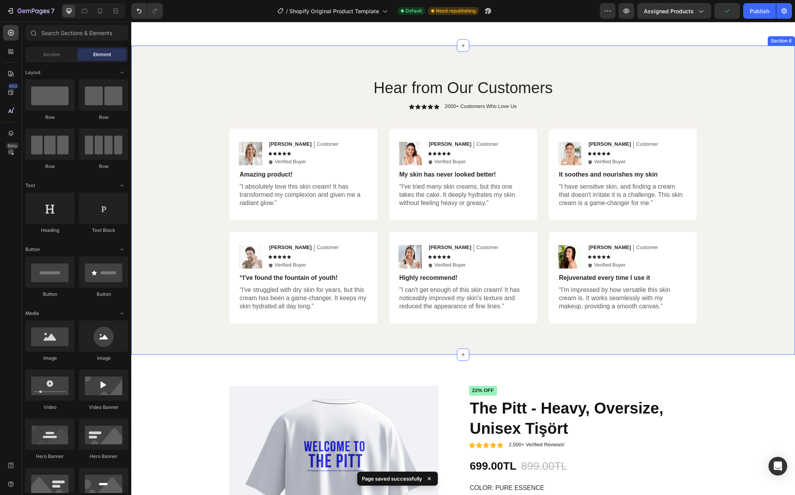
click at [179, 199] on div "Hear from Our Customers Heading Icon Icon Icon Icon Icon Icon List 2000+ Custom…" at bounding box center [463, 200] width 648 height 247
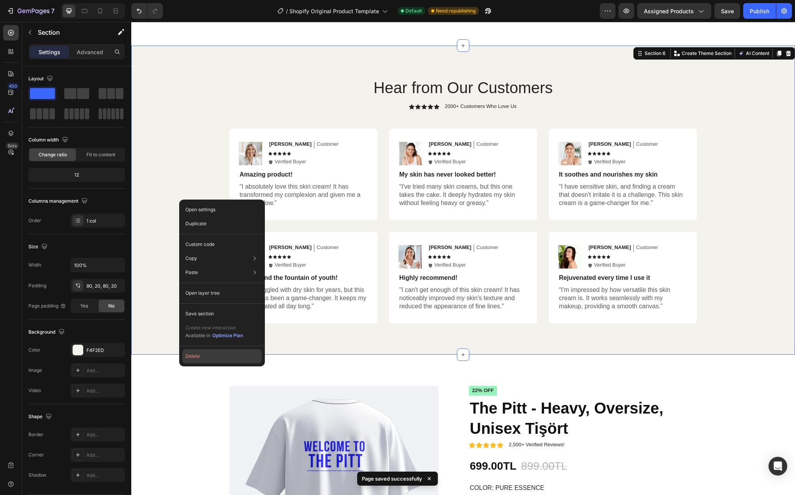
click at [216, 357] on button "Delete" at bounding box center [221, 356] width 79 height 14
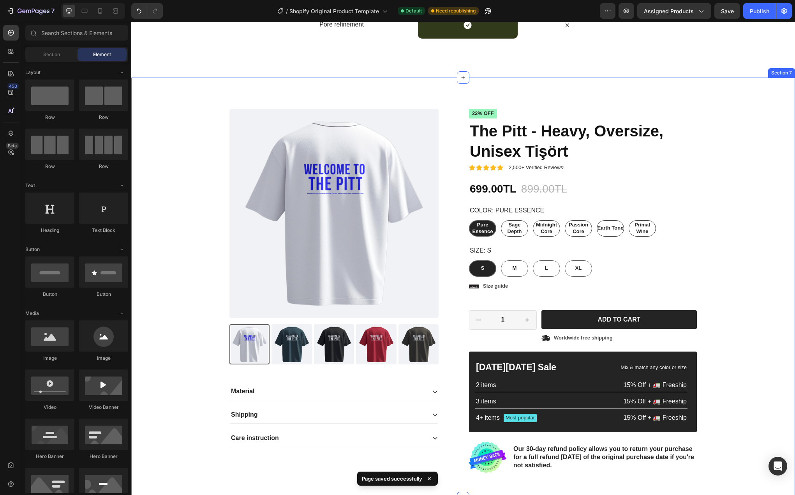
scroll to position [1648, 0]
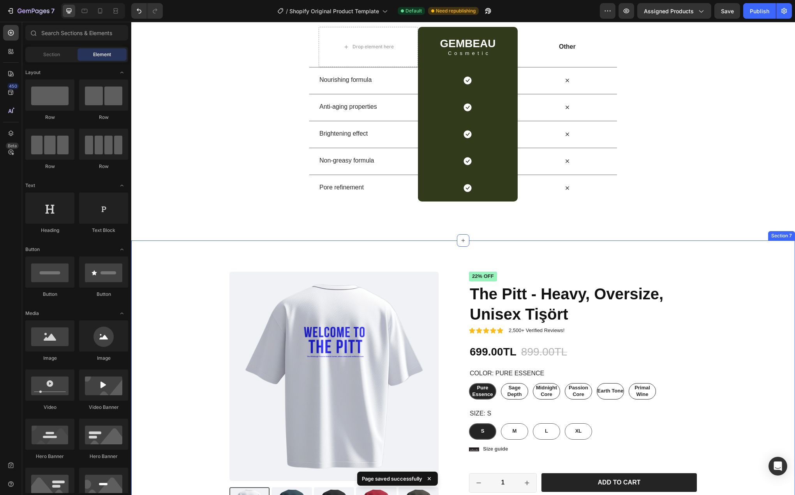
click at [213, 186] on div "Us vs Them Heading Row Drop element here GEMBEAU Heading Cosmetic Text Block Ro…" at bounding box center [463, 93] width 664 height 215
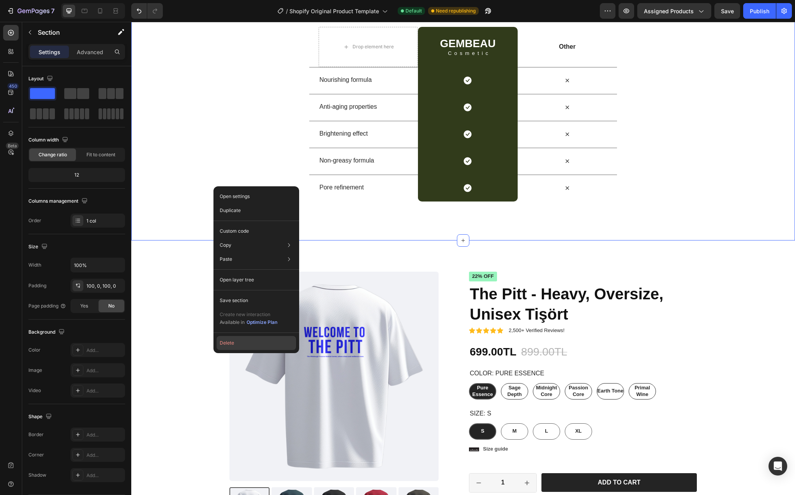
drag, startPoint x: 253, startPoint y: 344, endPoint x: 121, endPoint y: 316, distance: 134.5
click at [253, 344] on button "Delete" at bounding box center [256, 343] width 79 height 14
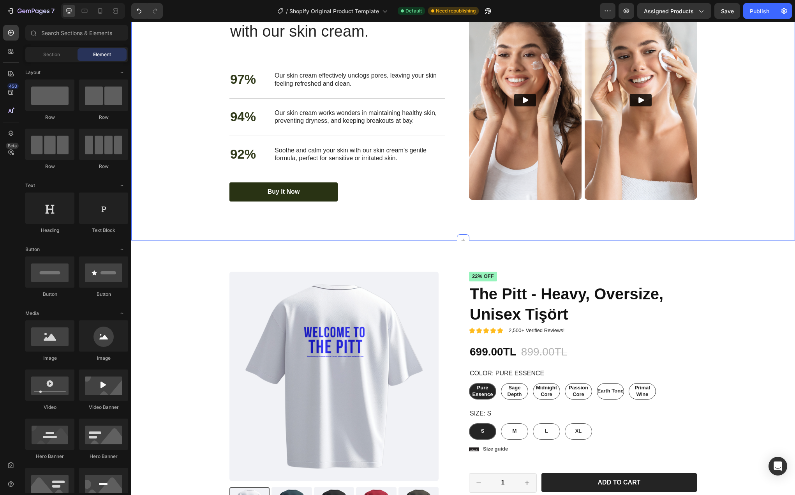
scroll to position [1122, 0]
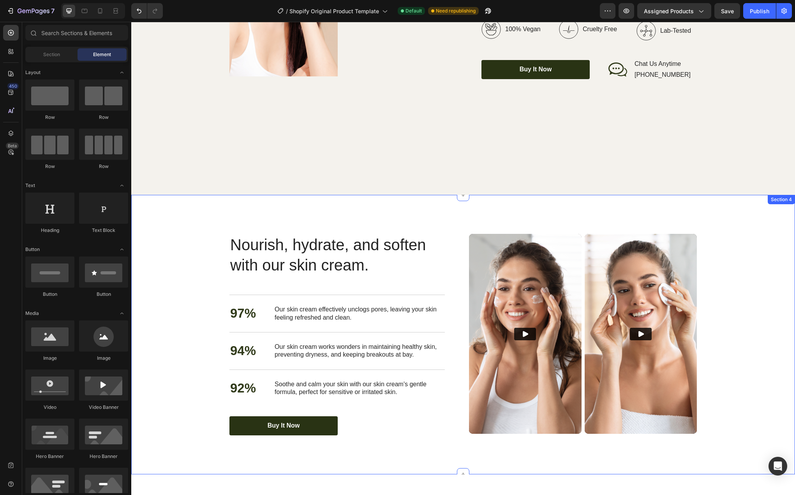
click at [185, 231] on div "Nourish, hydrate, and soften with our skin cream. Heading Nourish, hydrate, and…" at bounding box center [463, 334] width 664 height 279
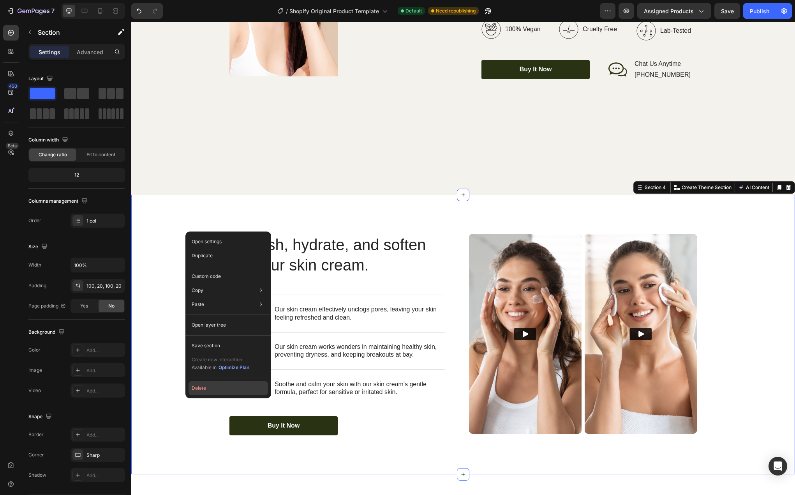
drag, startPoint x: 211, startPoint y: 389, endPoint x: 80, endPoint y: 367, distance: 133.1
click at [211, 389] on button "Delete" at bounding box center [228, 388] width 79 height 14
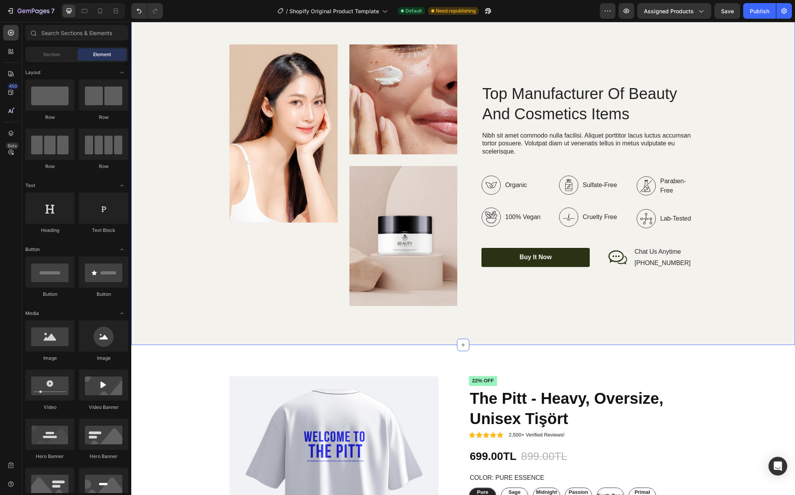
scroll to position [966, 0]
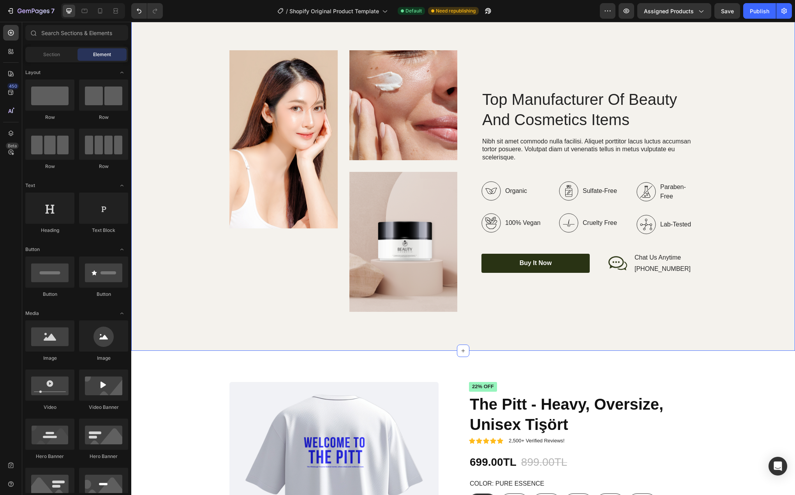
click at [187, 226] on div "Image Image Image Row Top Manufacturer Of Beauty And Cosmetics Items Heading Ni…" at bounding box center [463, 180] width 648 height 261
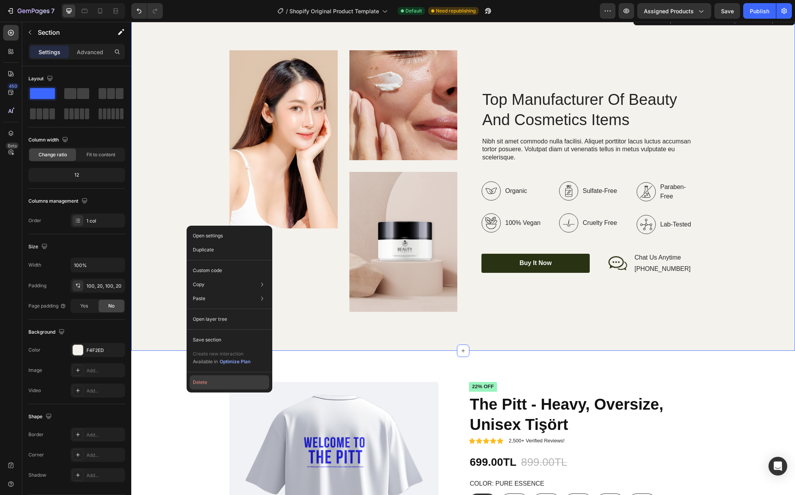
drag, startPoint x: 234, startPoint y: 381, endPoint x: 94, endPoint y: 318, distance: 152.7
click at [234, 381] on button "Delete" at bounding box center [229, 382] width 79 height 14
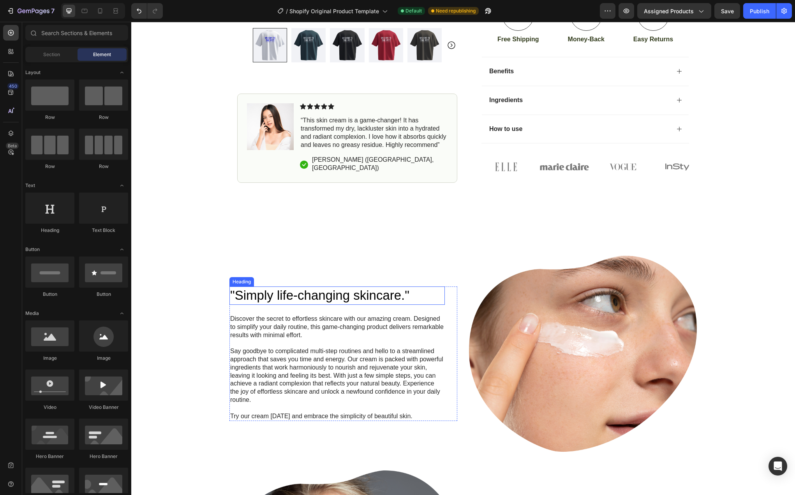
scroll to position [159, 0]
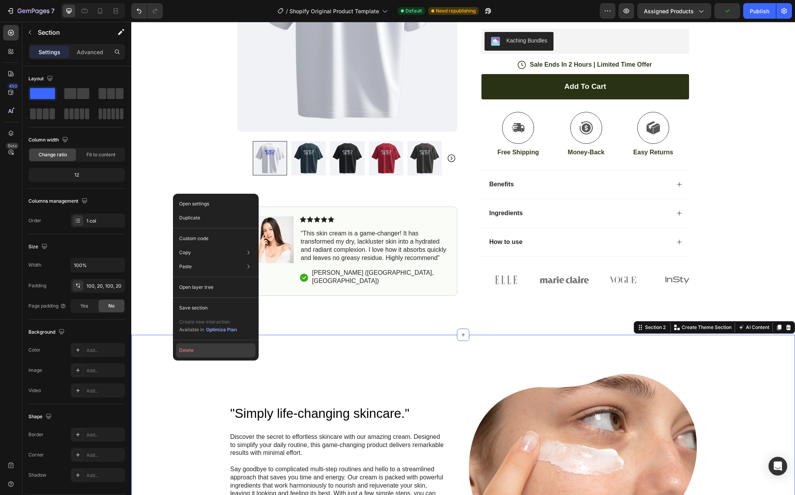
click at [192, 351] on button "Delete" at bounding box center [215, 350] width 79 height 14
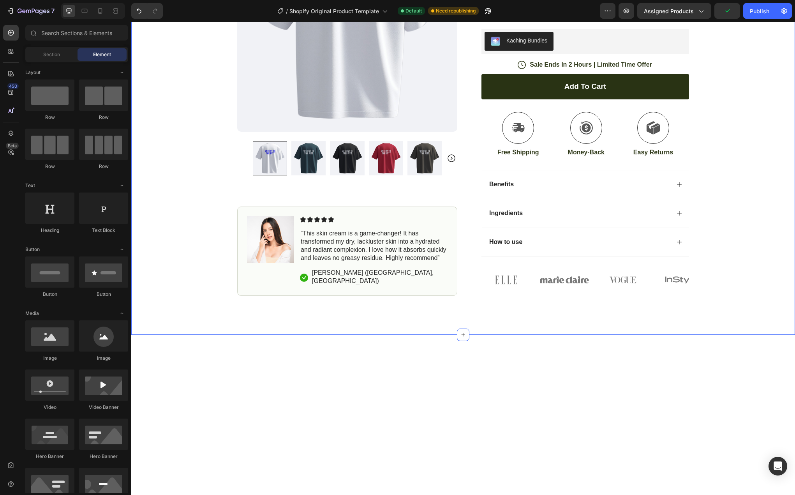
click at [183, 188] on div "Icon Ücretsiz Kargo Text Block Row Icon 500. Satışa ulaştık Text Block Row [GEO…" at bounding box center [463, 86] width 664 height 417
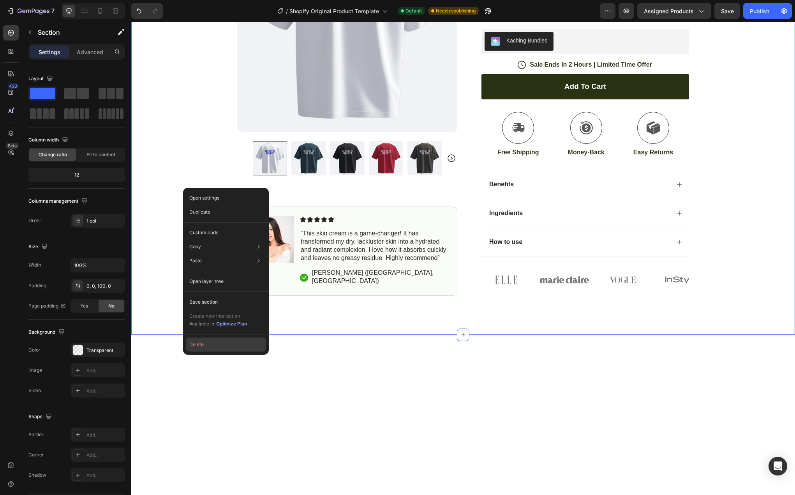
click at [219, 345] on button "Delete" at bounding box center [225, 344] width 79 height 14
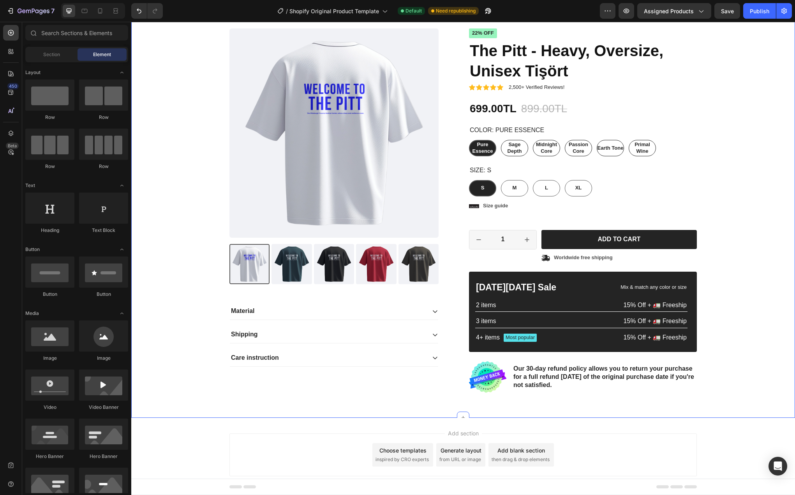
scroll to position [0, 0]
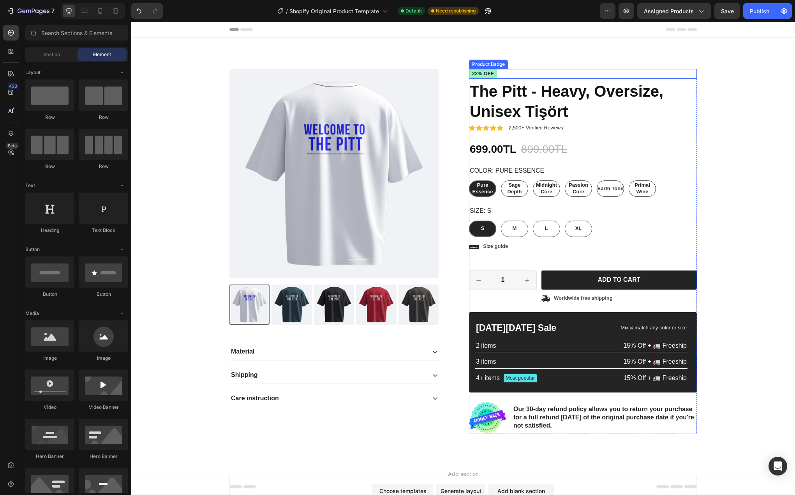
click at [486, 72] on pre "22% off" at bounding box center [483, 74] width 28 height 10
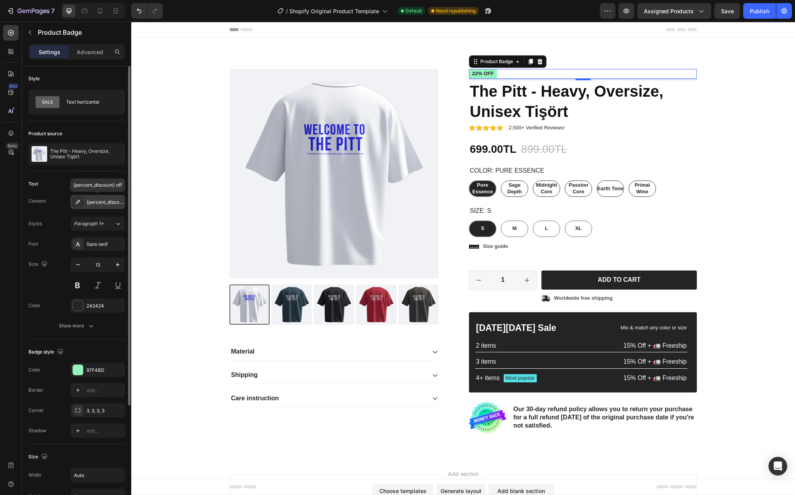
click at [106, 204] on div "{percent_discount} off" at bounding box center [104, 202] width 37 height 7
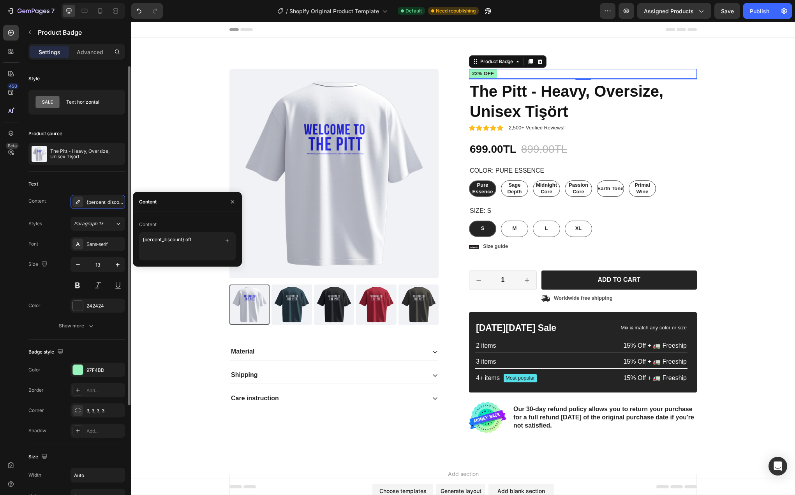
click at [59, 206] on div "Content {percent_discount} off" at bounding box center [76, 202] width 97 height 14
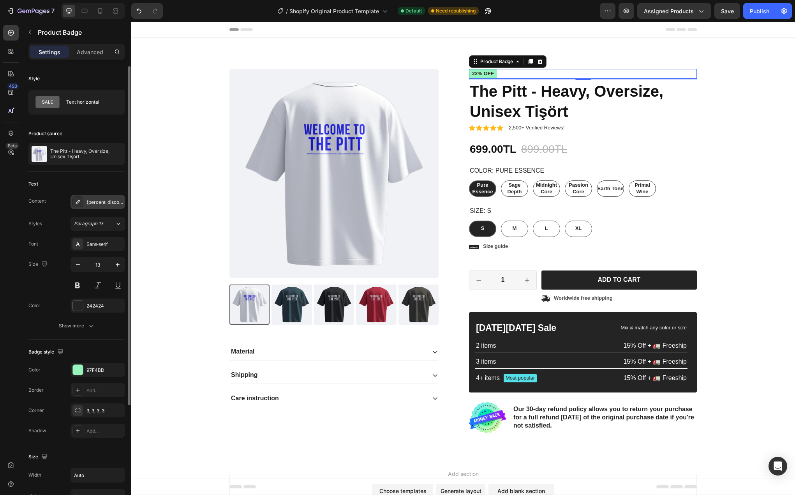
click at [78, 205] on div at bounding box center [77, 201] width 11 height 11
click at [63, 213] on div "Content {percent_discount} off Styles Paragraph 1* Font Sans-serif Size 13 Colo…" at bounding box center [76, 264] width 97 height 138
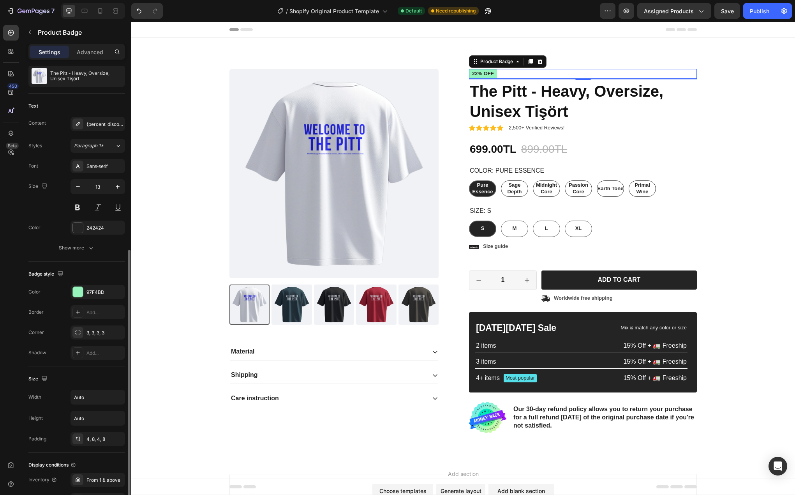
scroll to position [195, 0]
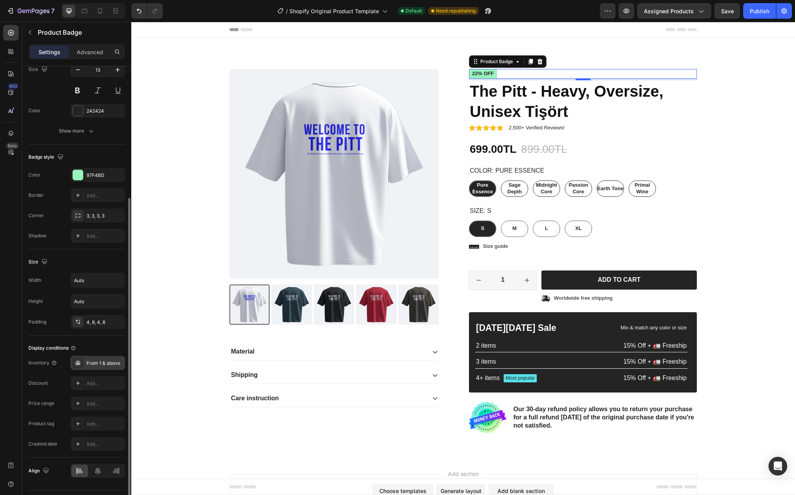
click at [99, 363] on div "From 1 & above" at bounding box center [104, 362] width 37 height 7
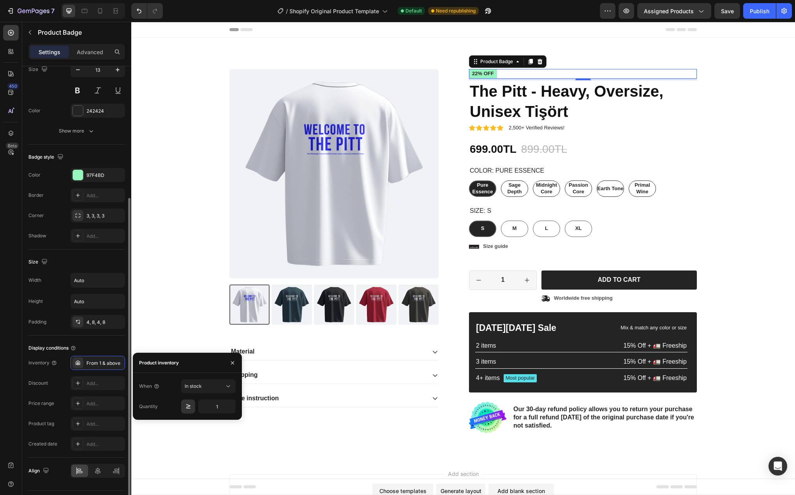
click at [92, 349] on div "Display conditions" at bounding box center [76, 348] width 97 height 12
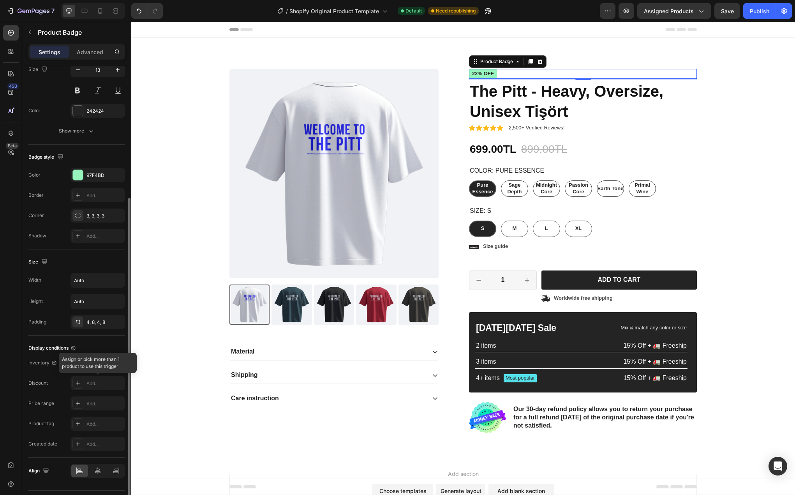
click at [78, 384] on div at bounding box center [97, 383] width 55 height 14
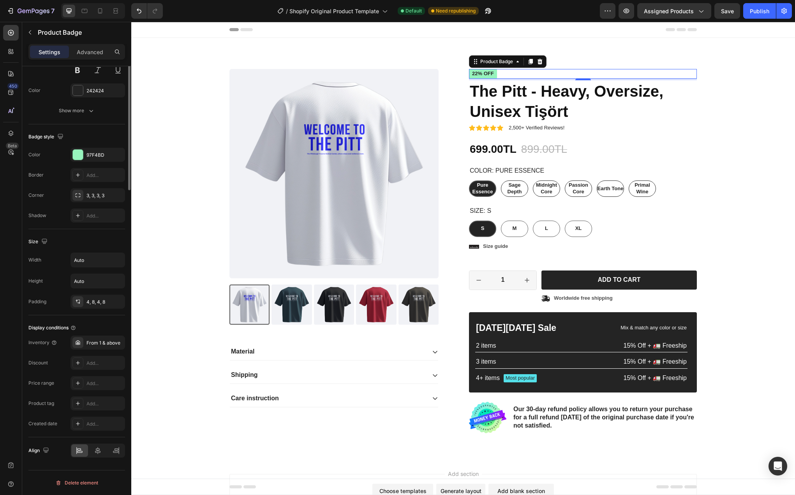
scroll to position [0, 0]
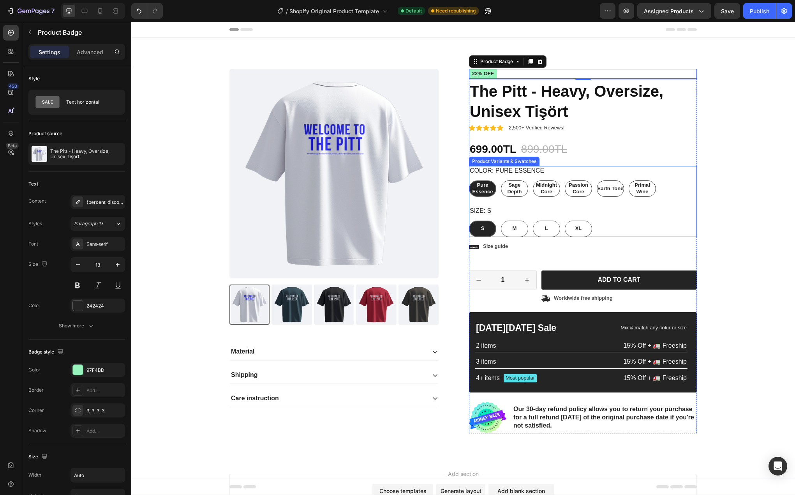
click at [665, 189] on div "Pure Essence Pure Essence Pure Essence Sage Depth Sage Depth Sage Depth Midnigh…" at bounding box center [583, 188] width 228 height 16
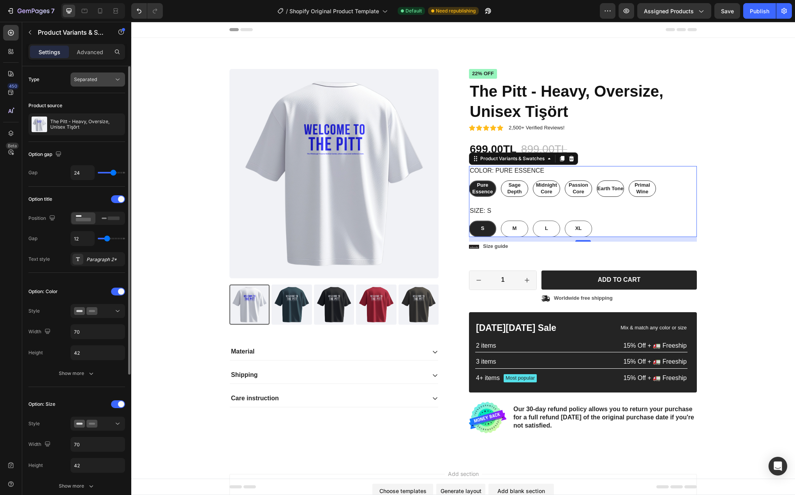
click at [89, 76] on span "Separated" at bounding box center [85, 79] width 23 height 6
click at [91, 111] on span "Combine" at bounding box center [84, 113] width 20 height 7
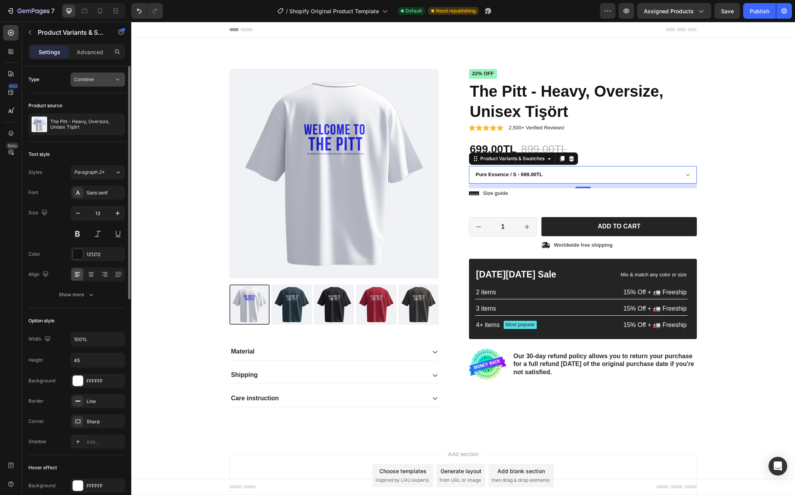
click at [110, 78] on div "Combine" at bounding box center [94, 79] width 40 height 7
click at [105, 98] on p "Separated" at bounding box center [96, 98] width 44 height 7
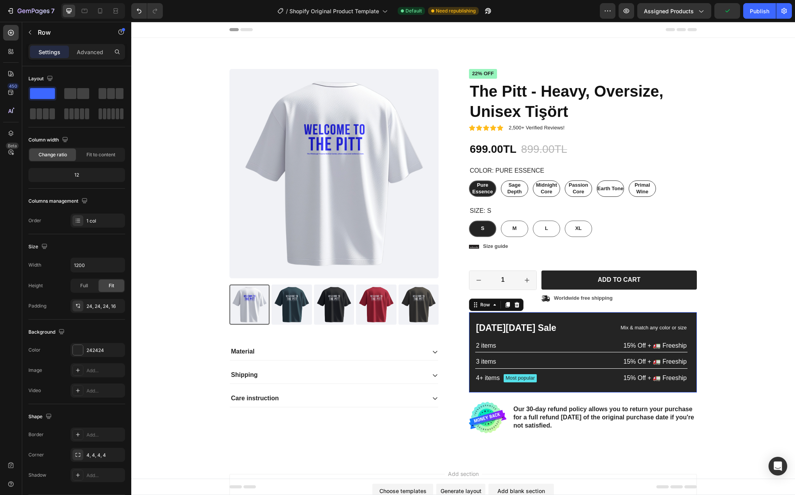
click at [565, 316] on div "[DATE][DATE] Sale Text Block Mix & match any color or size Text Block Row 2 ite…" at bounding box center [583, 352] width 228 height 80
click at [486, 389] on div "[DATE][DATE] Sale Text Block Mix & match any color or size Text Block Row 2 ite…" at bounding box center [583, 352] width 228 height 80
click at [688, 337] on div "[DATE][DATE] Sale Text Block Mix & match any color or size Text Block Row 2 ite…" at bounding box center [583, 352] width 228 height 80
click at [27, 7] on div "7" at bounding box center [36, 10] width 37 height 9
